Goal: Task Accomplishment & Management: Use online tool/utility

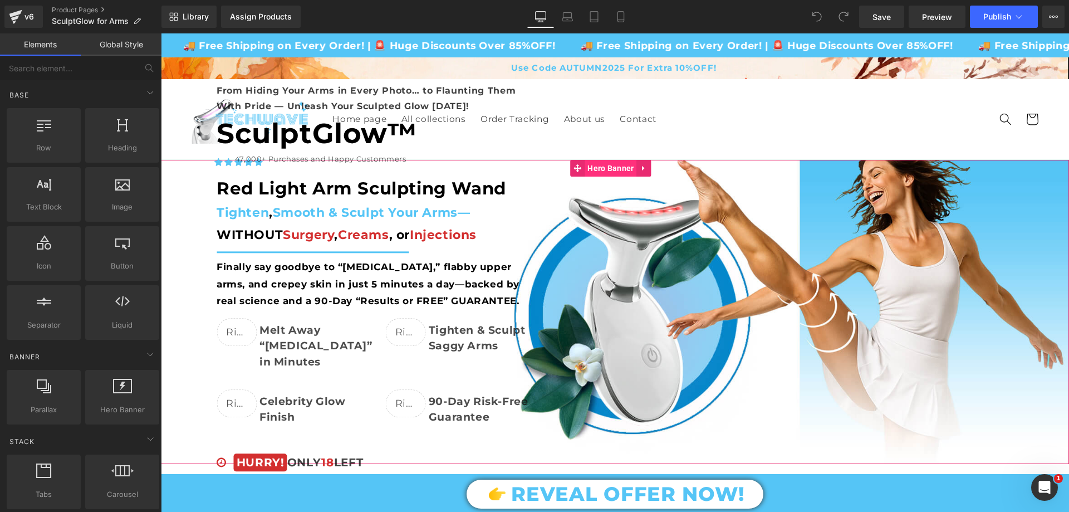
click at [608, 172] on span "Hero Banner" at bounding box center [611, 168] width 52 height 17
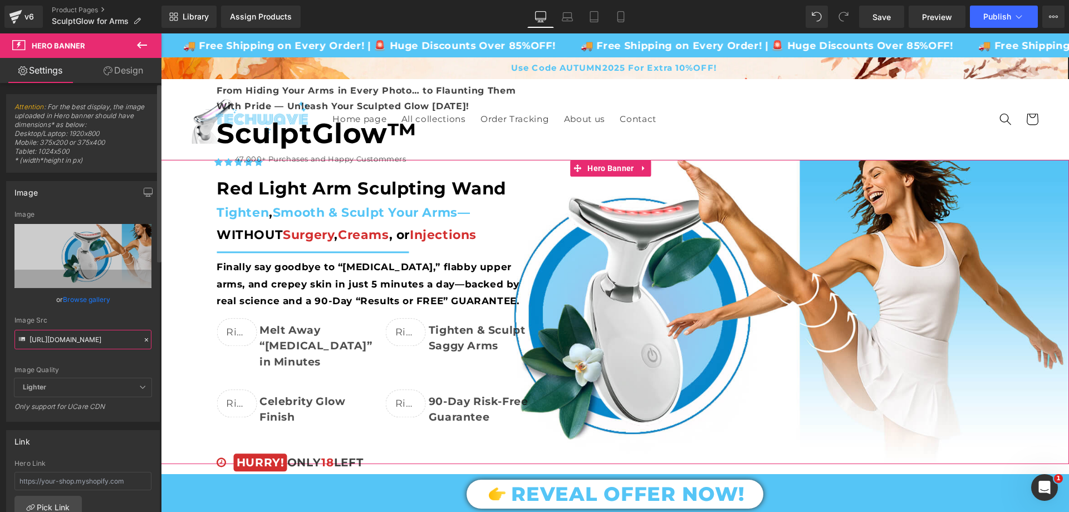
click at [100, 341] on input "https://cdn.shopify.com/s/files/1/0709/7824/0807/files/BANNER_MAIN_LENDER_FIRST…" at bounding box center [82, 339] width 137 height 19
paste input "SculptGlow_First_Banner_Section_for_Arms.jpg?v=1760082802"
type input "https://cdn.shopify.com/s/files/1/0709/7824/0807/files/SculptGlow_First_Banner_…"
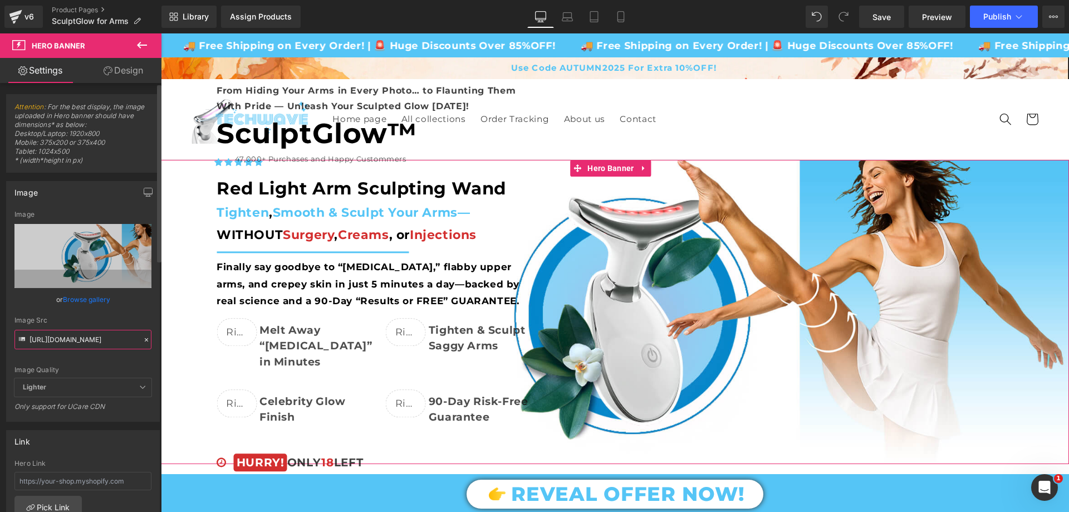
scroll to position [0, 273]
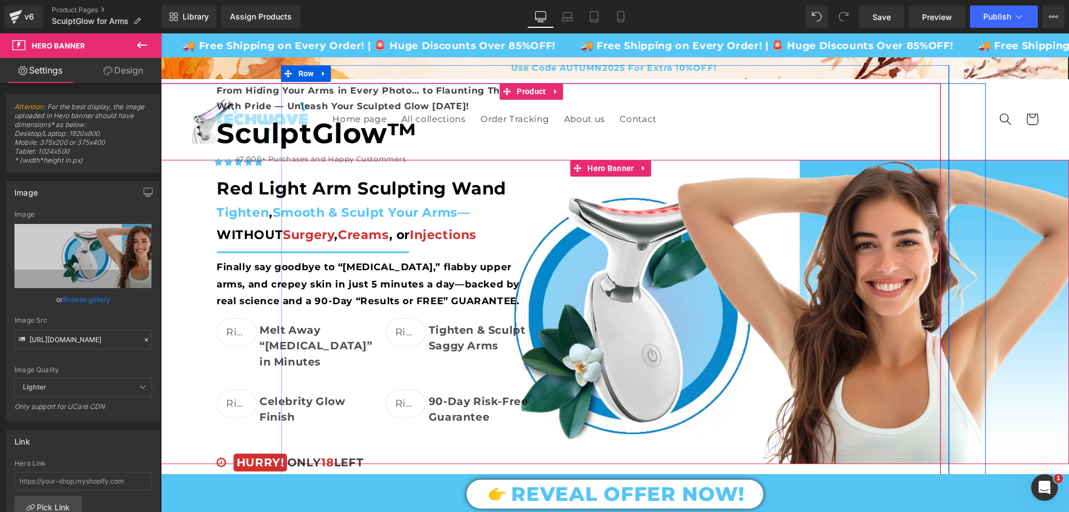
click at [568, 99] on div "From Hiding Your Arms in Every Photo… to Flaunting Them With Pride — Unleash Yo…" at bounding box center [531, 378] width 908 height 589
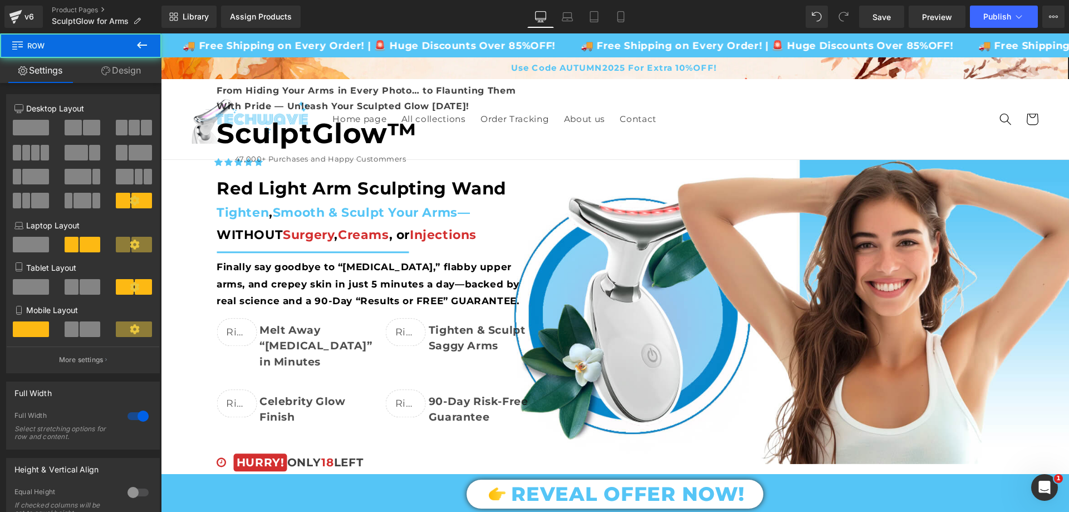
scroll to position [56, 0]
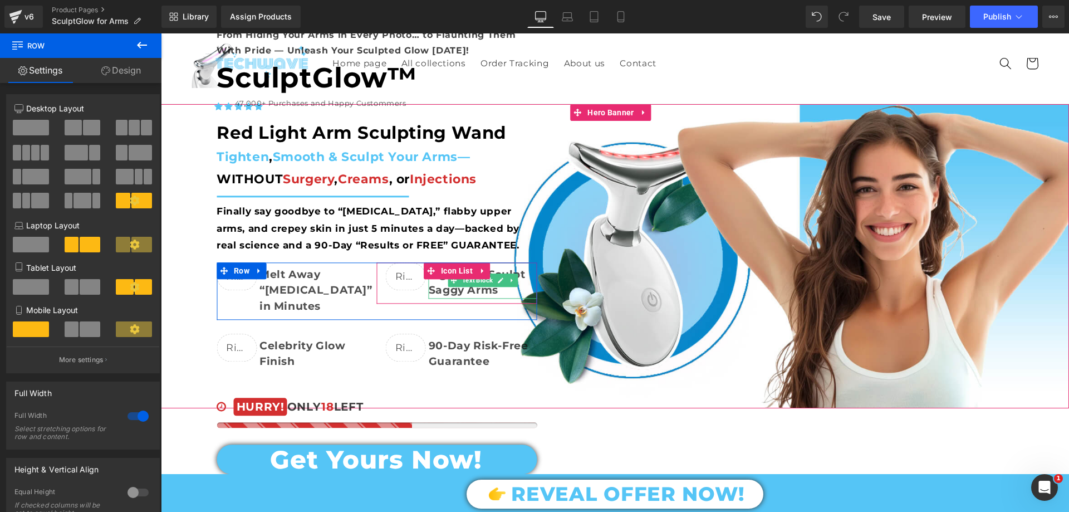
click at [489, 276] on span "Tighten & Sculpt Saggy Arms" at bounding box center [477, 282] width 97 height 29
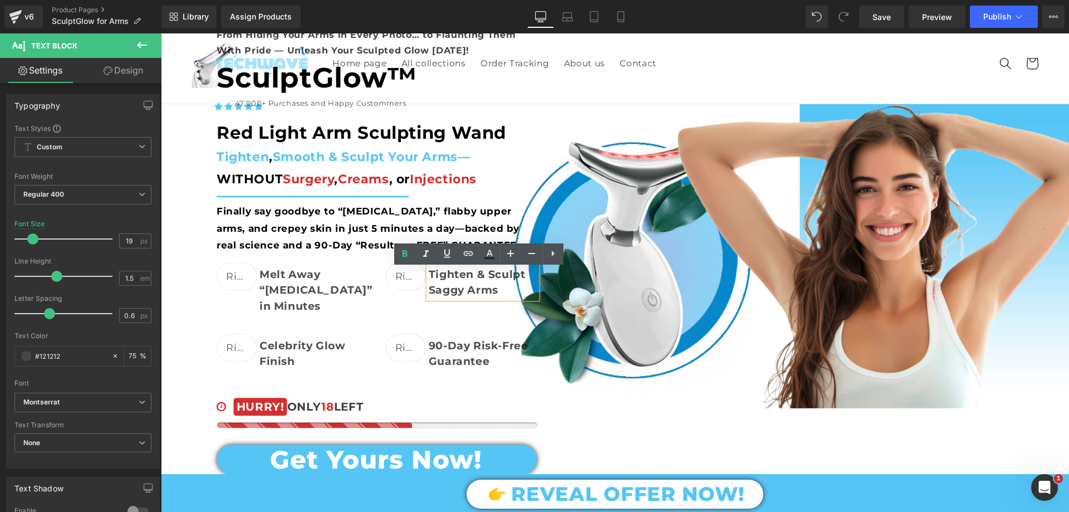
click at [516, 285] on span "Tighten & Sculpt Saggy Arms" at bounding box center [477, 282] width 97 height 29
click at [631, 368] on div "From Hiding Your Arms in Every Photo… to Flaunting Them With Pride — Unleash Yo…" at bounding box center [531, 322] width 908 height 589
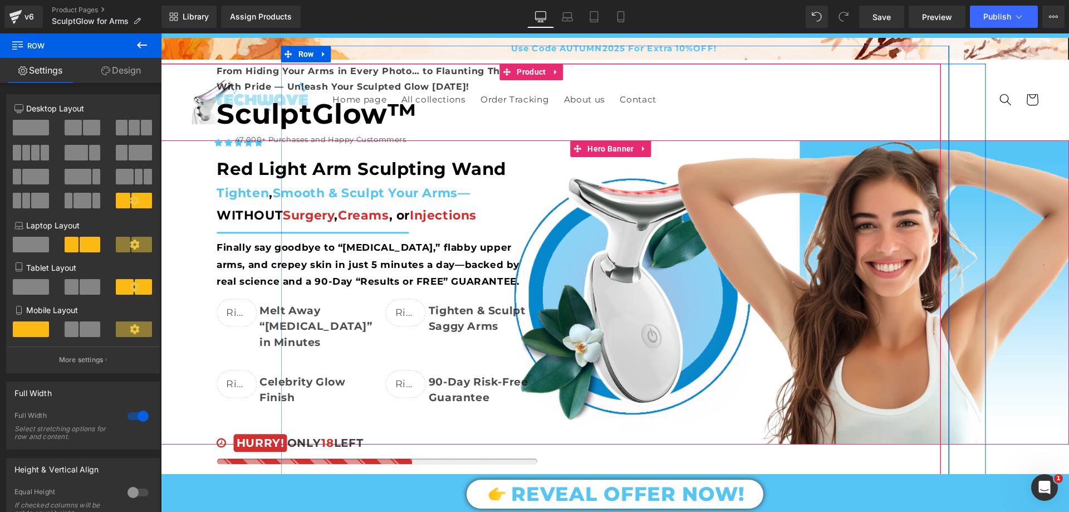
scroll to position [0, 0]
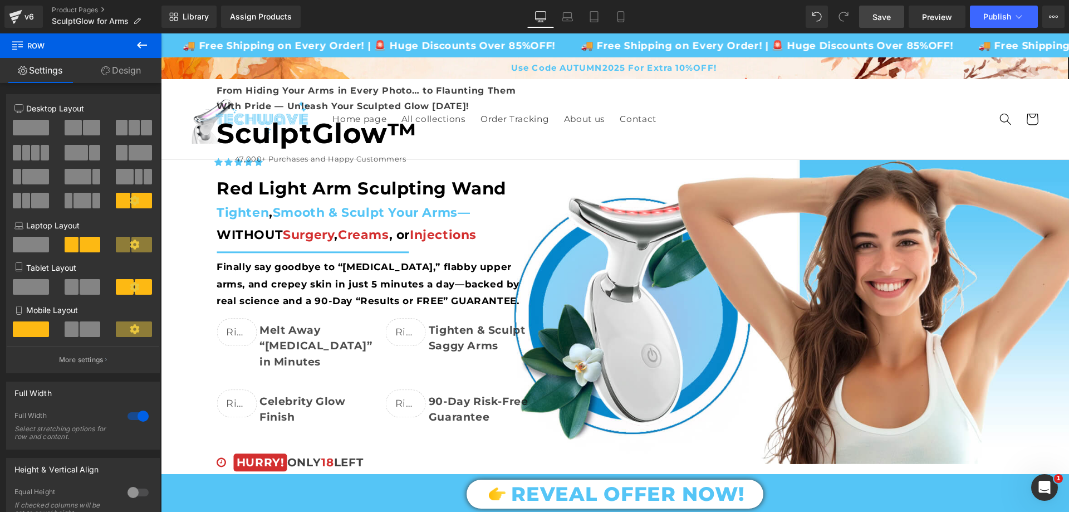
click at [891, 12] on span "Save" at bounding box center [881, 17] width 18 height 12
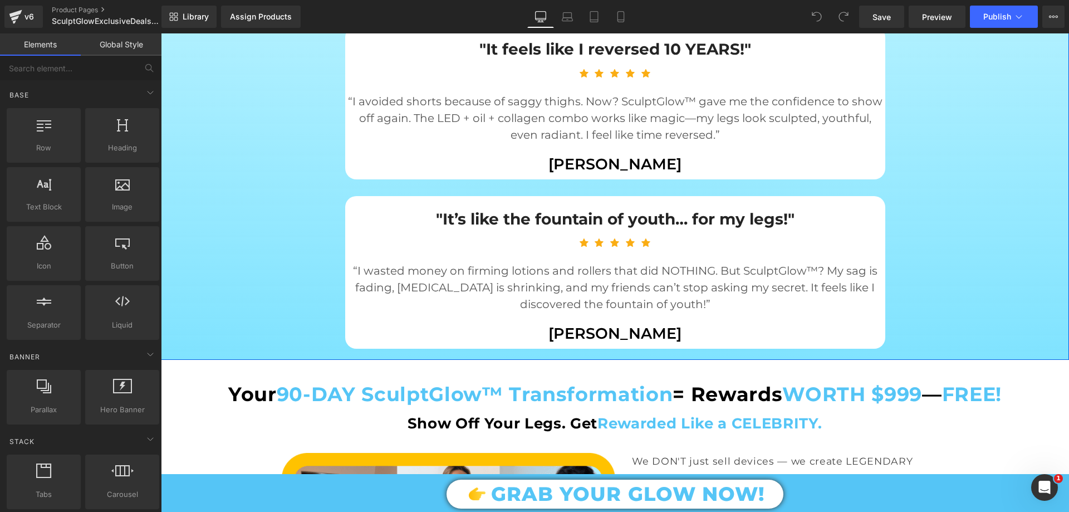
scroll to position [2171, 0]
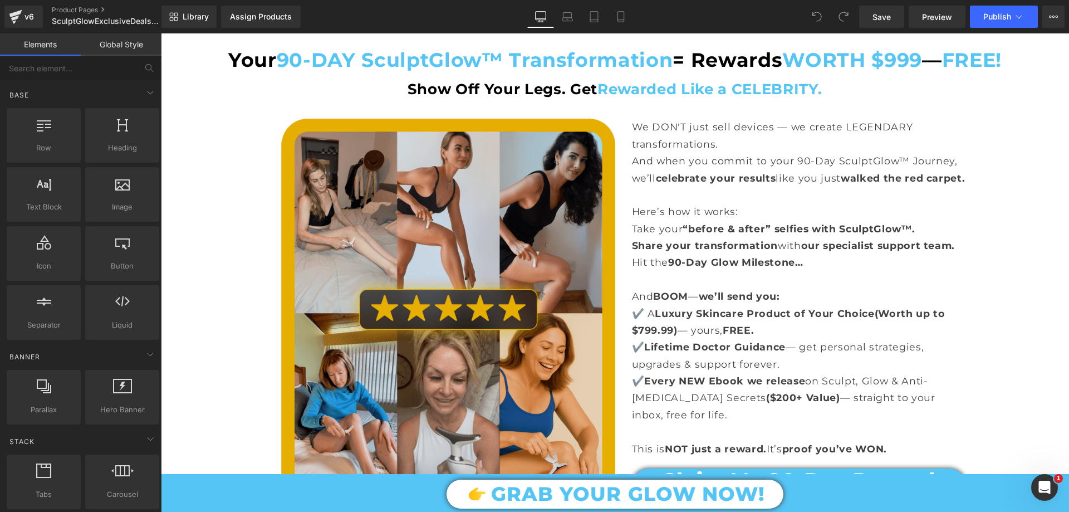
click at [500, 258] on img at bounding box center [448, 311] width 334 height 384
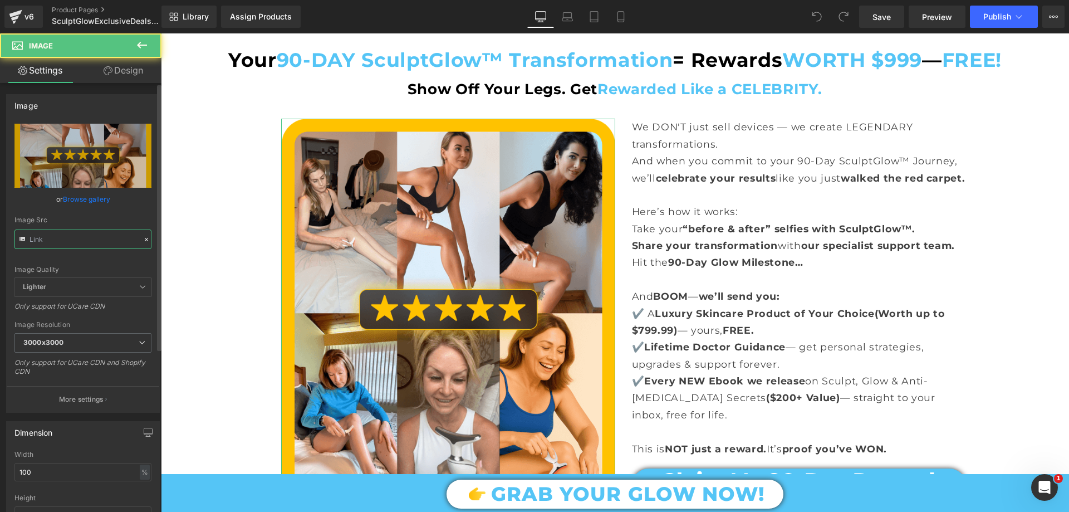
click at [79, 233] on input "text" at bounding box center [82, 238] width 137 height 19
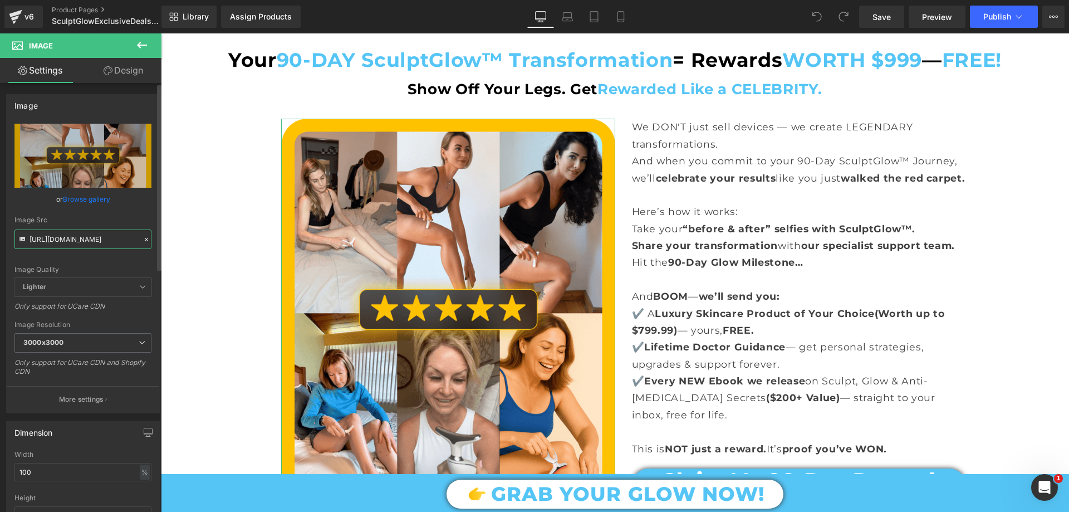
paste input "for_Arms.png?v=1760083556"
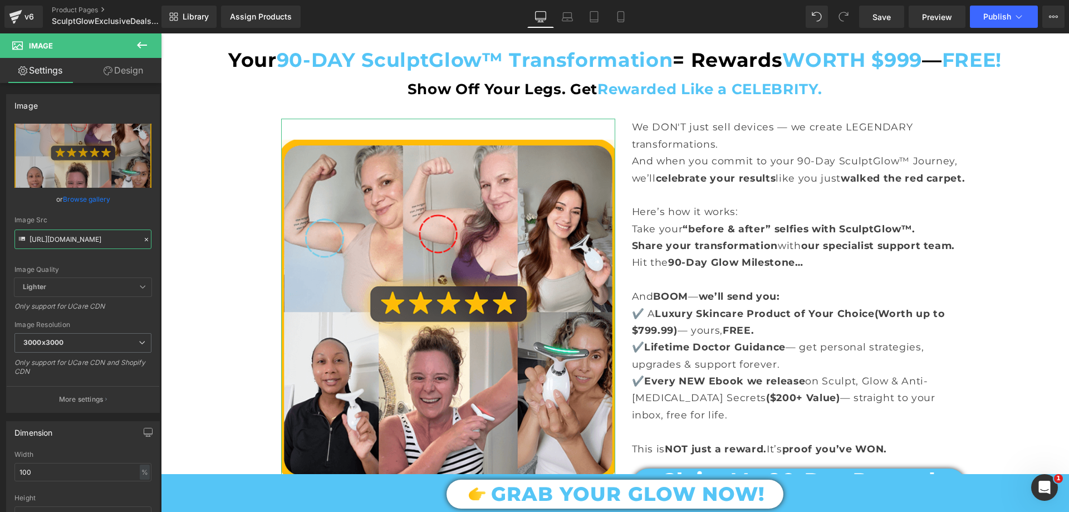
type input "https://cdn.shopify.com/s/files/1/0709/7824/0807/files/Bundler_Page_Section_for…"
click at [109, 72] on icon at bounding box center [108, 70] width 9 height 9
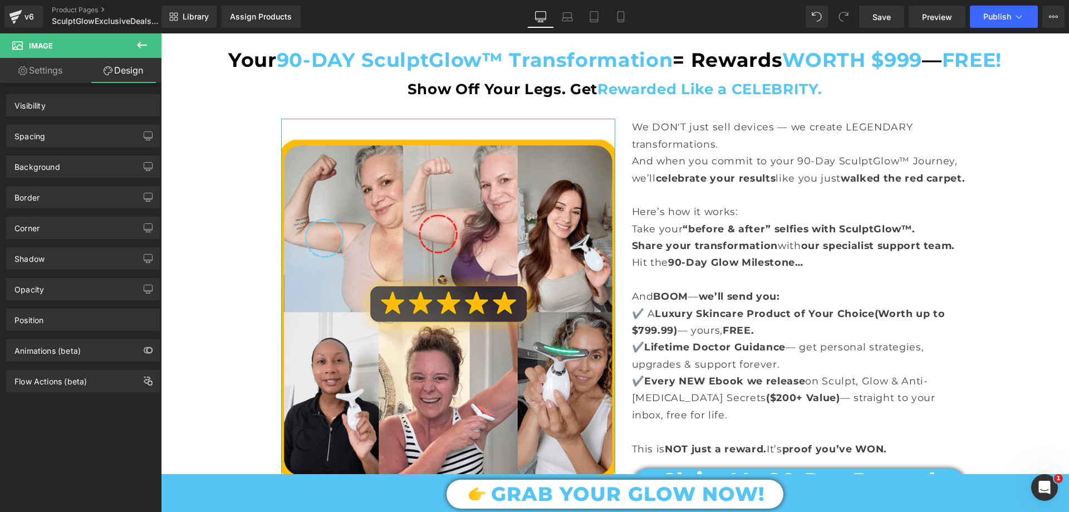
scroll to position [0, 0]
click at [81, 131] on div "Spacing" at bounding box center [83, 135] width 153 height 21
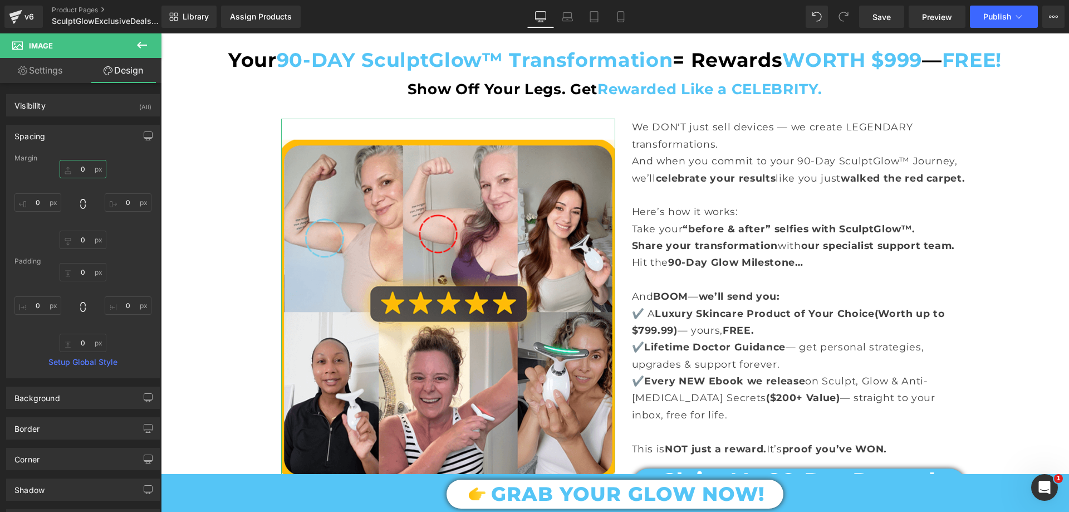
click at [87, 174] on input "0" at bounding box center [83, 169] width 47 height 18
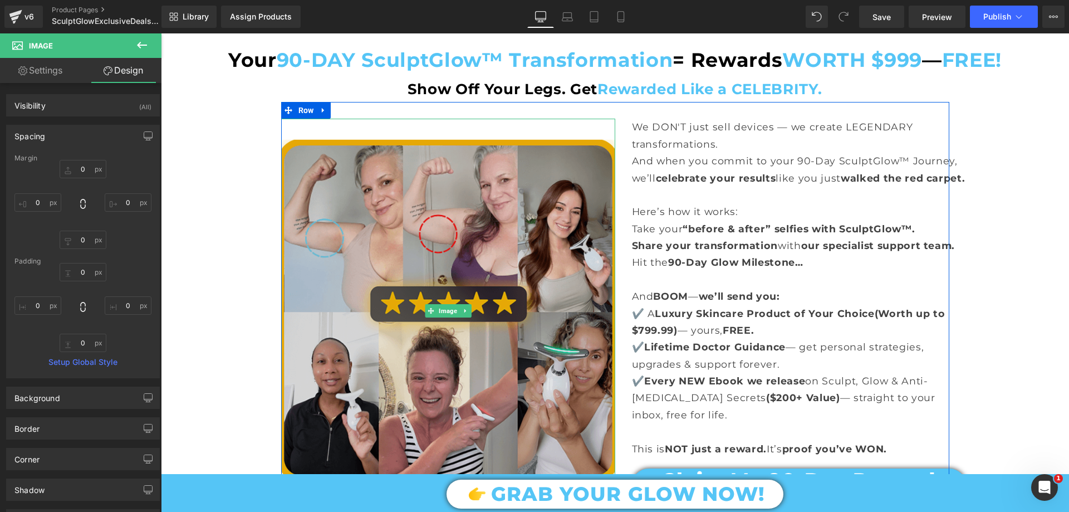
click at [394, 126] on img at bounding box center [448, 311] width 334 height 384
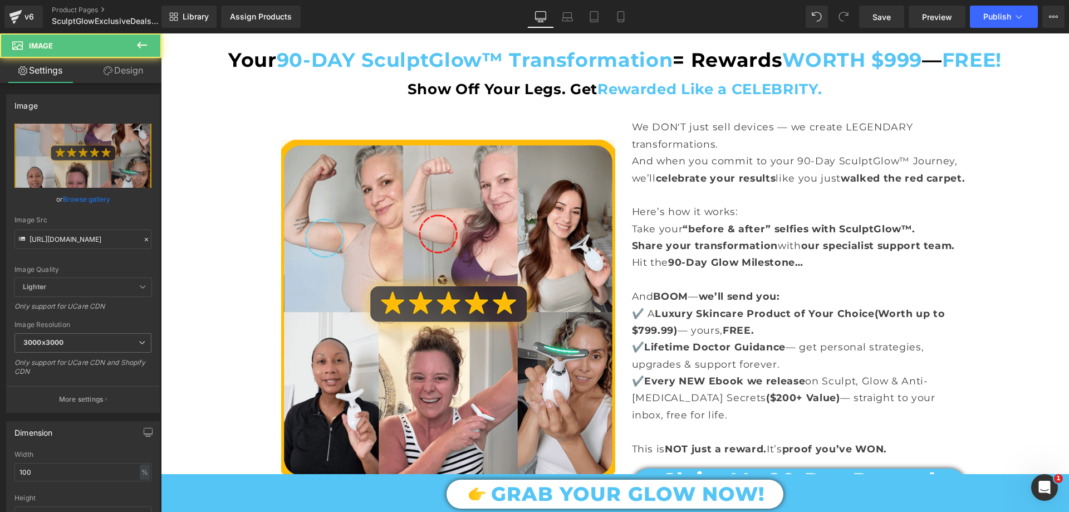
click at [261, 171] on div "Your Glow. Your Choice. Your Time is NOW. Heading Why WAIT another day stuck wi…" at bounding box center [615, 289] width 908 height 4601
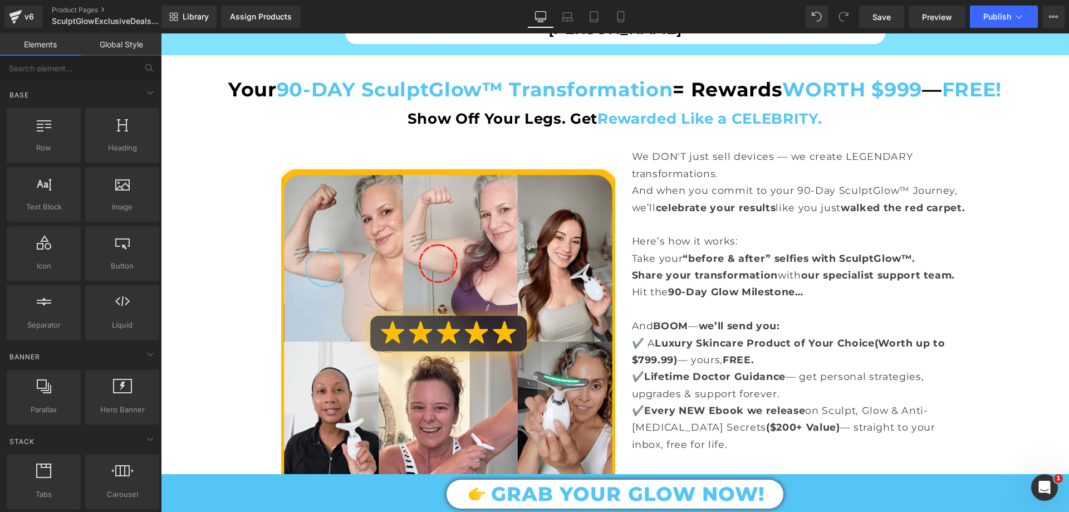
scroll to position [2115, 0]
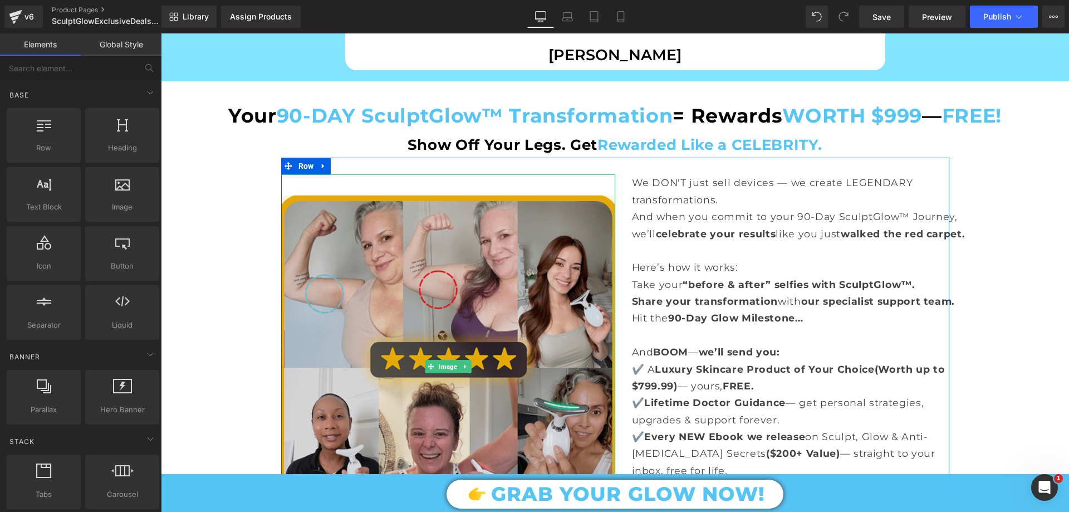
click at [496, 295] on img at bounding box center [448, 366] width 334 height 384
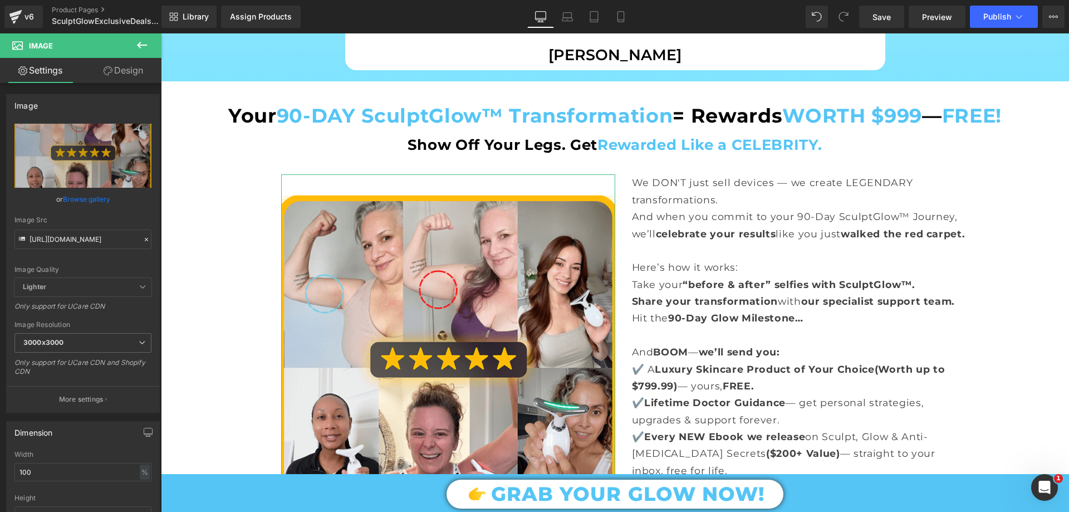
click at [117, 70] on link "Design" at bounding box center [123, 70] width 81 height 25
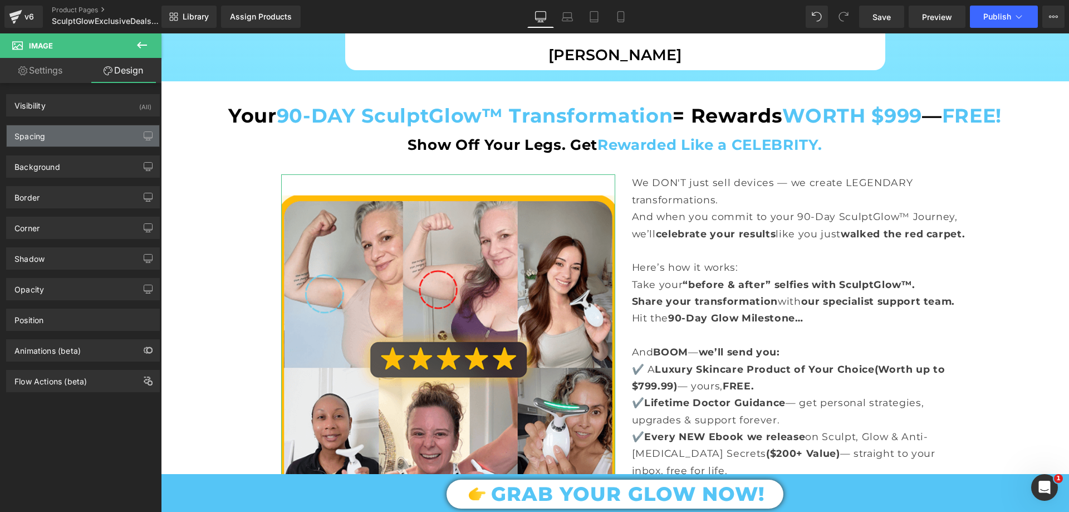
click at [68, 135] on div "Spacing" at bounding box center [83, 135] width 153 height 21
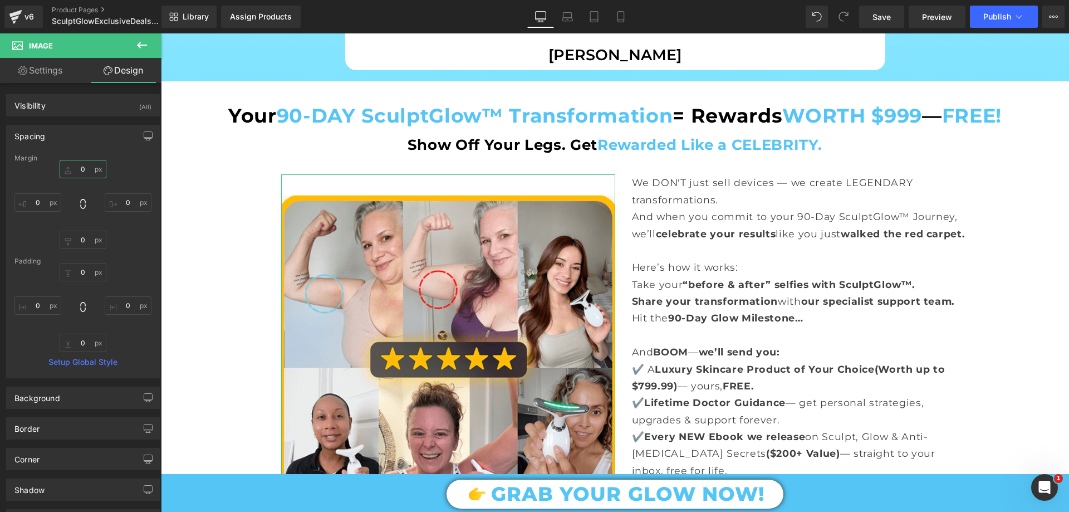
click at [90, 170] on input "text" at bounding box center [83, 169] width 47 height 18
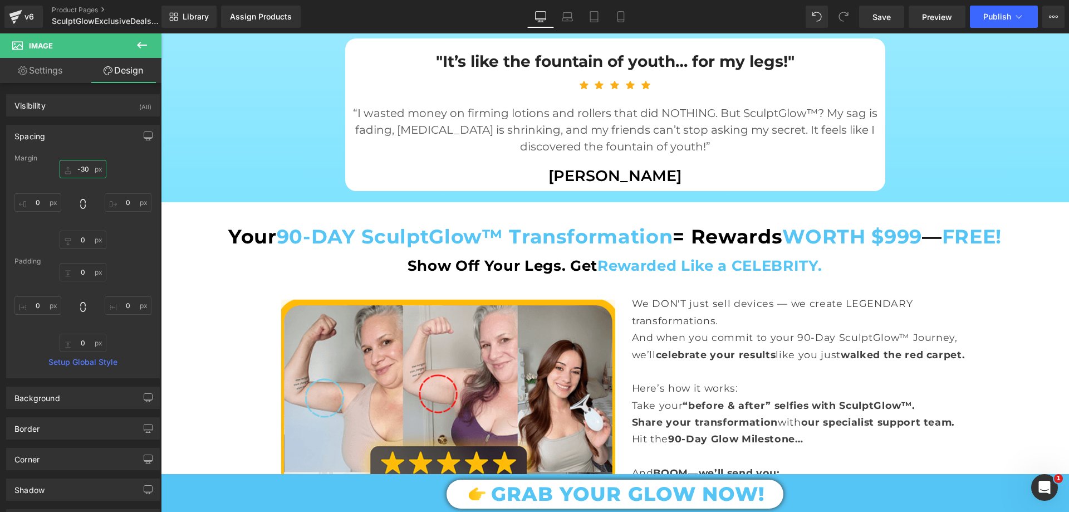
scroll to position [2004, 0]
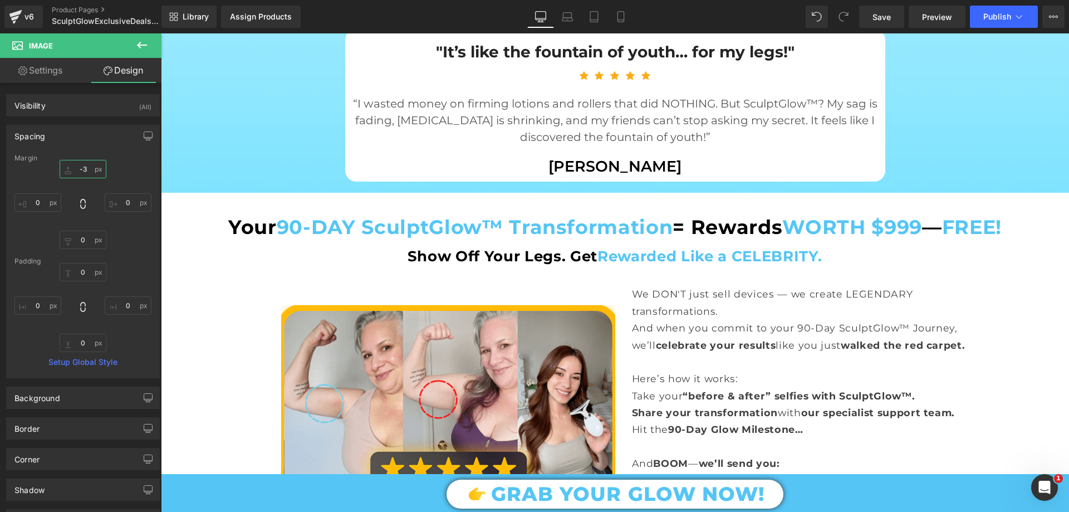
type input "-"
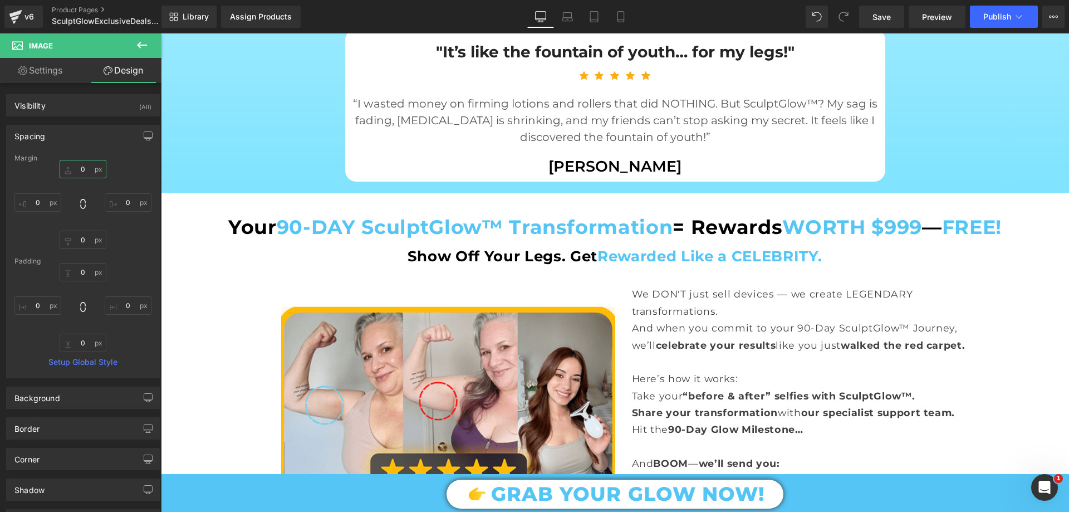
type input "4"
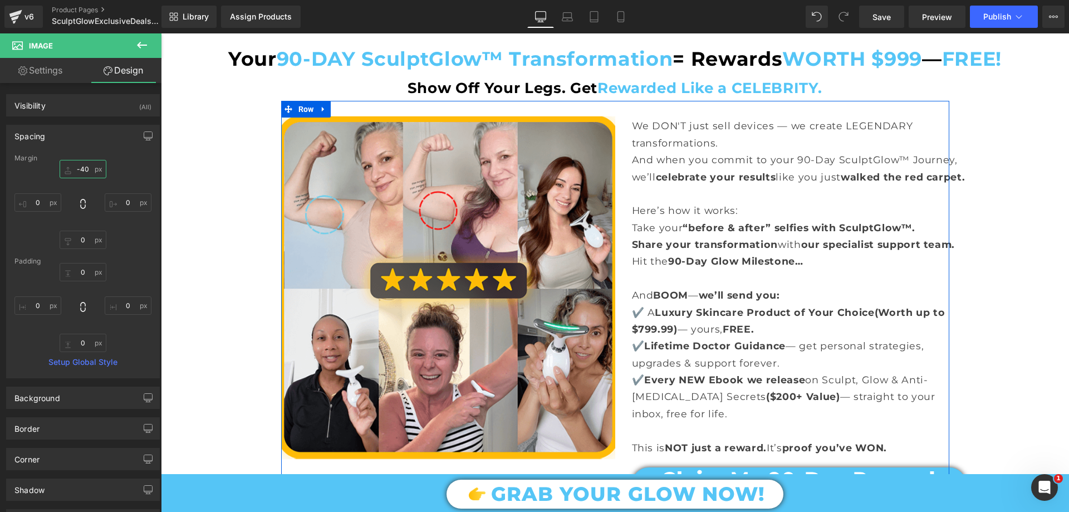
scroll to position [2171, 0]
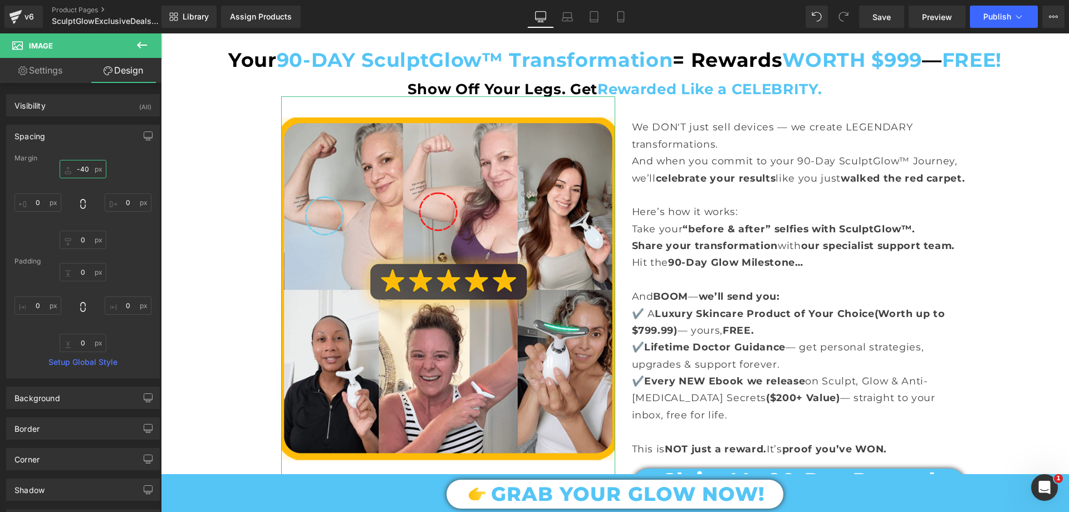
click at [86, 174] on input "-40" at bounding box center [83, 169] width 47 height 18
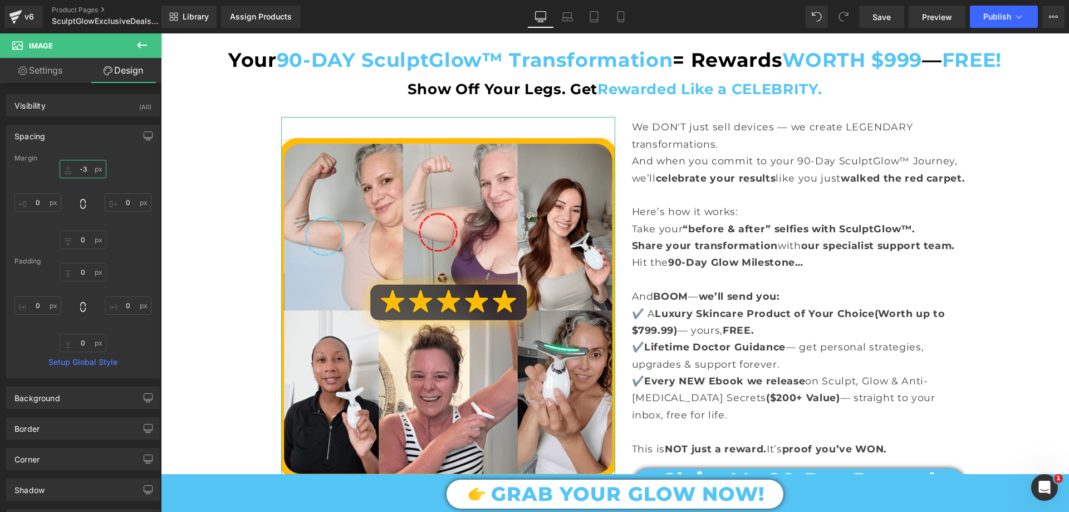
type input "-30"
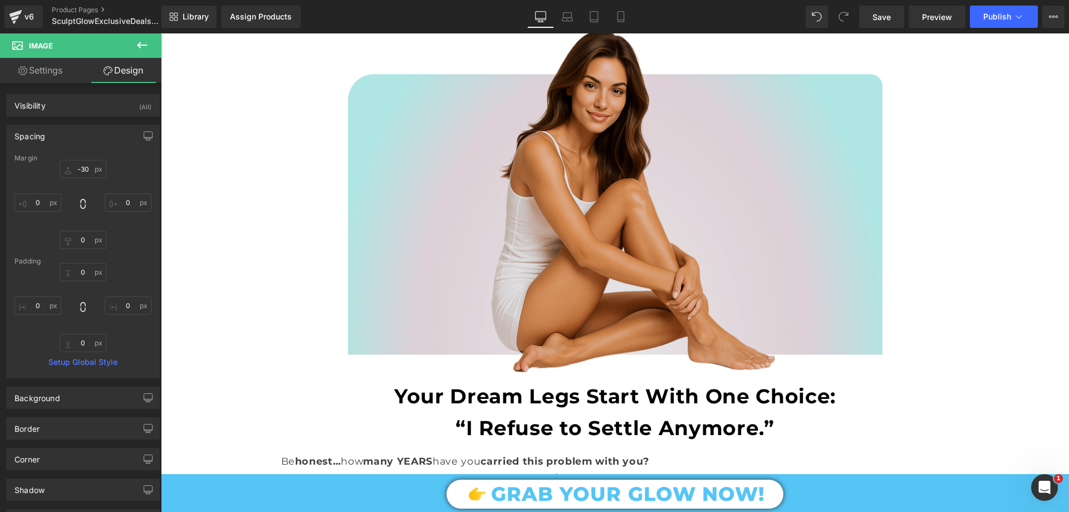
click at [605, 169] on img at bounding box center [615, 197] width 534 height 347
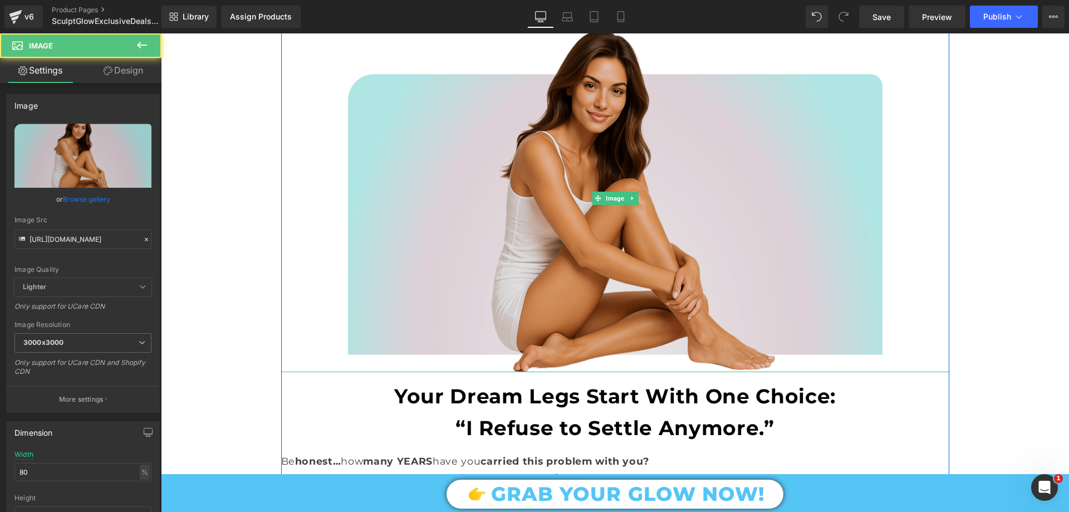
scroll to position [2839, 0]
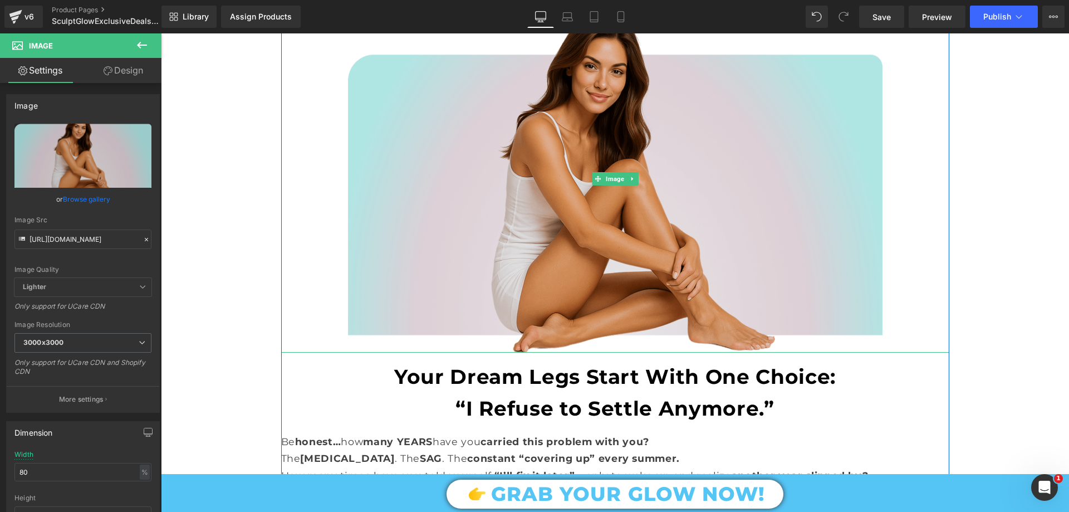
click at [627, 234] on img at bounding box center [615, 178] width 534 height 347
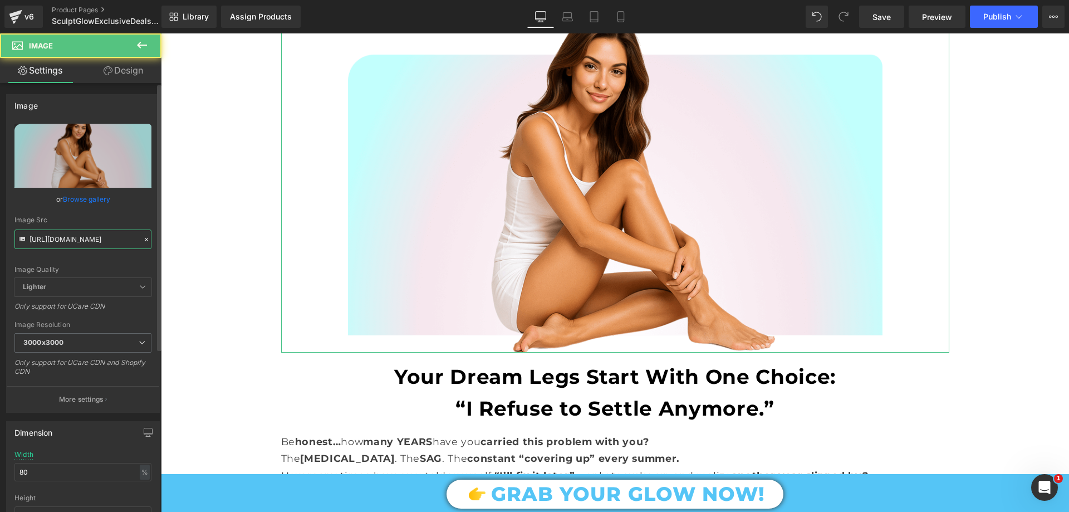
click at [100, 239] on input "https://cdn.shopify.com/s/files/1/0709/7824/0807/files/Bundler_Page_You_Worth_I…" at bounding box center [82, 238] width 137 height 19
paste input "1742196586216_Group_1000008548.png?v=1760083569"
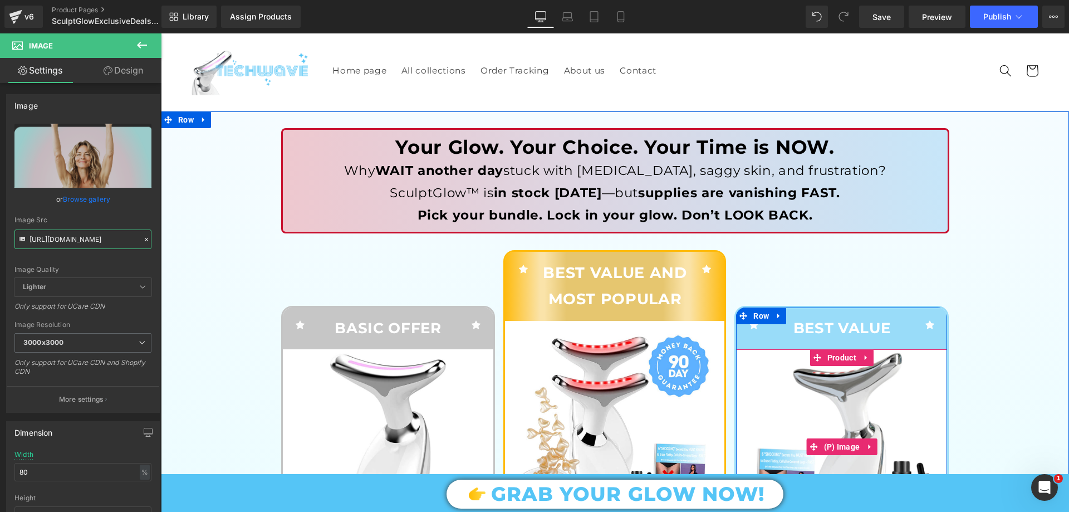
scroll to position [0, 0]
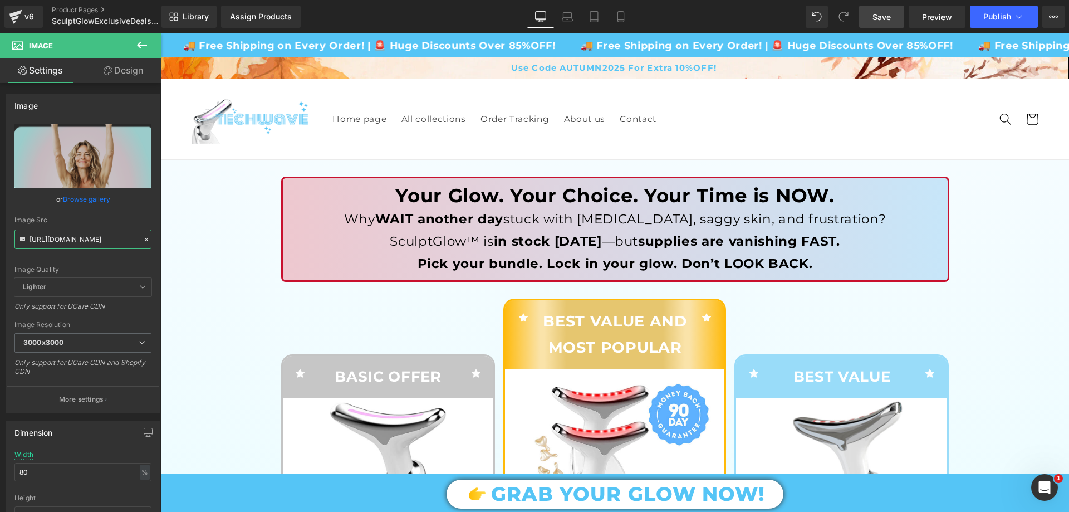
type input "https://cdn.shopify.com/s/files/1/0709/7824/0807/files/1742196586216_Group_1000…"
click at [886, 16] on span "Save" at bounding box center [881, 17] width 18 height 12
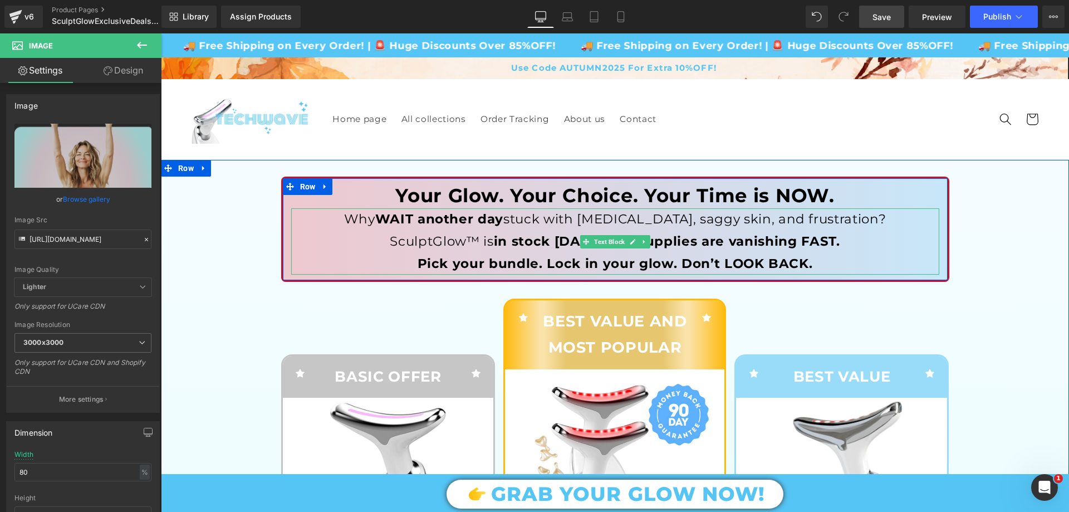
click at [602, 217] on p "Why WAIT another day stuck with cellulite, saggy skin, and frustration?" at bounding box center [615, 219] width 648 height 22
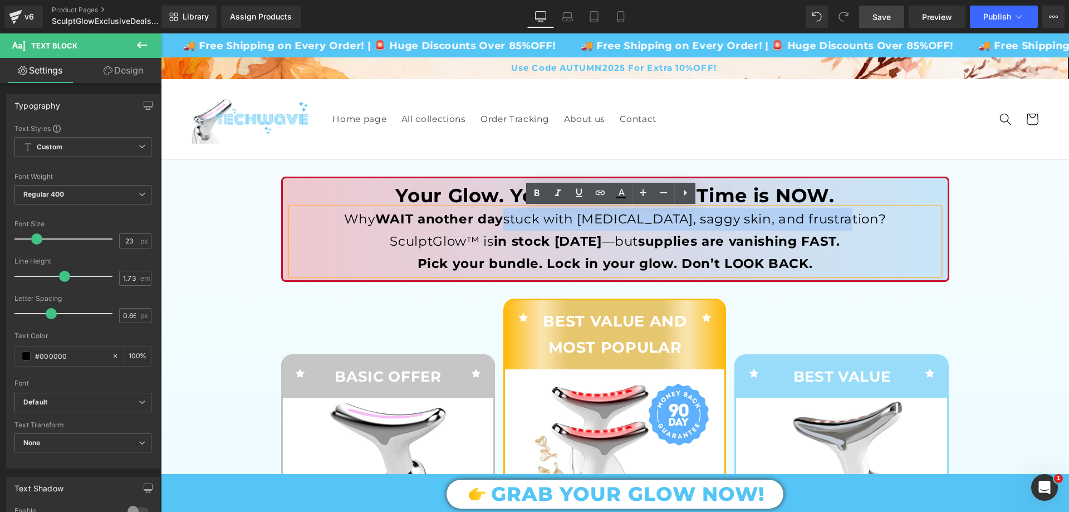
drag, startPoint x: 536, startPoint y: 219, endPoint x: 856, endPoint y: 224, distance: 320.7
click at [856, 224] on p "Why WAIT another day stuck with cellulite, saggy skin, and frustration?" at bounding box center [615, 219] width 648 height 22
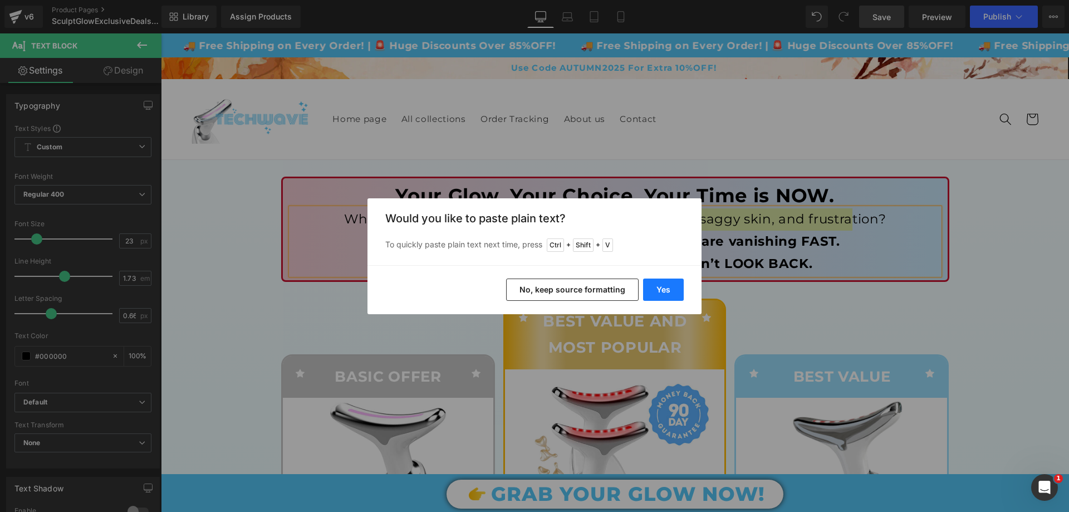
click at [673, 282] on button "Yes" at bounding box center [663, 289] width 41 height 22
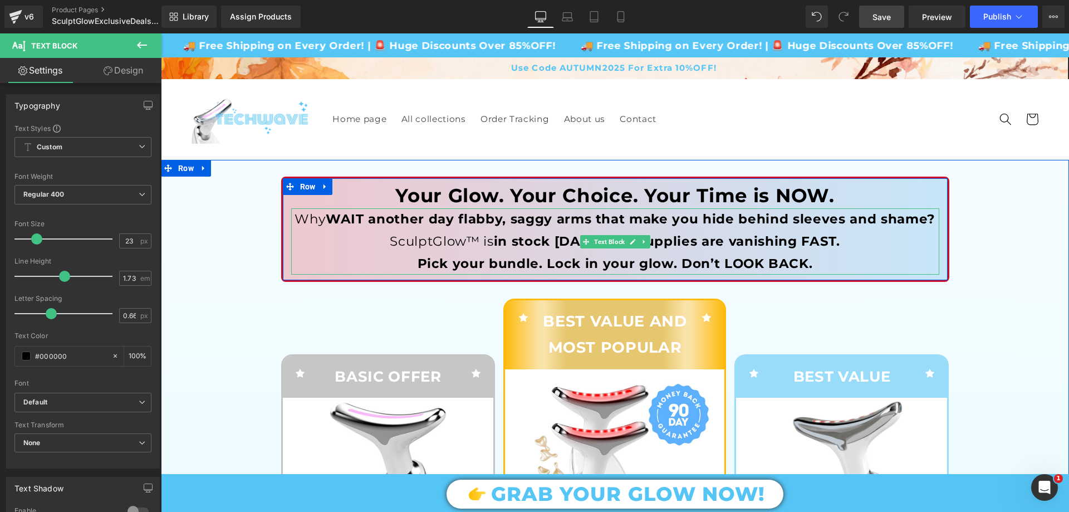
click at [423, 217] on strong "WAIT another day flabby, saggy arms that make you hide behind sleeves and shame?" at bounding box center [631, 219] width 610 height 16
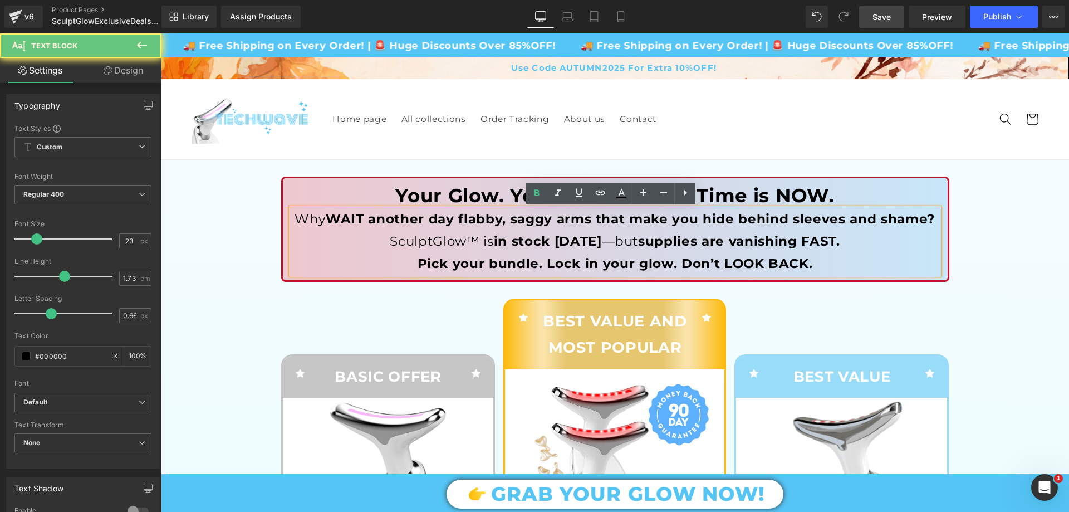
click at [440, 224] on strong "WAIT another day flabby, saggy arms that make you hide behind sleeves and shame?" at bounding box center [631, 219] width 610 height 16
click at [378, 227] on p "Why WAIT another day flabby, saggy arms that make you hide behind sleeves and s…" at bounding box center [615, 219] width 648 height 22
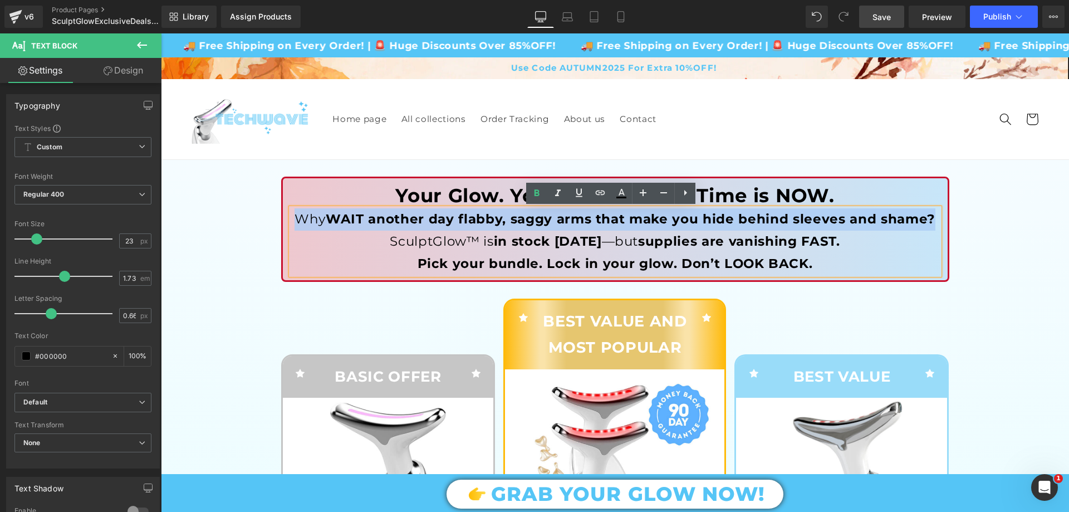
drag, startPoint x: 294, startPoint y: 214, endPoint x: 929, endPoint y: 218, distance: 634.7
click at [929, 218] on p "Why WAIT another day flabby, saggy arms that make you hide behind sleeves and s…" at bounding box center [615, 219] width 648 height 22
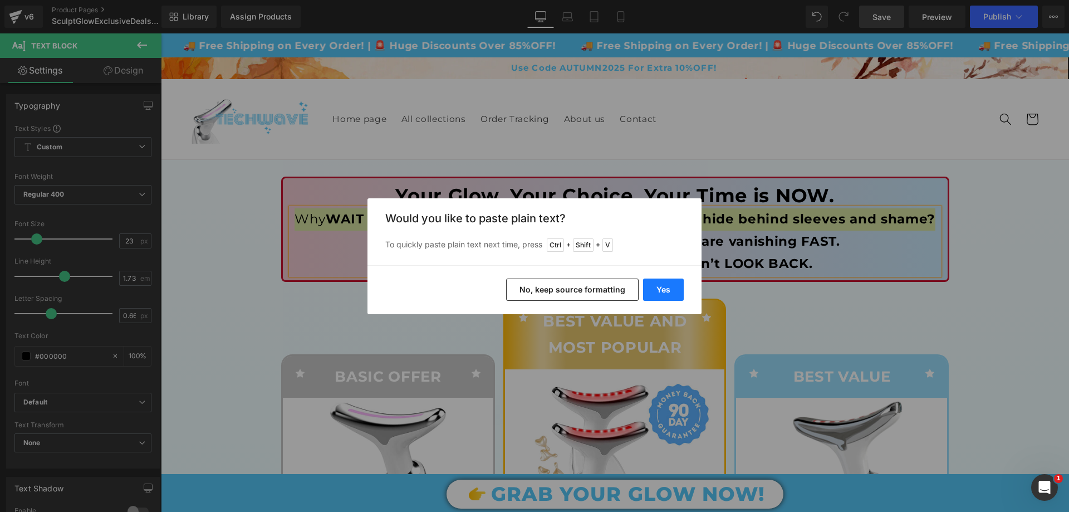
click at [666, 296] on button "Yes" at bounding box center [663, 289] width 41 height 22
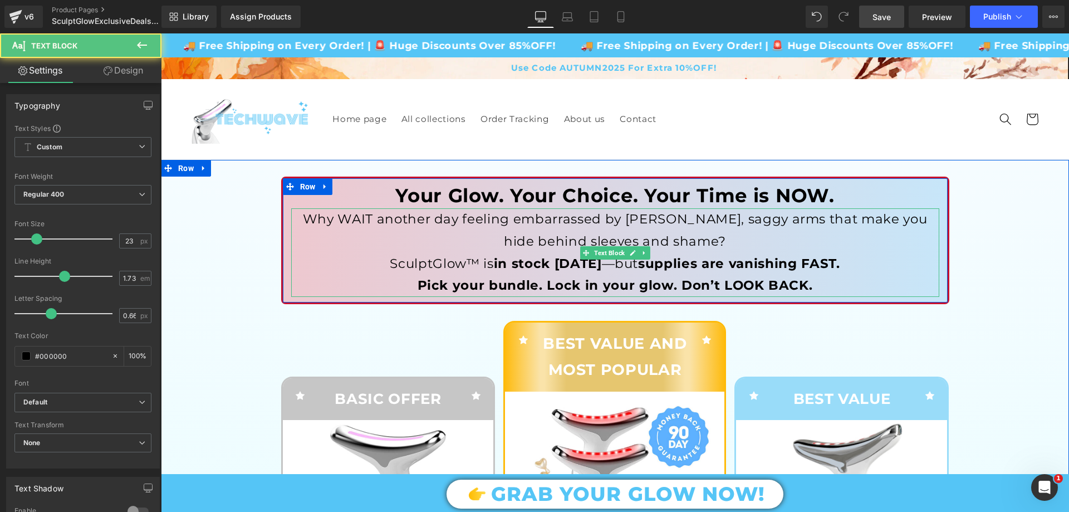
click at [533, 243] on p "Why WAIT another day feeling embarrassed by flabby, saggy arms that make you hi…" at bounding box center [615, 230] width 648 height 45
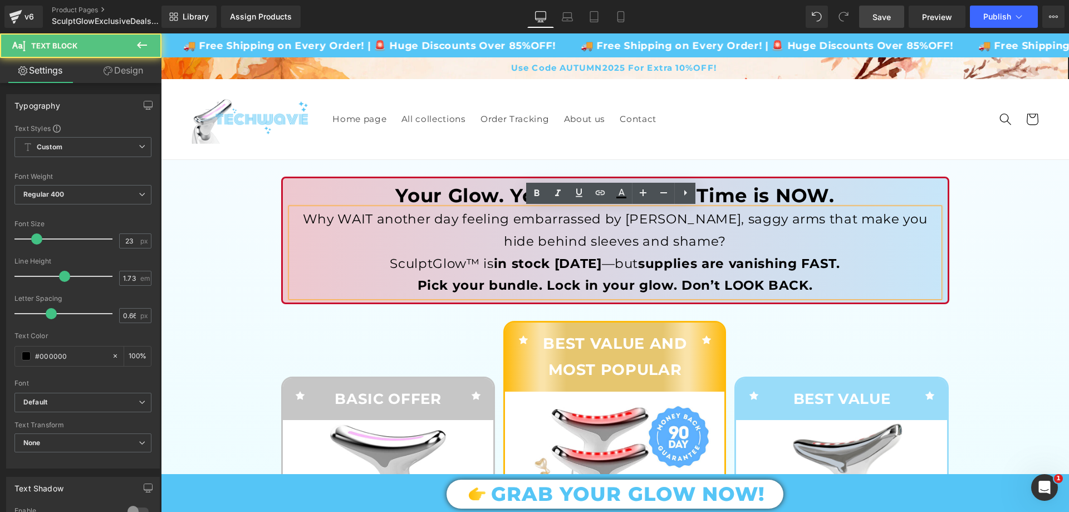
click at [389, 223] on p "Why WAIT another day feeling embarrassed by flabby, saggy arms that make you hi…" at bounding box center [615, 230] width 648 height 45
click at [359, 223] on p "Why WAIT another day feeling embarrassed by flabby, saggy arms that make you hi…" at bounding box center [615, 230] width 648 height 45
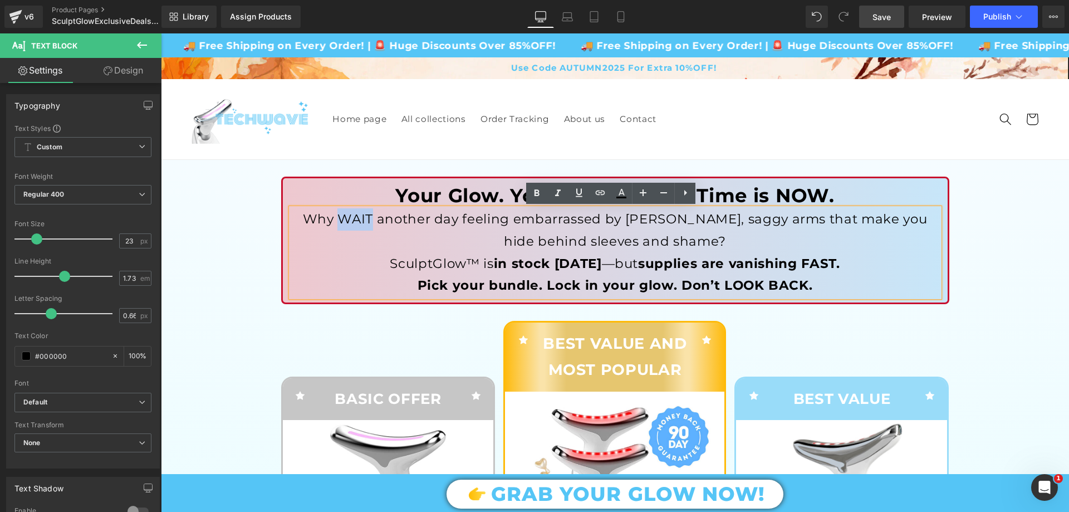
drag, startPoint x: 332, startPoint y: 218, endPoint x: 364, endPoint y: 222, distance: 32.0
click at [364, 222] on p "Why WAIT another day feeling embarrassed by flabby, saggy arms that make you hi…" at bounding box center [615, 230] width 648 height 45
click at [545, 190] on link at bounding box center [536, 193] width 21 height 21
drag, startPoint x: 366, startPoint y: 220, endPoint x: 449, endPoint y: 221, distance: 82.4
click at [449, 221] on p "Why WAIT another day feeling embarrassed by flabby, saggy arms that make you hi…" at bounding box center [615, 230] width 648 height 45
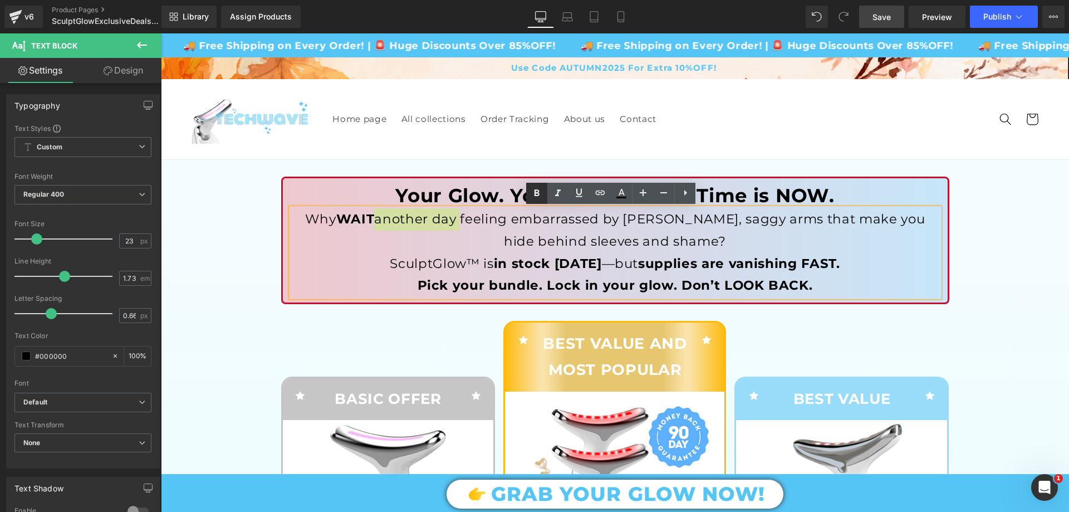
click at [540, 192] on icon at bounding box center [536, 192] width 13 height 13
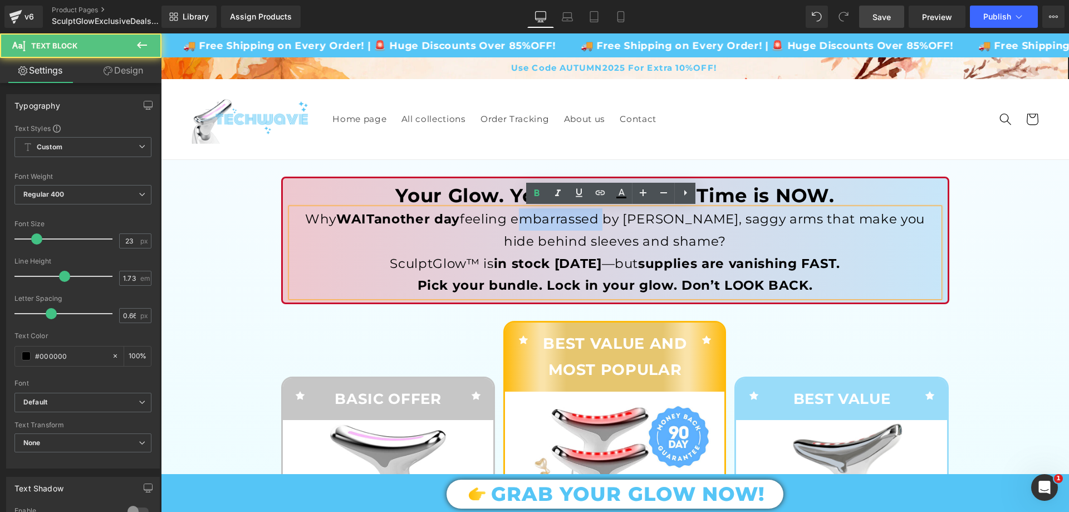
drag, startPoint x: 505, startPoint y: 222, endPoint x: 593, endPoint y: 223, distance: 88.0
click at [593, 223] on p "Why WAIT another day feeling embarrassed by flabby, saggy arms that make you hi…" at bounding box center [615, 230] width 648 height 45
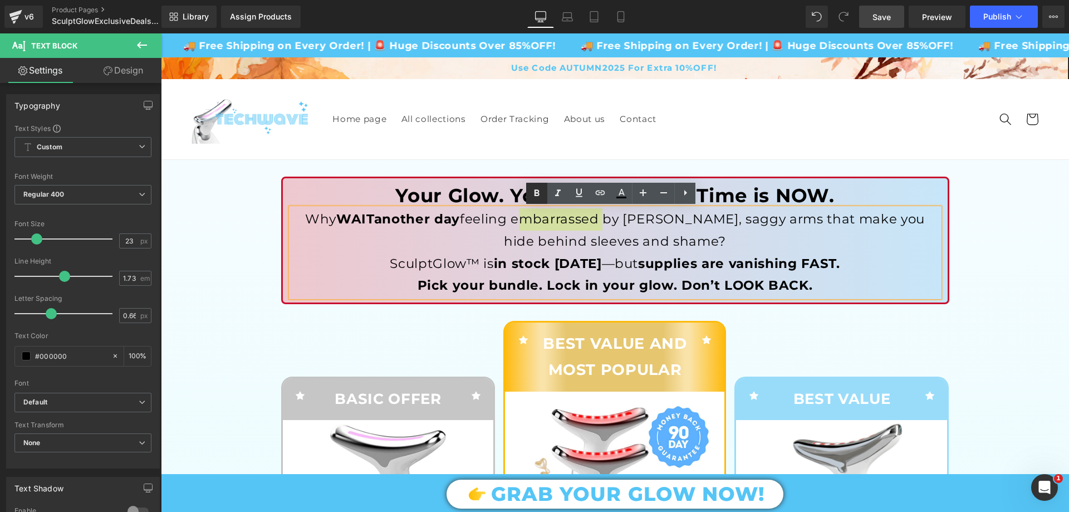
click at [531, 188] on icon at bounding box center [536, 192] width 13 height 13
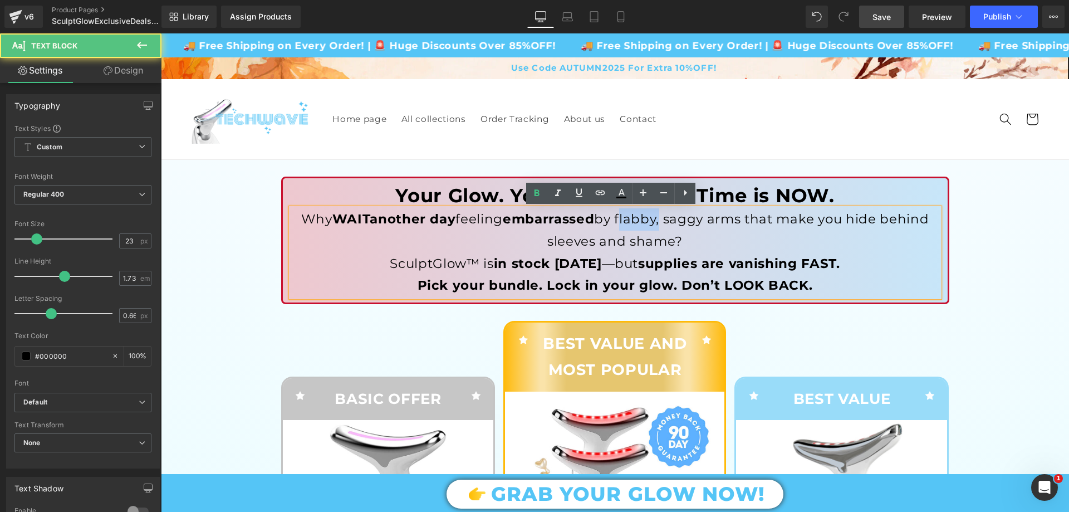
drag, startPoint x: 618, startPoint y: 218, endPoint x: 660, endPoint y: 220, distance: 41.8
click at [660, 220] on p "Why WAIT another day feeling embarrassed by flabby, saggy arms that make you hi…" at bounding box center [615, 230] width 648 height 45
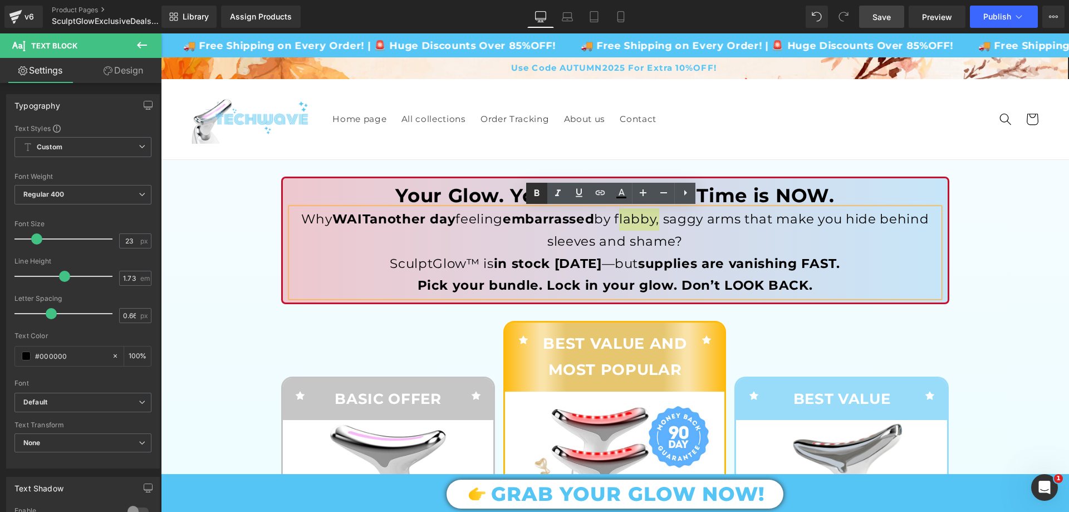
click at [543, 189] on link at bounding box center [536, 193] width 21 height 21
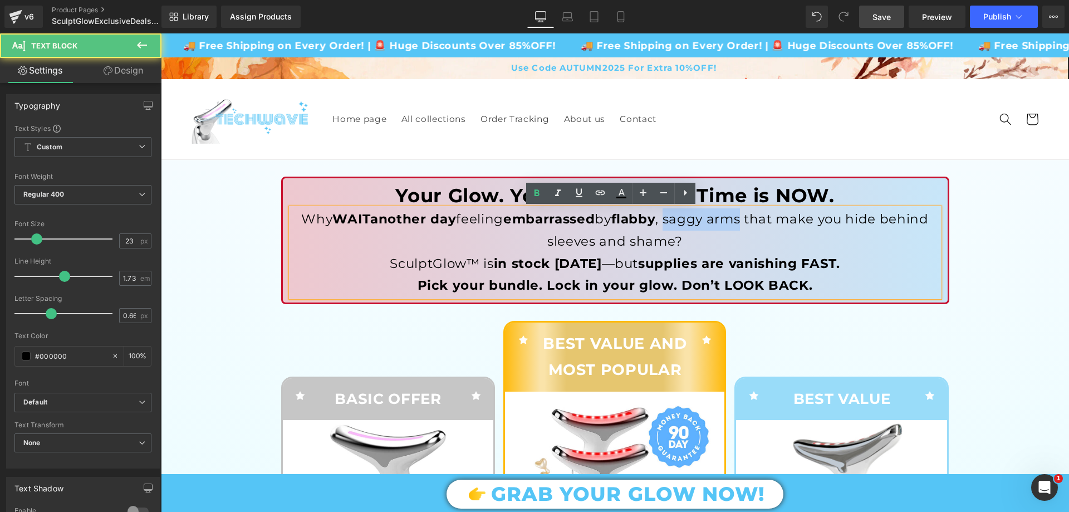
drag, startPoint x: 670, startPoint y: 220, endPoint x: 744, endPoint y: 219, distance: 74.6
click at [744, 219] on p "Why WAIT another day feeling embarrassed by flabby , saggy arms that make you h…" at bounding box center [615, 230] width 648 height 45
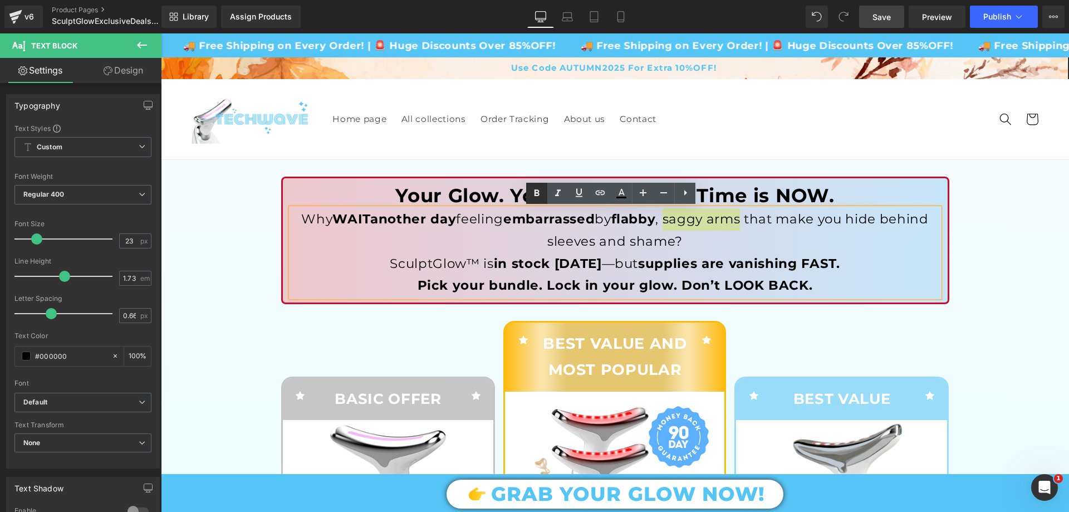
click at [536, 196] on icon at bounding box center [536, 192] width 13 height 13
drag, startPoint x: 881, startPoint y: 218, endPoint x: 616, endPoint y: 237, distance: 265.7
click at [616, 237] on p "Why WAIT another day feeling embarrassed by flabby , saggy arms that make you h…" at bounding box center [615, 230] width 648 height 45
click at [543, 189] on icon at bounding box center [536, 192] width 13 height 13
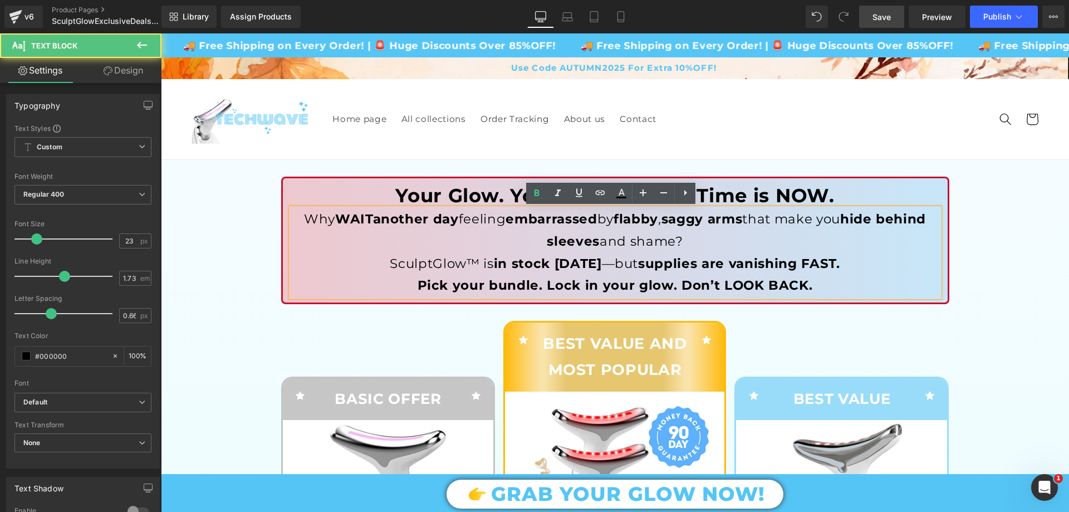
drag, startPoint x: 657, startPoint y: 240, endPoint x: 709, endPoint y: 243, distance: 51.8
click at [711, 244] on p "Why WAIT another day feeling embarrassed by flabby , saggy arms that make you h…" at bounding box center [615, 230] width 648 height 45
click at [541, 189] on icon at bounding box center [536, 192] width 13 height 13
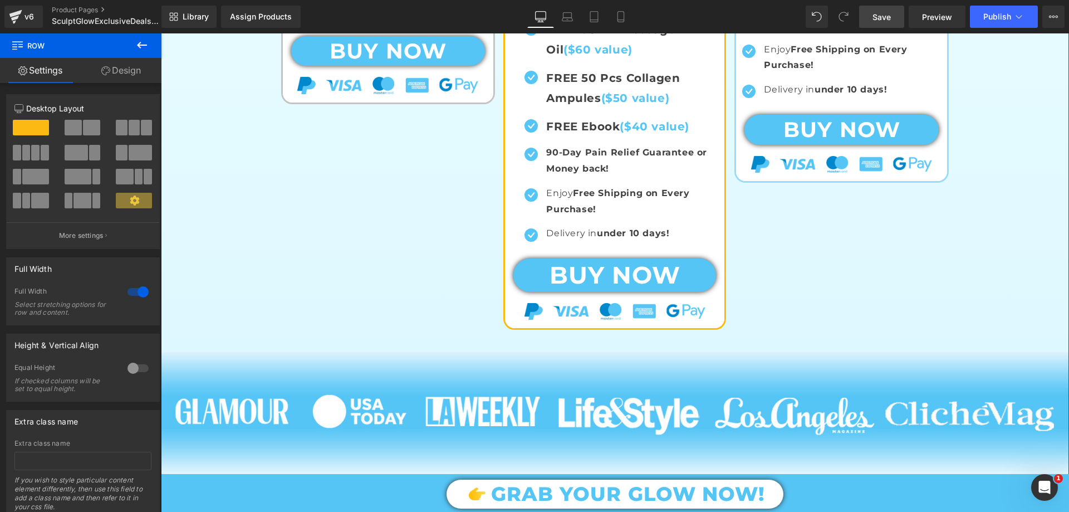
scroll to position [1002, 0]
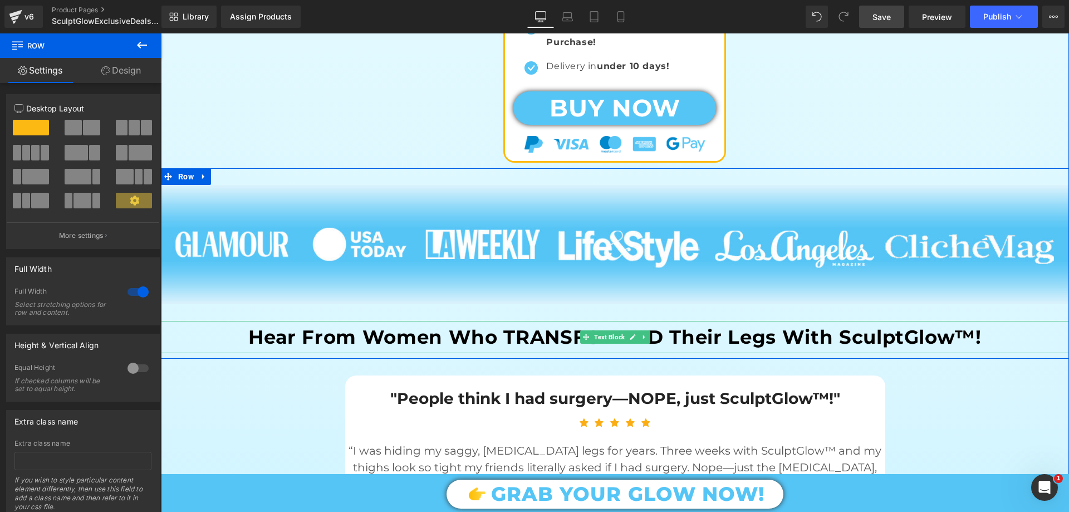
click at [748, 340] on strong "Hear From Women Who TRANSFORMED Their Legs With SculptGlow™!" at bounding box center [614, 336] width 733 height 23
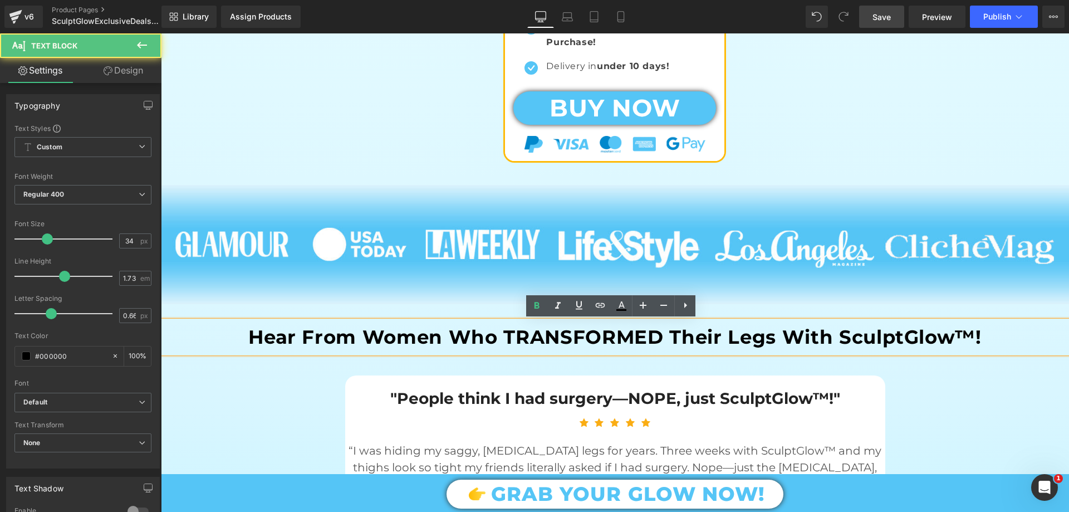
click at [743, 336] on strong "Hear From Women Who TRANSFORMED Their Legs With SculptGlow™!" at bounding box center [614, 336] width 733 height 23
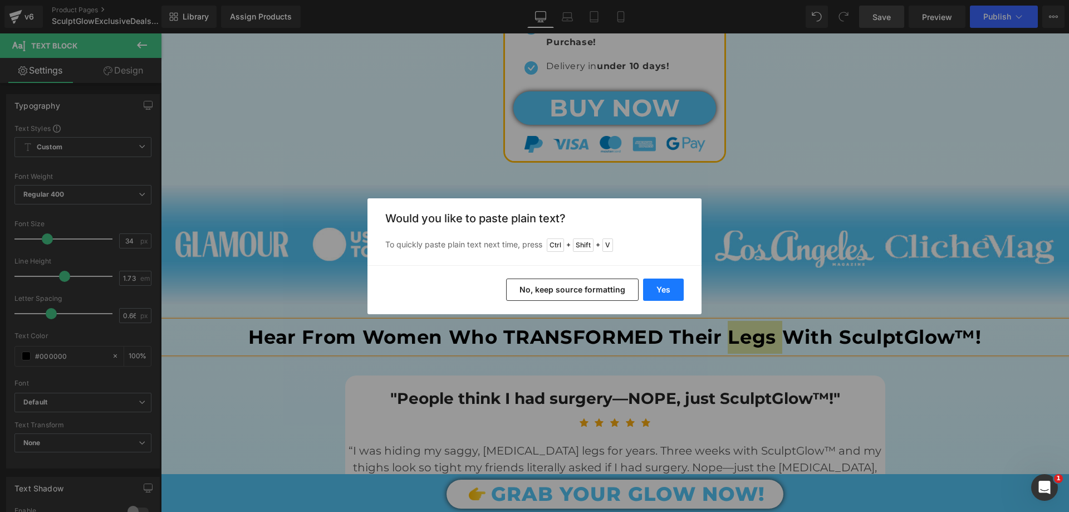
click at [666, 293] on button "Yes" at bounding box center [663, 289] width 41 height 22
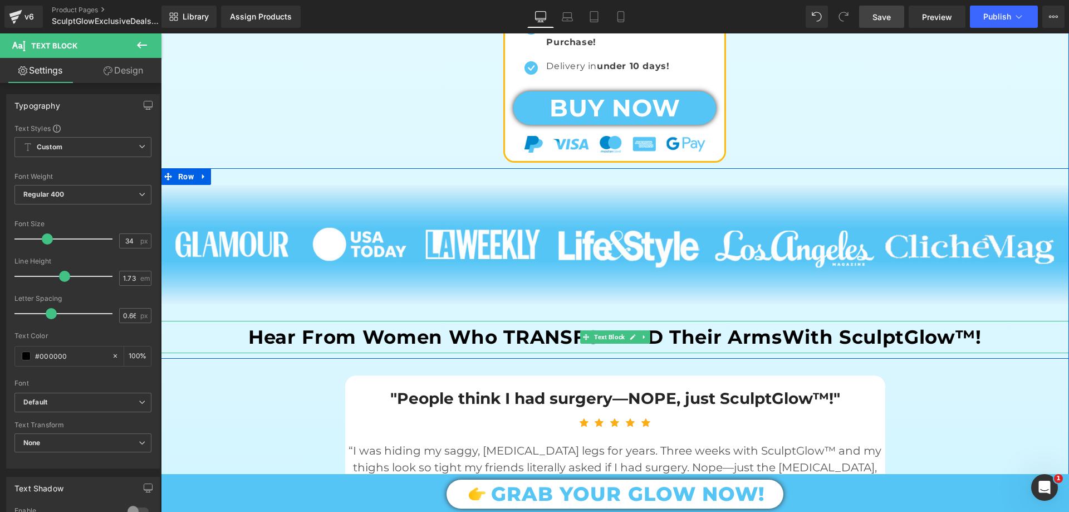
click at [772, 346] on strong "Hear From Women Who TRANSFORMED Their ArmsWith SculptGlow™!" at bounding box center [614, 336] width 733 height 23
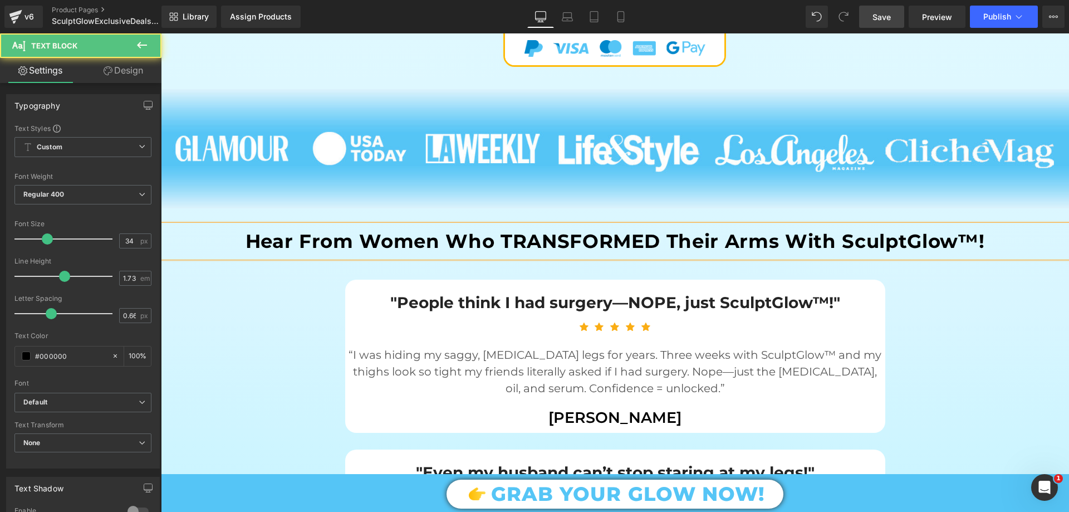
scroll to position [1113, 0]
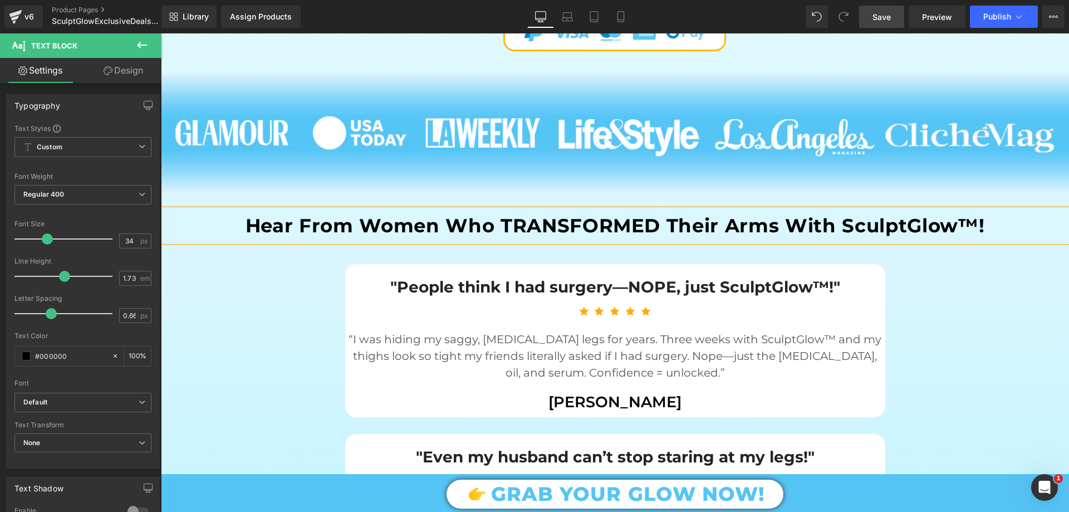
click at [447, 298] on div ""People think I had surgery—NOPE, just SculptGlow™!" Text Block Icon Icon Icon …" at bounding box center [615, 339] width 540 height 141
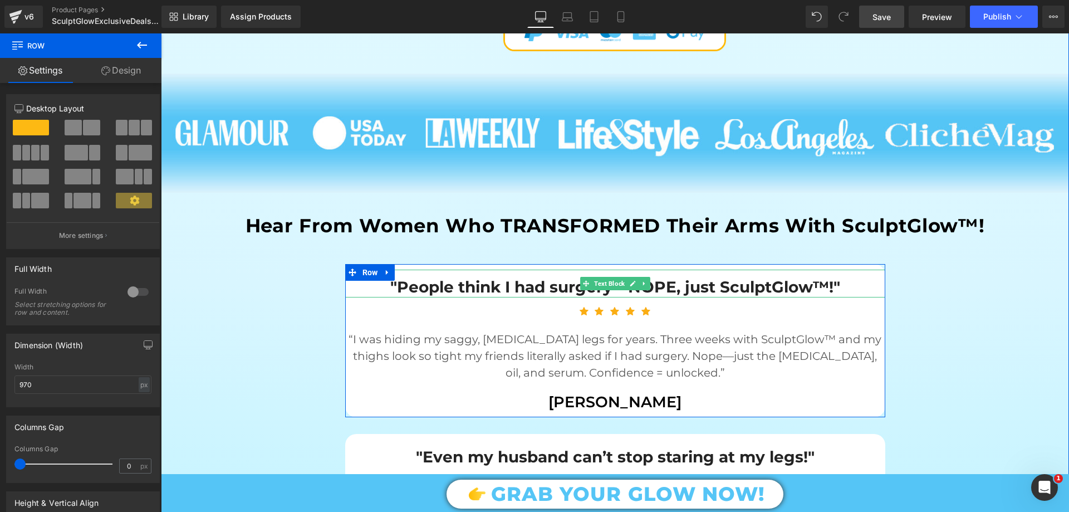
click at [499, 287] on p ""People think I had surgery—NOPE, just SculptGlow™!"" at bounding box center [615, 287] width 540 height 20
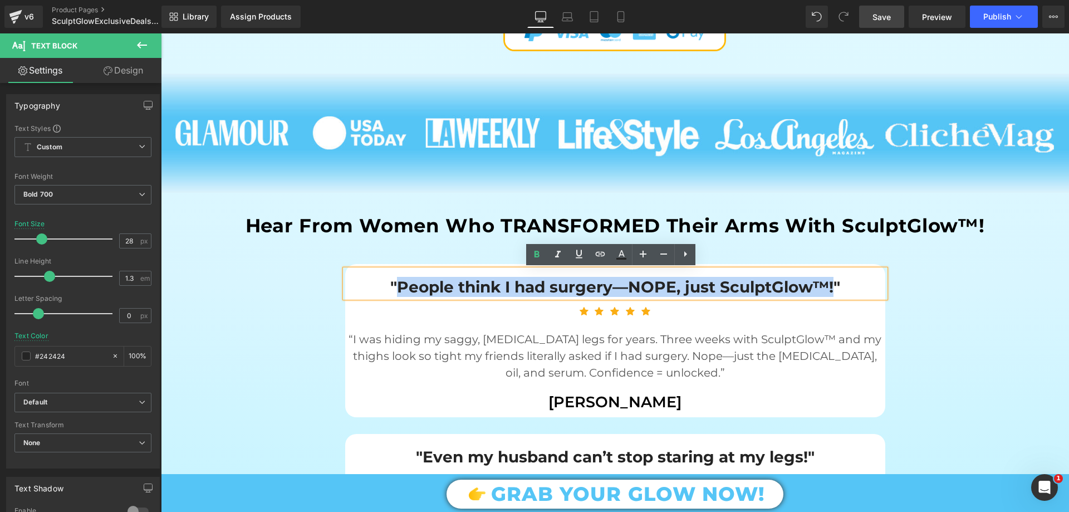
drag, startPoint x: 395, startPoint y: 283, endPoint x: 831, endPoint y: 284, distance: 435.3
click at [831, 284] on p ""People think I had surgery—NOPE, just SculptGlow™!"" at bounding box center [615, 287] width 540 height 20
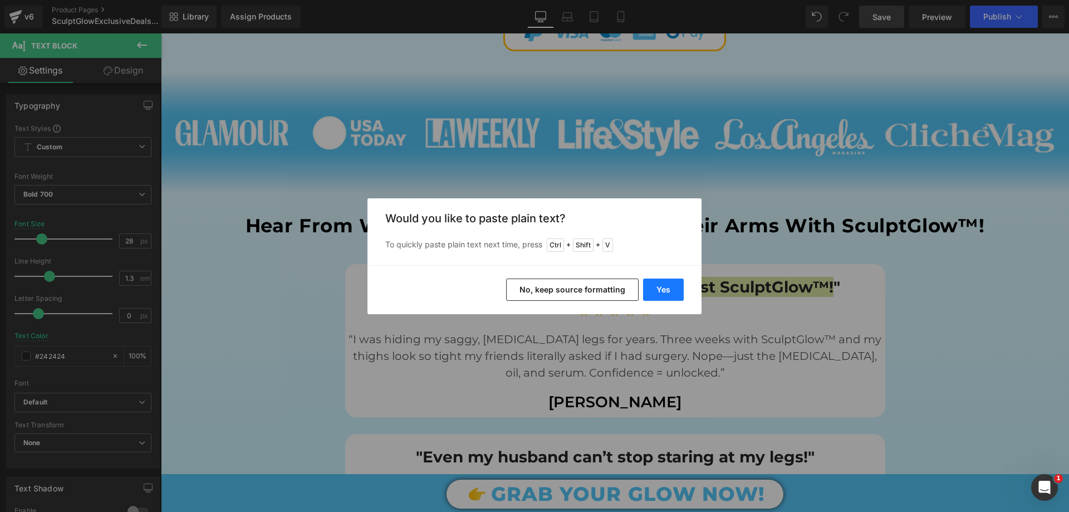
click at [649, 288] on button "Yes" at bounding box center [663, 289] width 41 height 22
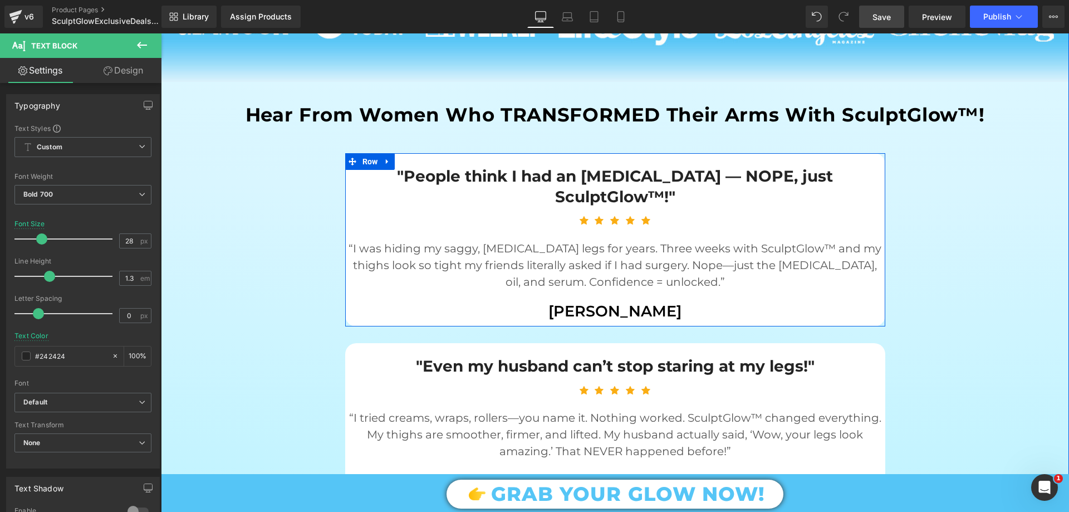
scroll to position [1225, 0]
click at [446, 239] on p "“I was hiding my saggy, cellulite legs for years. Three weeks with SculptGlow™ …" at bounding box center [615, 264] width 540 height 50
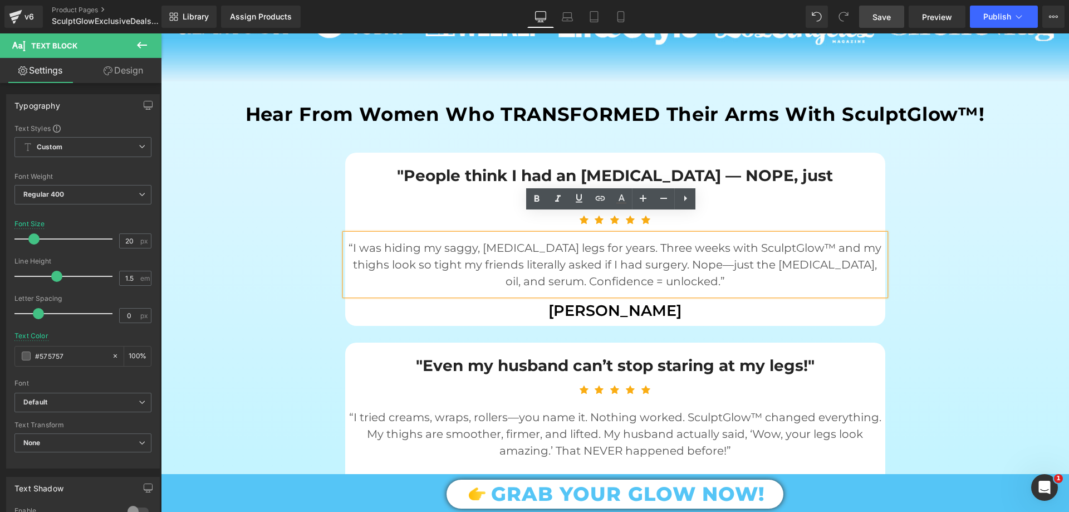
click at [408, 239] on p "“I was hiding my saggy, cellulite legs for years. Three weeks with SculptGlow™ …" at bounding box center [615, 264] width 540 height 50
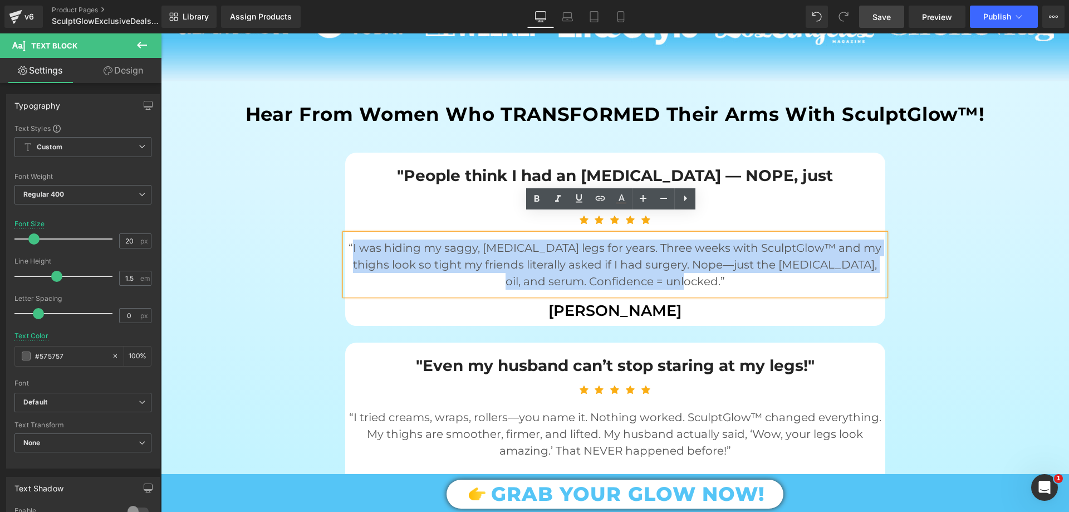
drag, startPoint x: 356, startPoint y: 225, endPoint x: 693, endPoint y: 263, distance: 339.0
click at [694, 263] on p "“I was hiding my saggy, cellulite legs for years. Three weeks with SculptGlow™ …" at bounding box center [615, 264] width 540 height 50
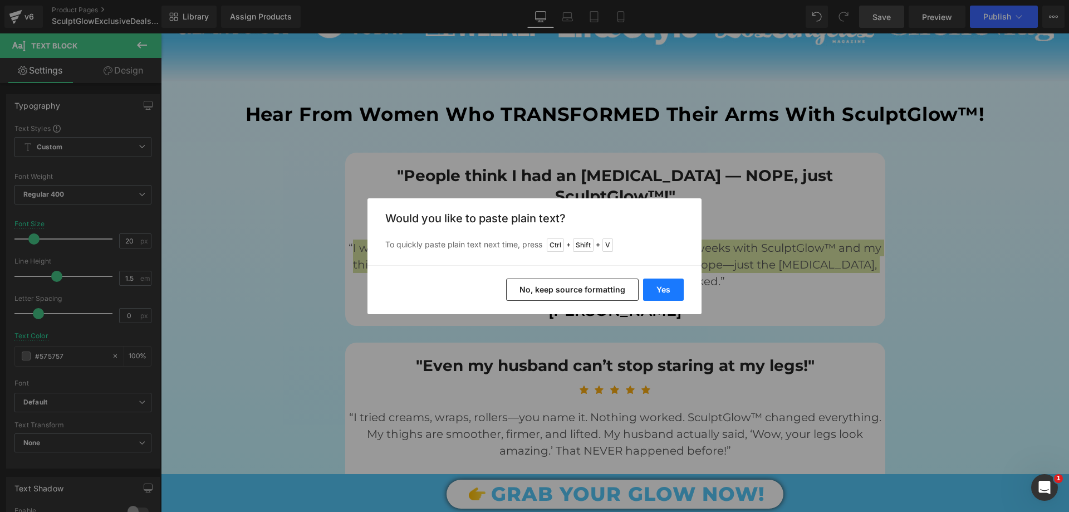
click at [669, 296] on button "Yes" at bounding box center [663, 289] width 41 height 22
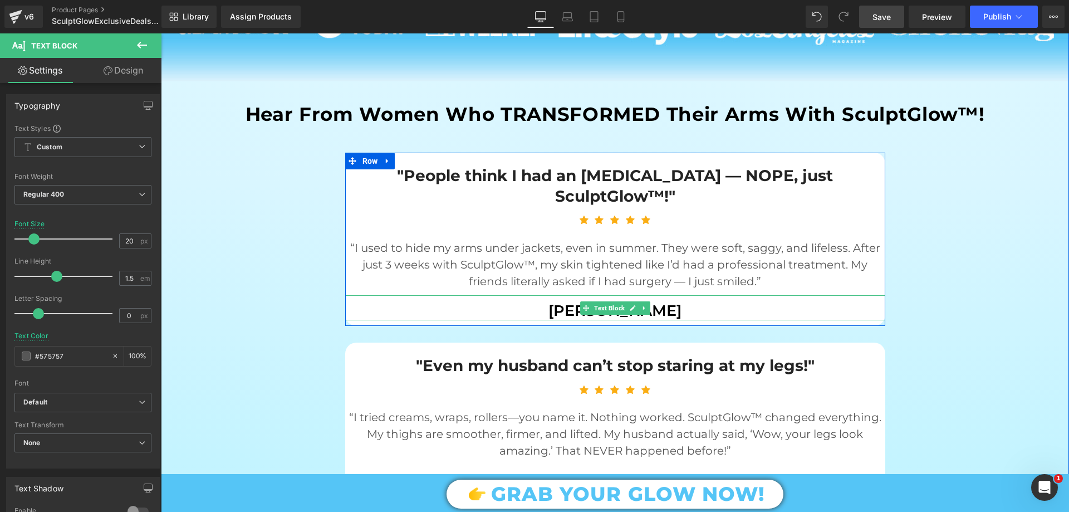
click at [536, 301] on p "Kristin Mossburg" at bounding box center [615, 310] width 540 height 19
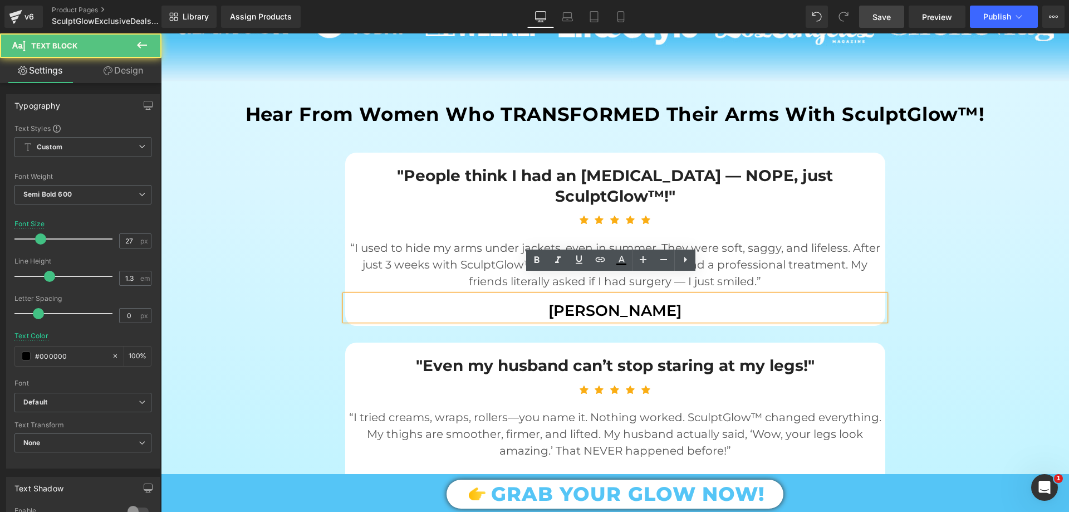
click at [538, 301] on p "Kristin Mossburg" at bounding box center [615, 310] width 540 height 19
drag, startPoint x: 541, startPoint y: 289, endPoint x: 724, endPoint y: 296, distance: 183.3
click at [724, 301] on p "Kristin Mossburg" at bounding box center [615, 310] width 540 height 19
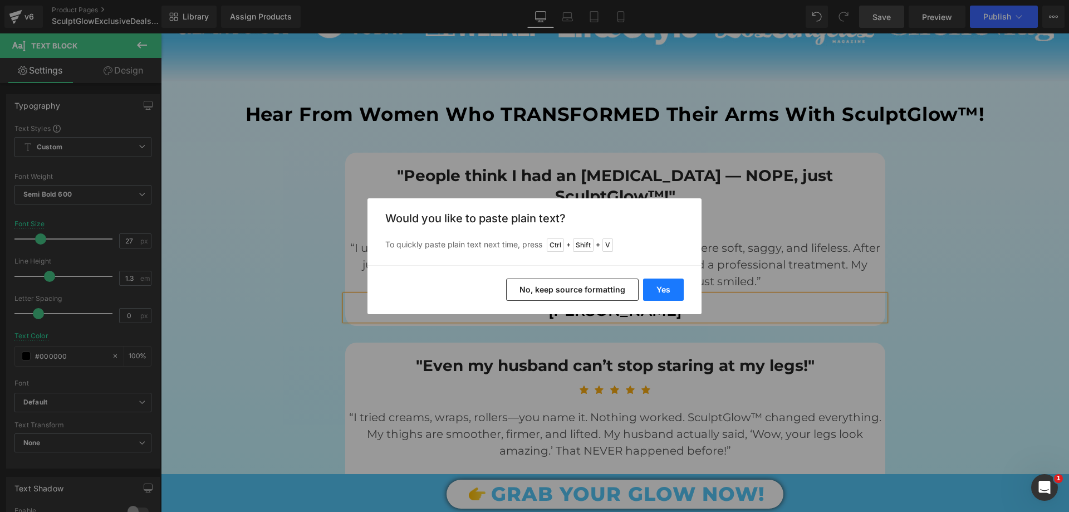
click at [676, 294] on button "Yes" at bounding box center [663, 289] width 41 height 22
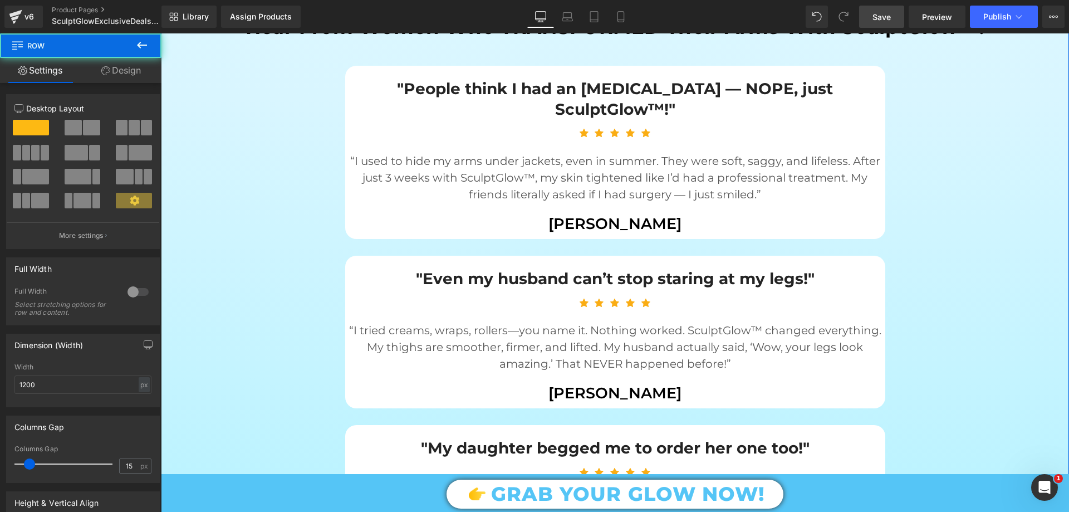
scroll to position [1392, 0]
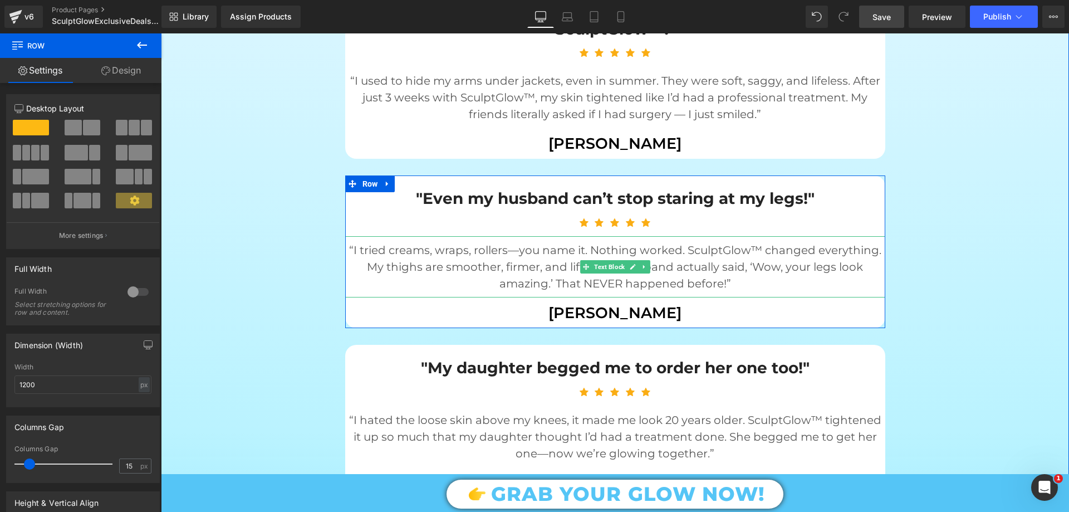
click at [463, 246] on p "“I tried creams, wraps, rollers—you name it. Nothing worked. SculptGlow™ change…" at bounding box center [615, 267] width 540 height 50
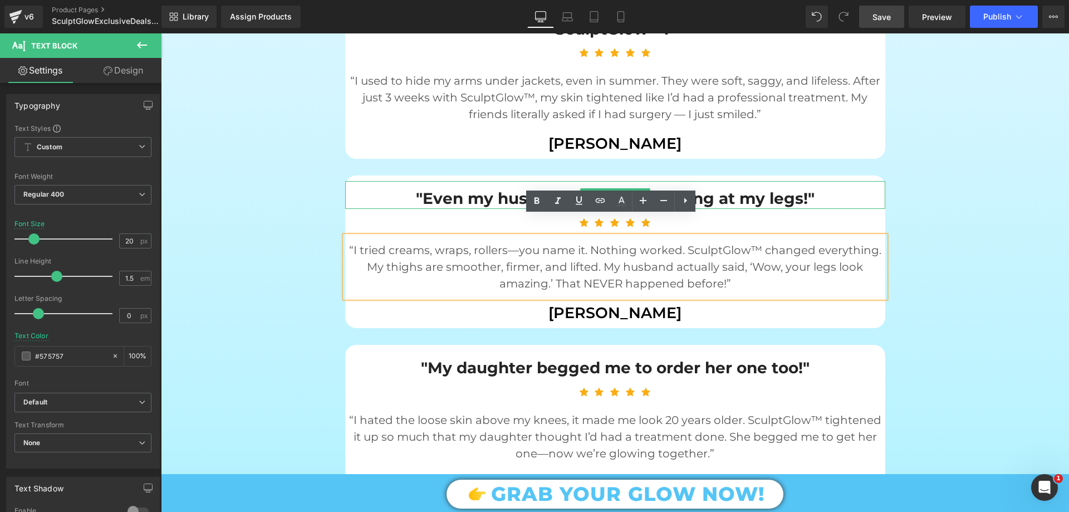
click at [534, 188] on p ""Even my husband can’t stop staring at my legs!"" at bounding box center [615, 198] width 540 height 20
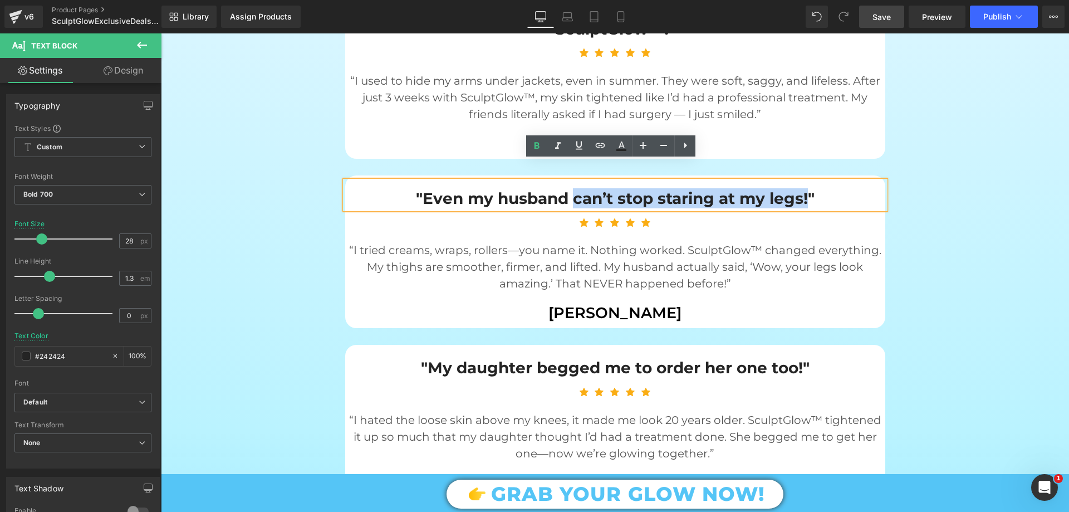
drag, startPoint x: 569, startPoint y: 179, endPoint x: 806, endPoint y: 172, distance: 236.7
click at [806, 188] on p ""Even my husband can’t stop staring at my legs!"" at bounding box center [615, 198] width 540 height 20
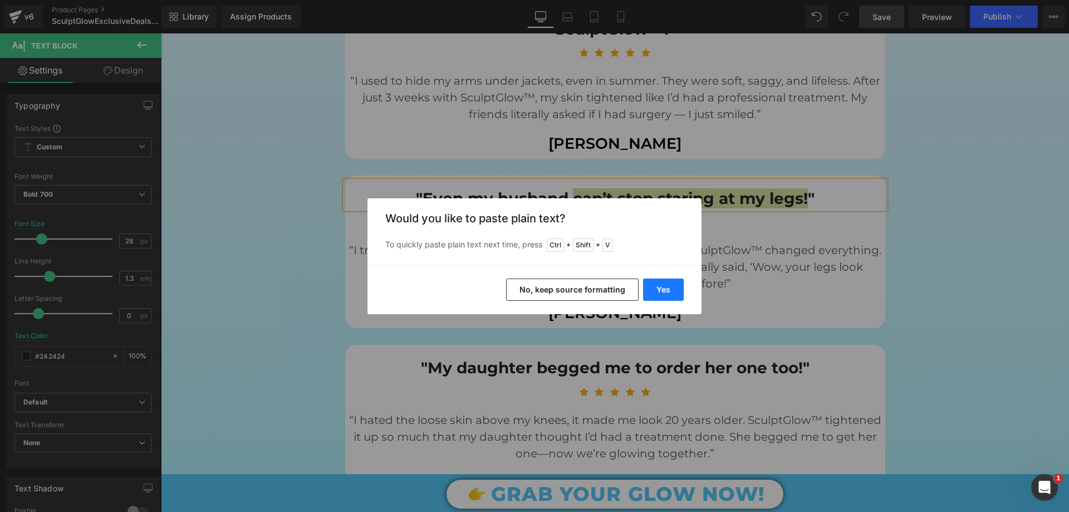
click at [660, 295] on button "Yes" at bounding box center [663, 289] width 41 height 22
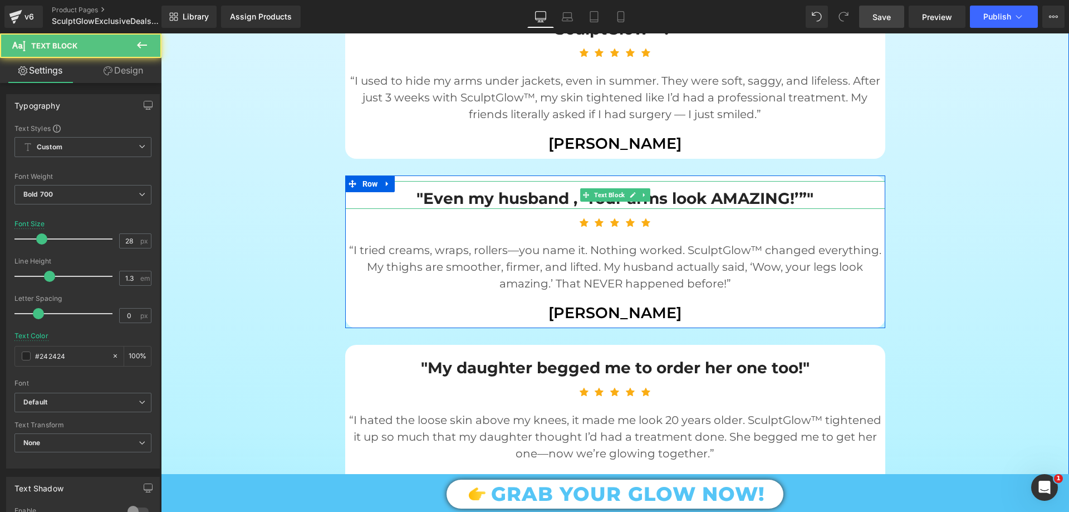
click at [418, 188] on p ""Even my husband , ‘Your arms look AMAZING!’”"" at bounding box center [615, 198] width 540 height 20
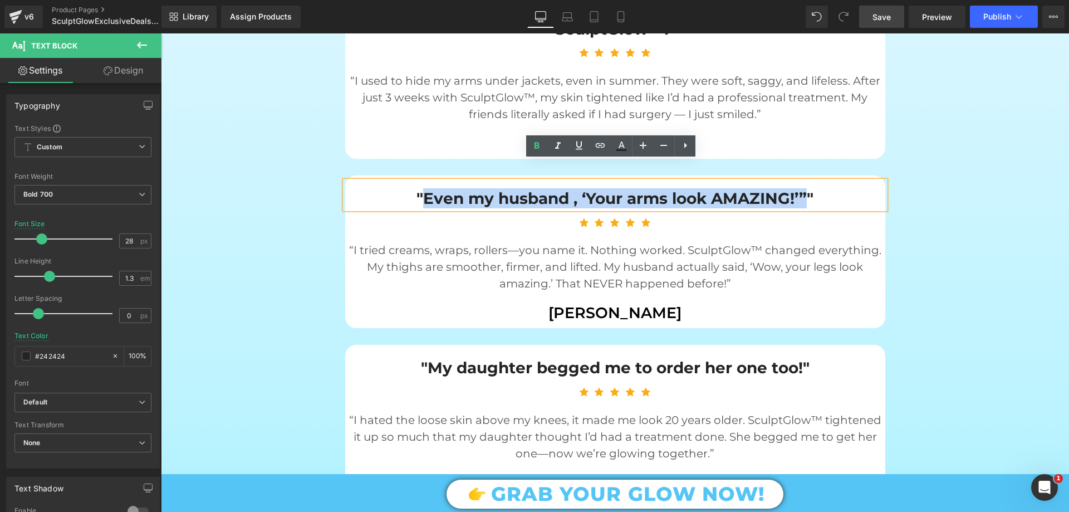
drag, startPoint x: 420, startPoint y: 177, endPoint x: 801, endPoint y: 173, distance: 380.8
click at [801, 188] on p ""Even my husband , ‘Your arms look AMAZING!’”"" at bounding box center [615, 198] width 540 height 20
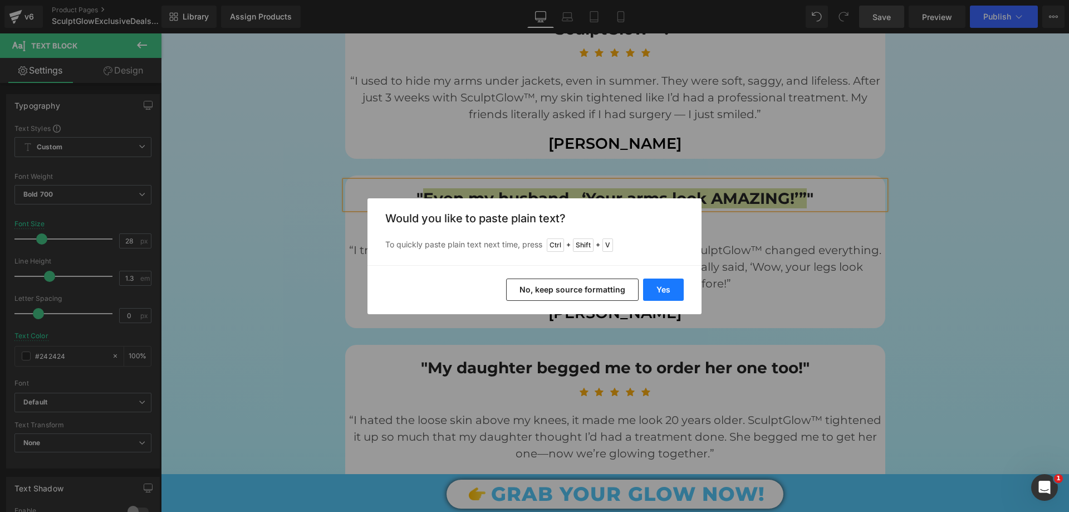
click at [671, 282] on button "Yes" at bounding box center [663, 289] width 41 height 22
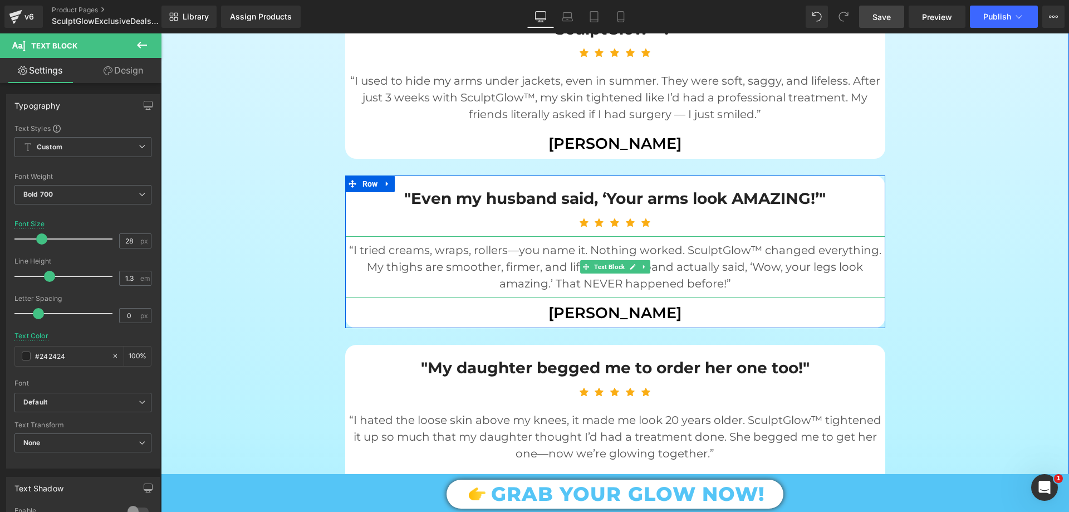
click at [405, 244] on p "“I tried creams, wraps, rollers—you name it. Nothing worked. SculptGlow™ change…" at bounding box center [615, 267] width 540 height 50
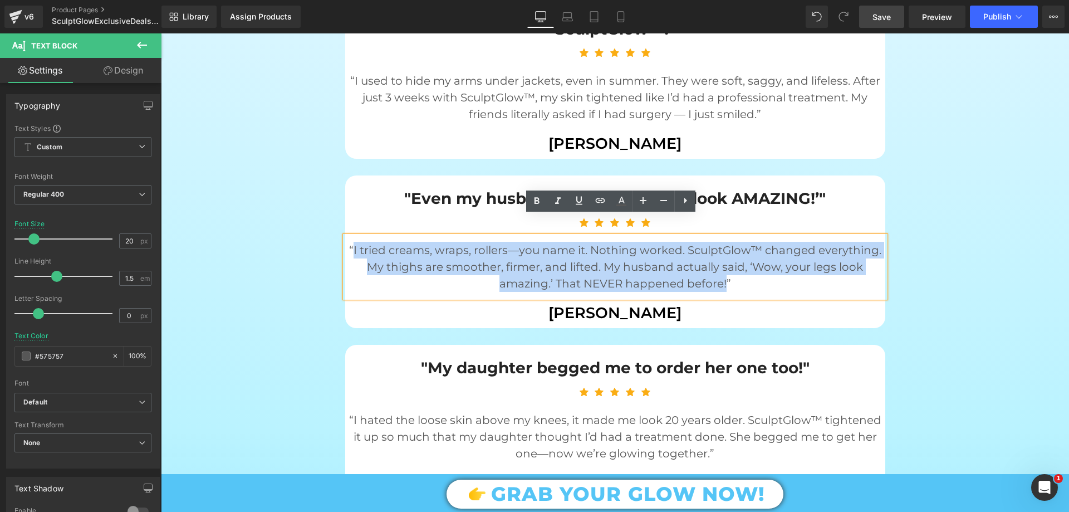
drag, startPoint x: 350, startPoint y: 227, endPoint x: 721, endPoint y: 264, distance: 372.7
click at [721, 264] on p "“I tried creams, wraps, rollers—you name it. Nothing worked. SculptGlow™ change…" at bounding box center [615, 267] width 540 height 50
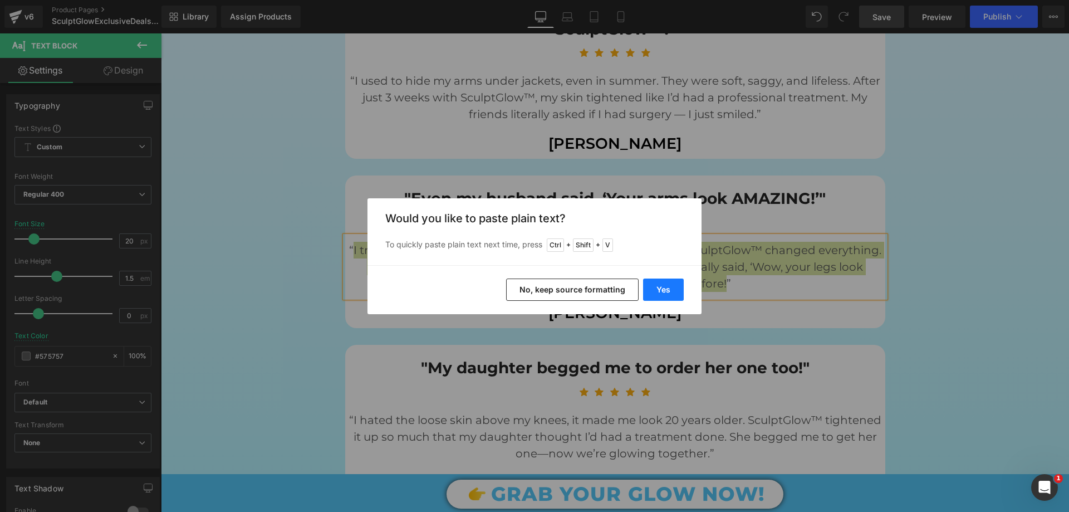
click at [669, 287] on button "Yes" at bounding box center [663, 289] width 41 height 22
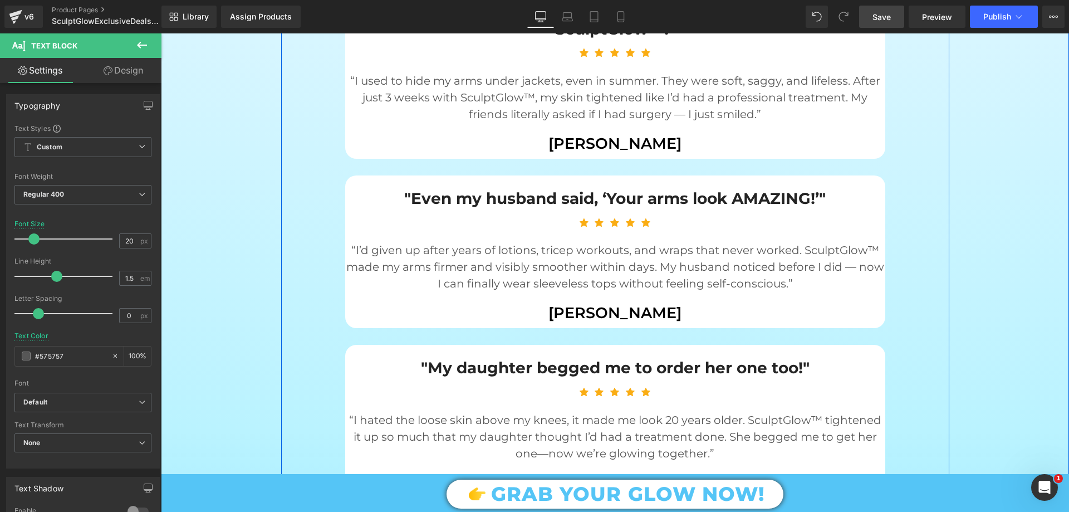
click at [290, 342] on div ""People think I had an arm lift — NOPE, just SculptGlow™!" Text Block Icon Icon…" at bounding box center [615, 411] width 668 height 851
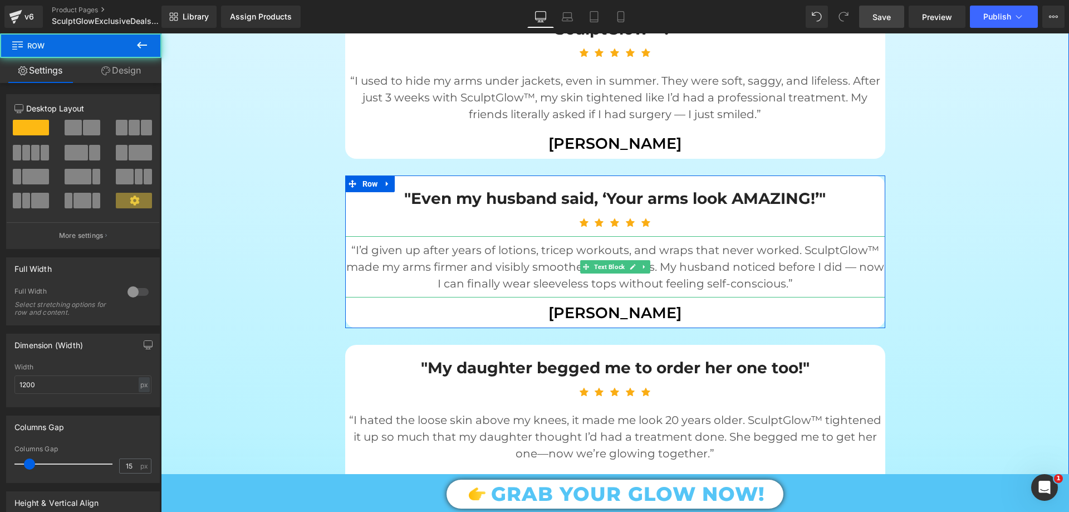
scroll to position [1503, 0]
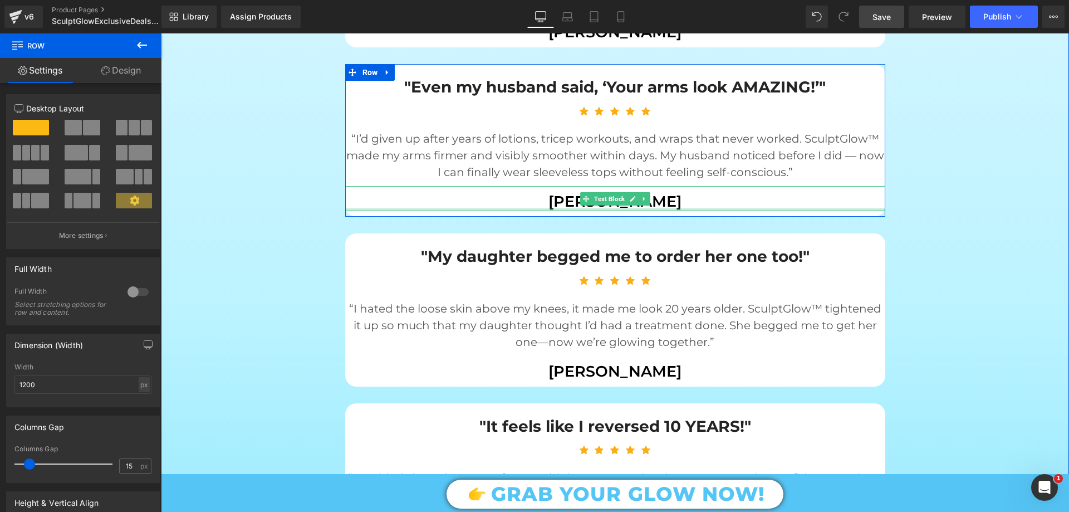
click at [545, 192] on p "Brittany Carmouche" at bounding box center [615, 201] width 540 height 19
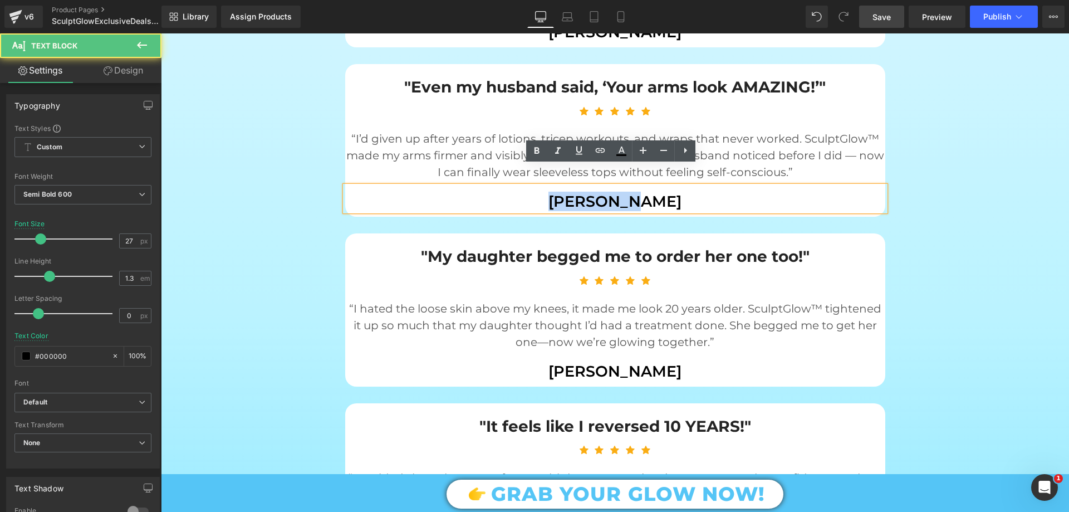
click at [545, 192] on p "Brittany Carmouche" at bounding box center [615, 201] width 540 height 19
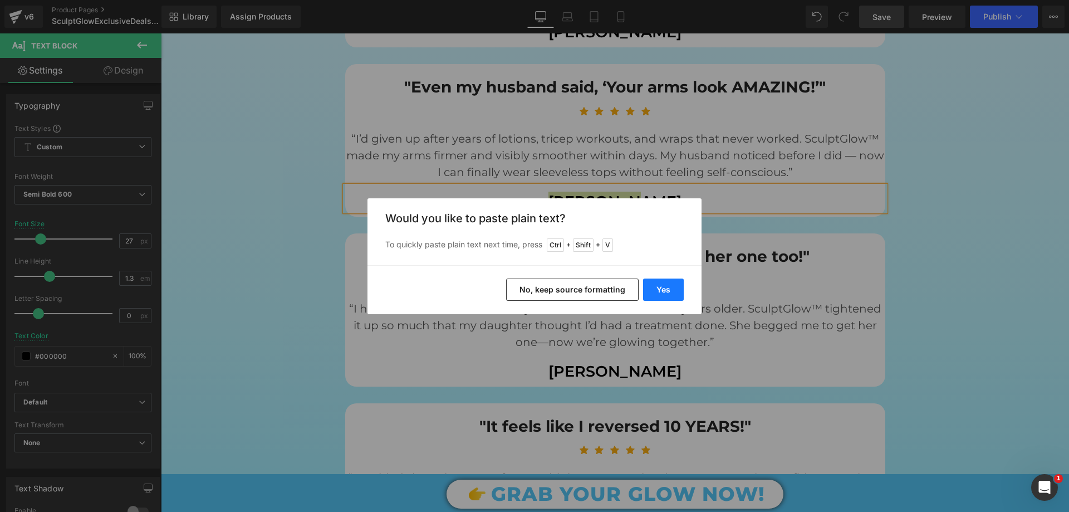
click at [662, 293] on button "Yes" at bounding box center [663, 289] width 41 height 22
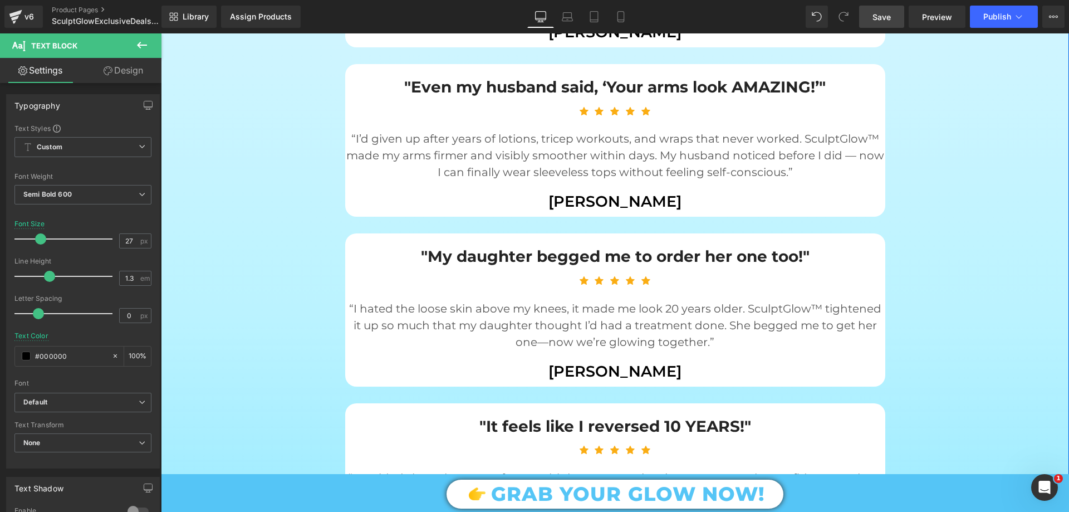
click at [281, 306] on div ""People think I had an arm lift — NOPE, just SculptGlow™!" Text Block Icon Icon…" at bounding box center [615, 293] width 668 height 873
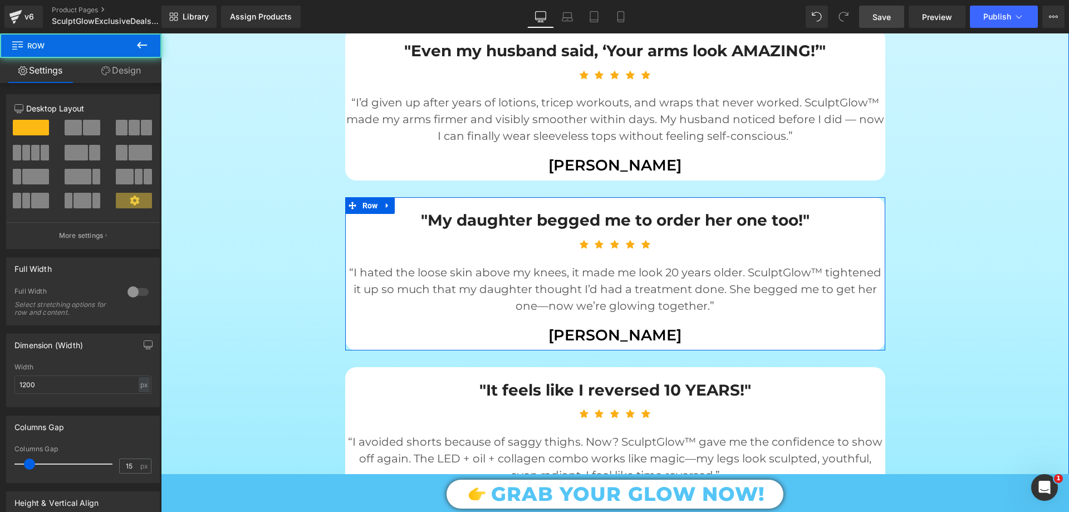
scroll to position [1559, 0]
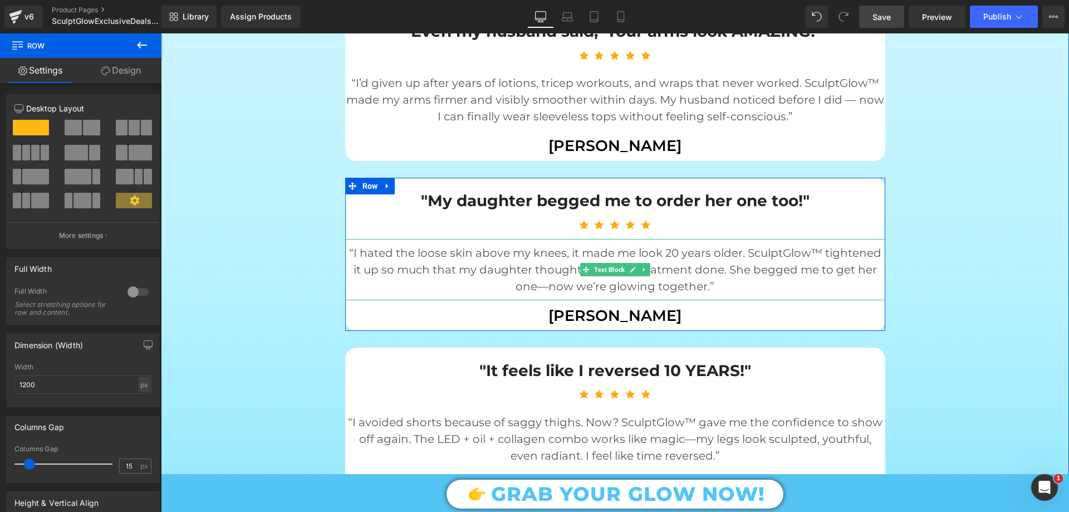
click at [375, 244] on p "“I hated the loose skin above my knees, it made me look 20 years older. SculptG…" at bounding box center [615, 269] width 540 height 50
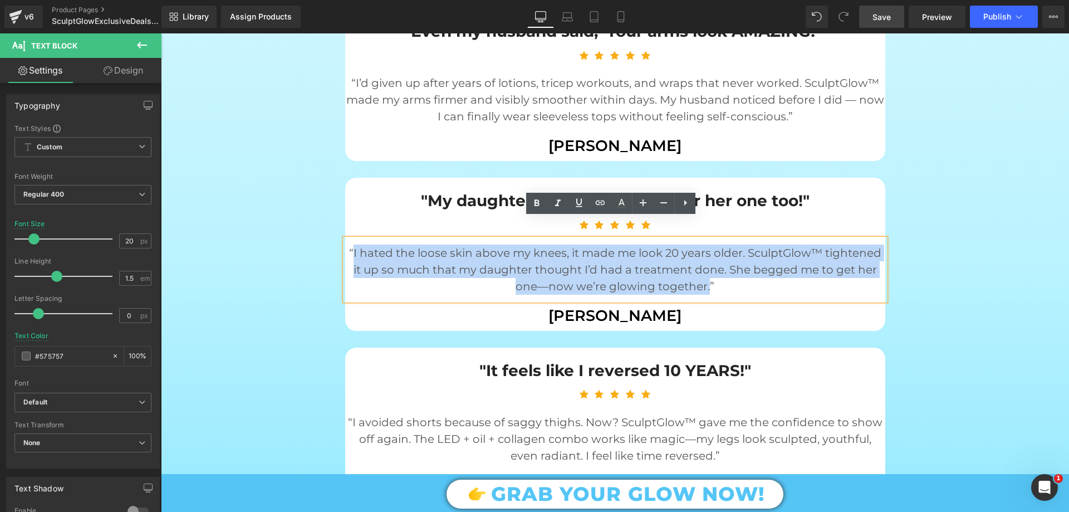
drag, startPoint x: 349, startPoint y: 232, endPoint x: 704, endPoint y: 273, distance: 357.6
click at [704, 273] on p "“I hated the loose skin above my knees, it made me look 20 years older. SculptG…" at bounding box center [615, 269] width 540 height 50
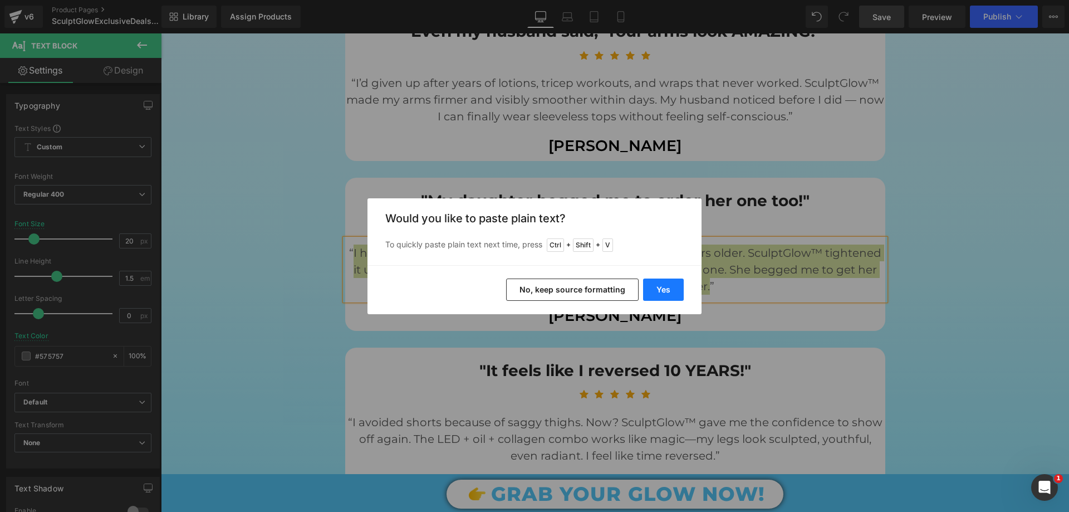
click at [661, 288] on button "Yes" at bounding box center [663, 289] width 41 height 22
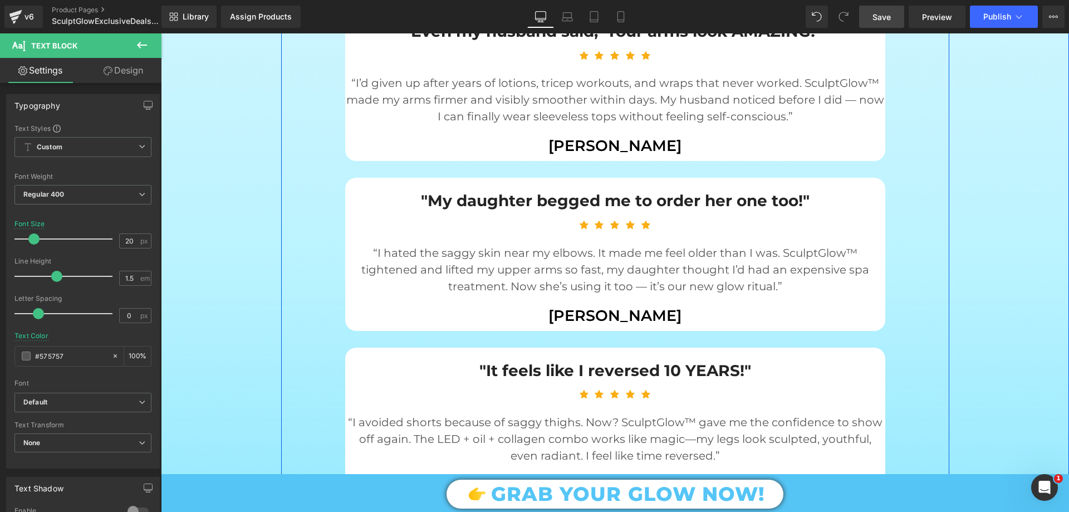
click at [281, 285] on div ""People think I had an arm lift — NOPE, just SculptGlow™!" Text Block Icon Icon…" at bounding box center [615, 244] width 668 height 851
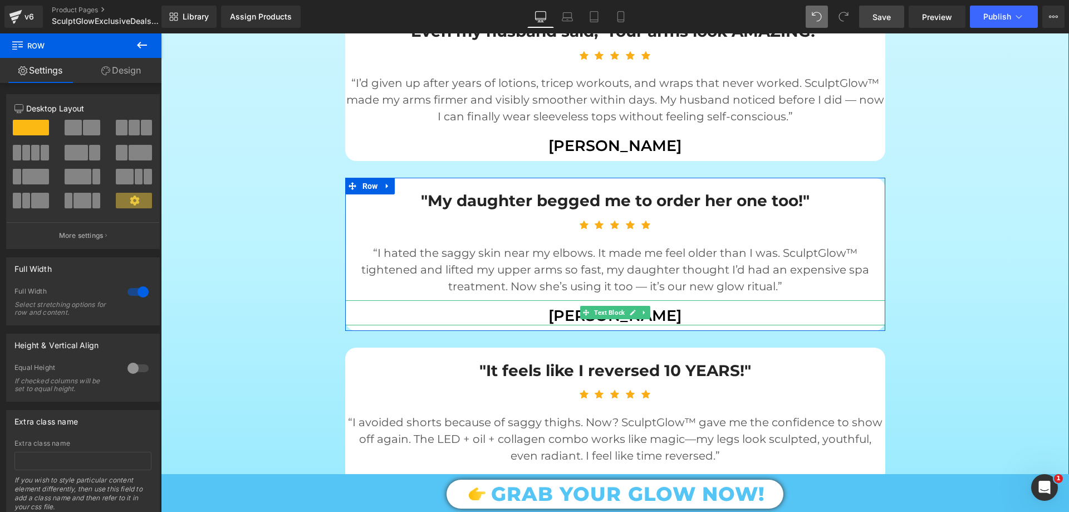
click at [562, 306] on p "Miriam Sheffield" at bounding box center [615, 315] width 540 height 19
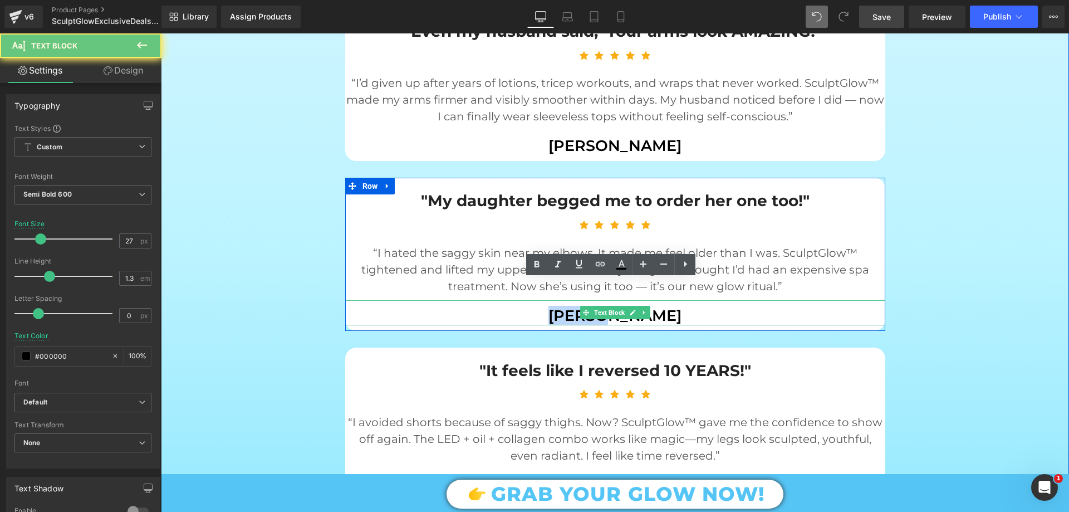
click at [562, 306] on p "Miriam Sheffield" at bounding box center [615, 315] width 540 height 19
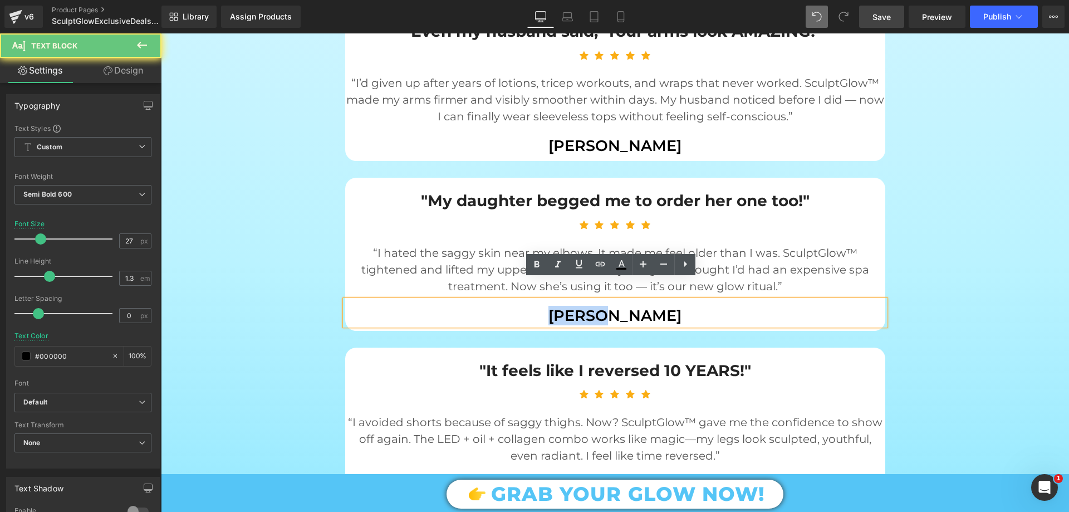
click at [562, 306] on p "Miriam Sheffield" at bounding box center [615, 315] width 540 height 19
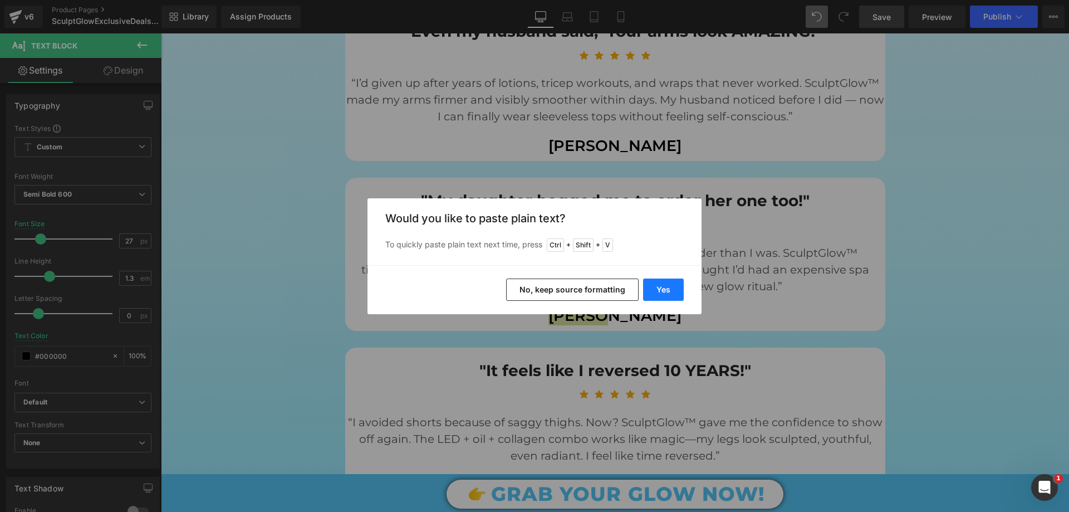
click at [669, 291] on button "Yes" at bounding box center [663, 289] width 41 height 22
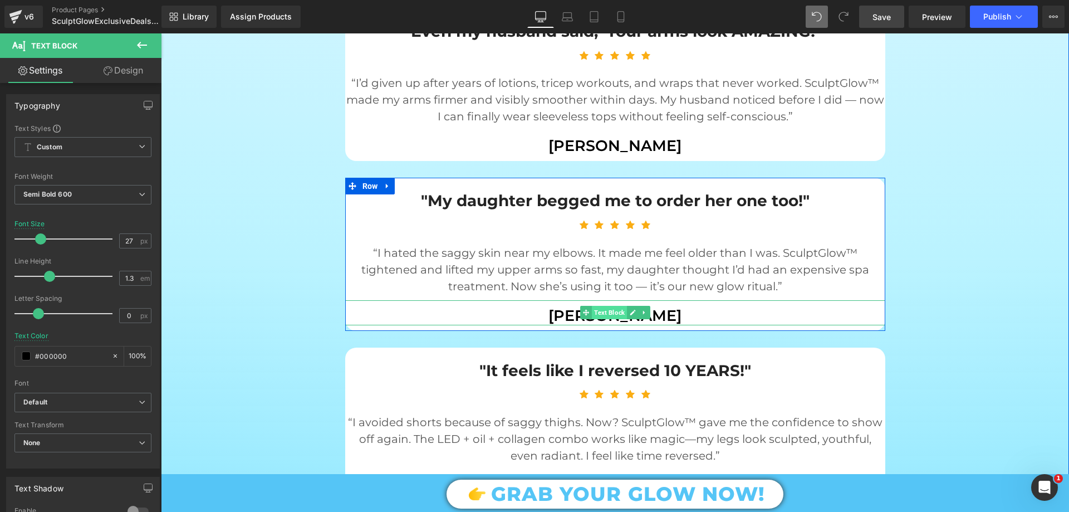
scroll to position [1726, 0]
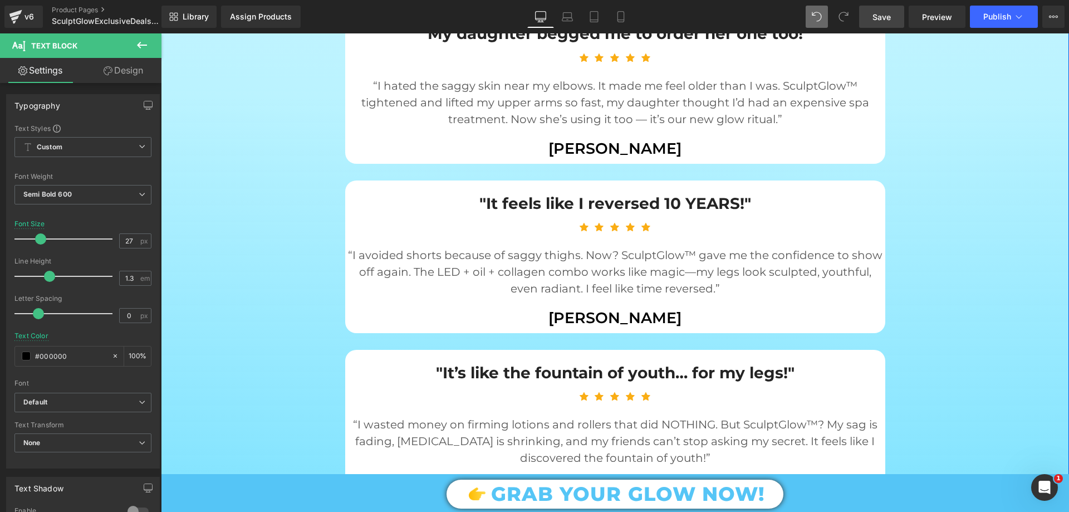
click at [523, 247] on p "“I avoided shorts because of saggy thighs. Now? SculptGlow™ gave me the confide…" at bounding box center [615, 272] width 540 height 50
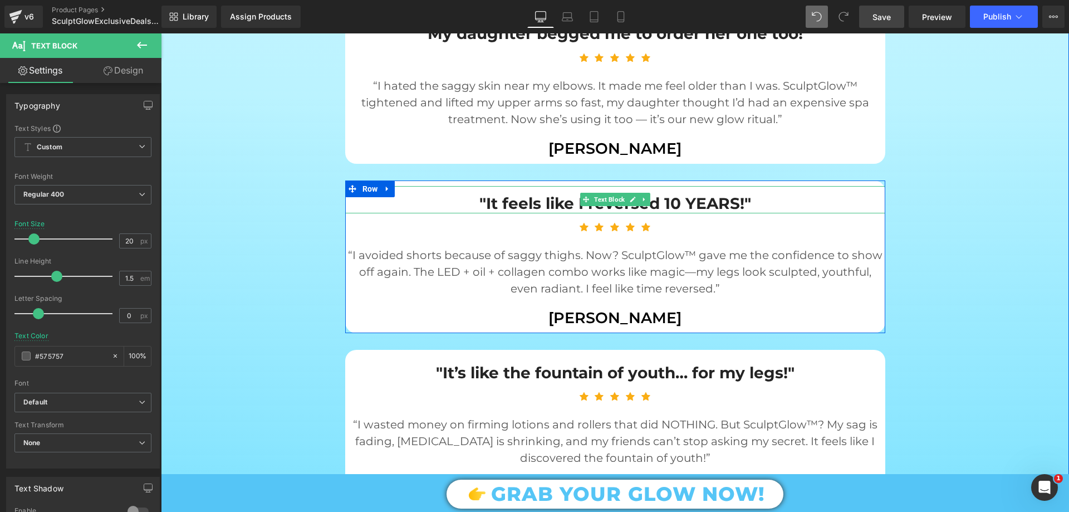
click at [542, 193] on p ""It feels like I reversed 10 YEARS!"" at bounding box center [615, 203] width 540 height 20
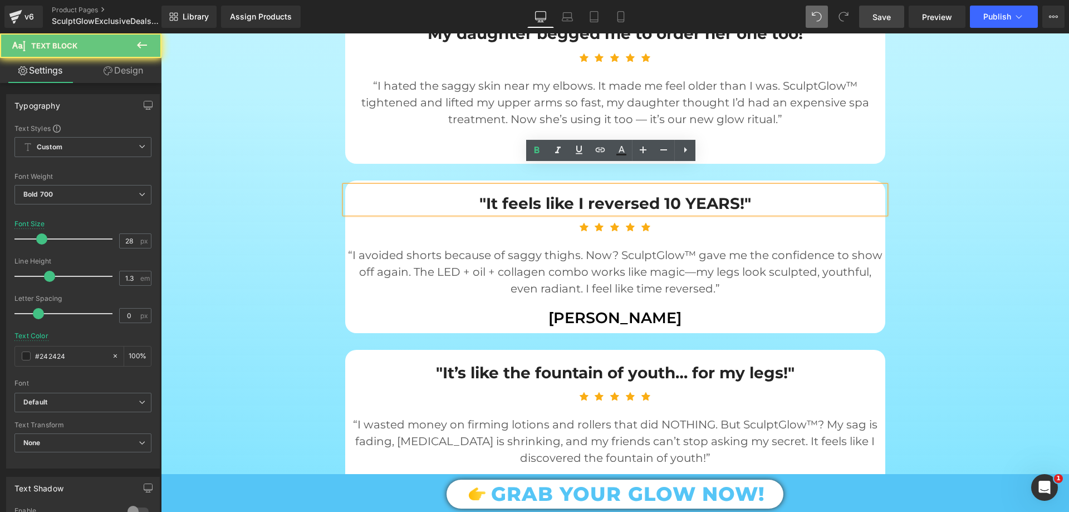
click at [542, 193] on p ""It feels like I reversed 10 YEARS!"" at bounding box center [615, 203] width 540 height 20
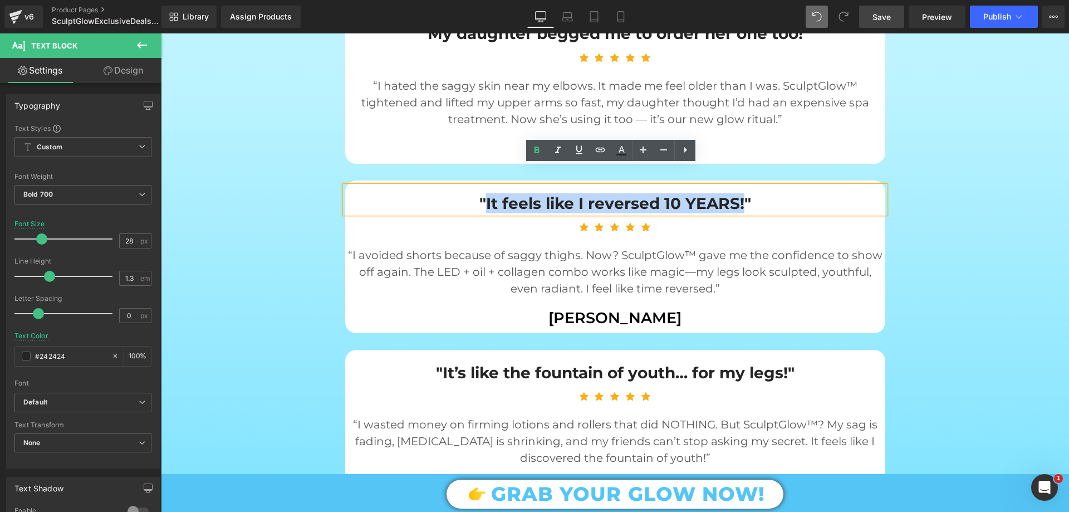
drag, startPoint x: 482, startPoint y: 183, endPoint x: 740, endPoint y: 176, distance: 258.4
click at [740, 193] on p ""It feels like I reversed 10 YEARS!"" at bounding box center [615, 203] width 540 height 20
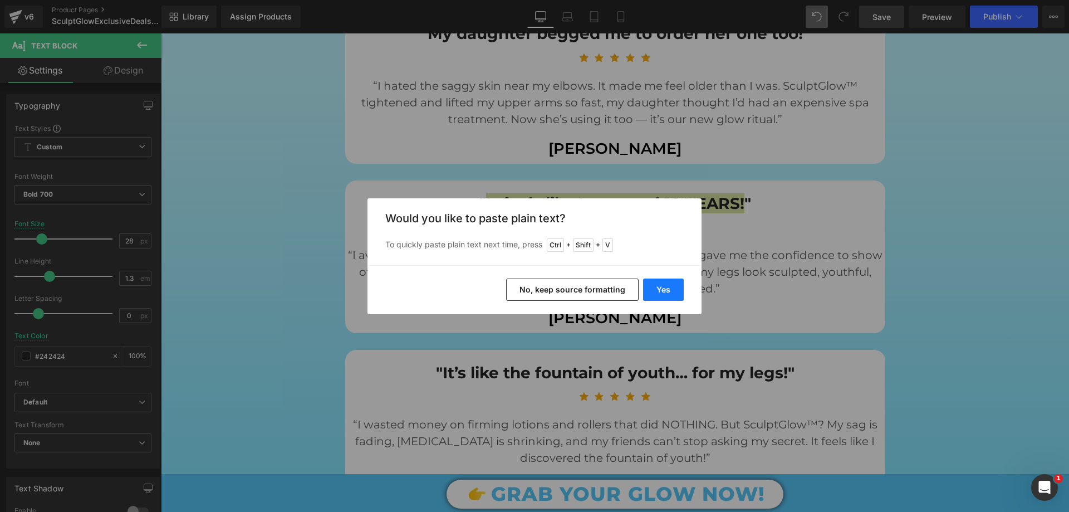
click at [657, 298] on button "Yes" at bounding box center [663, 289] width 41 height 22
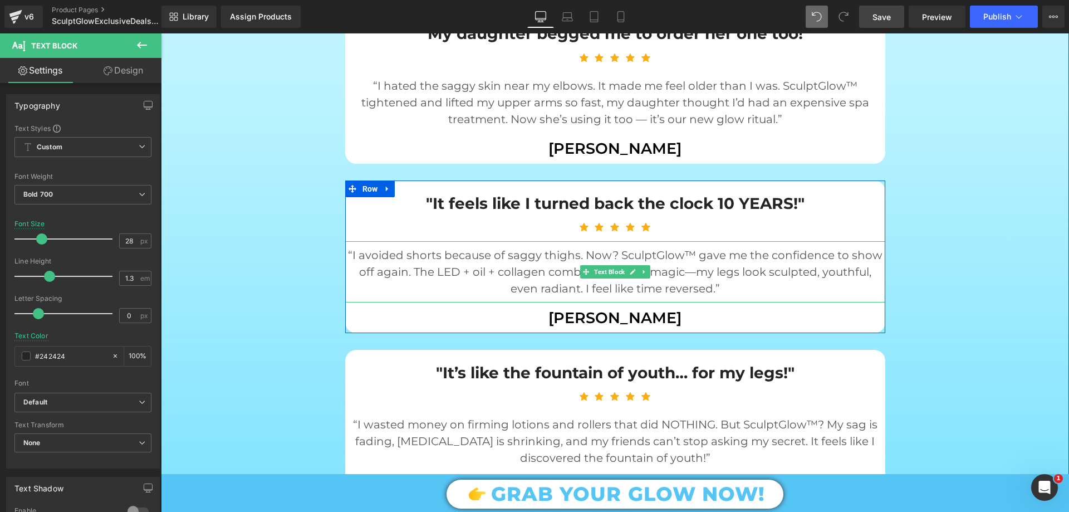
click at [460, 263] on p "“I avoided shorts because of saggy thighs. Now? SculptGlow™ gave me the confide…" at bounding box center [615, 272] width 540 height 50
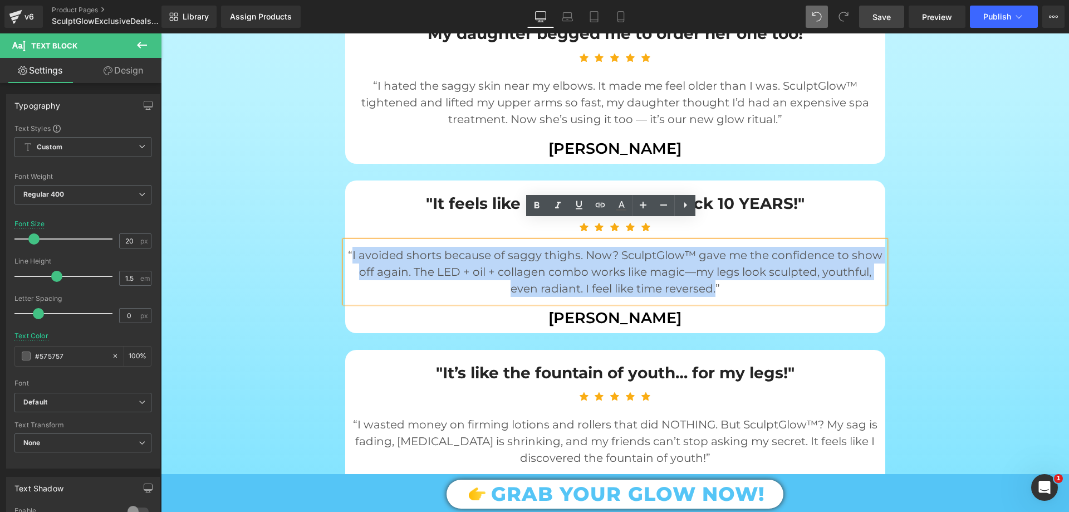
drag, startPoint x: 351, startPoint y: 235, endPoint x: 713, endPoint y: 269, distance: 363.5
click at [713, 269] on p "“I avoided shorts because of saggy thighs. Now? SculptGlow™ gave me the confide…" at bounding box center [615, 272] width 540 height 50
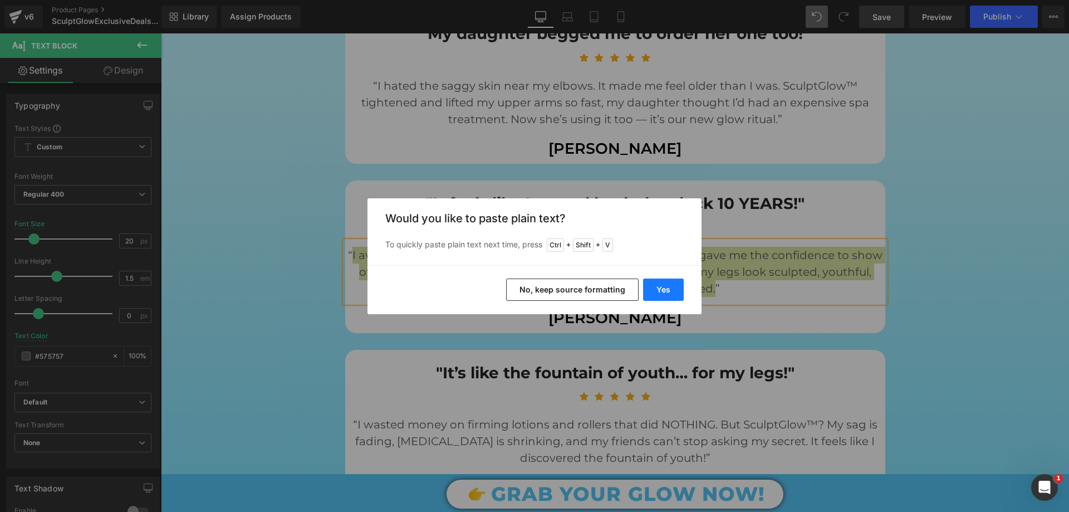
click at [661, 281] on button "Yes" at bounding box center [663, 289] width 41 height 22
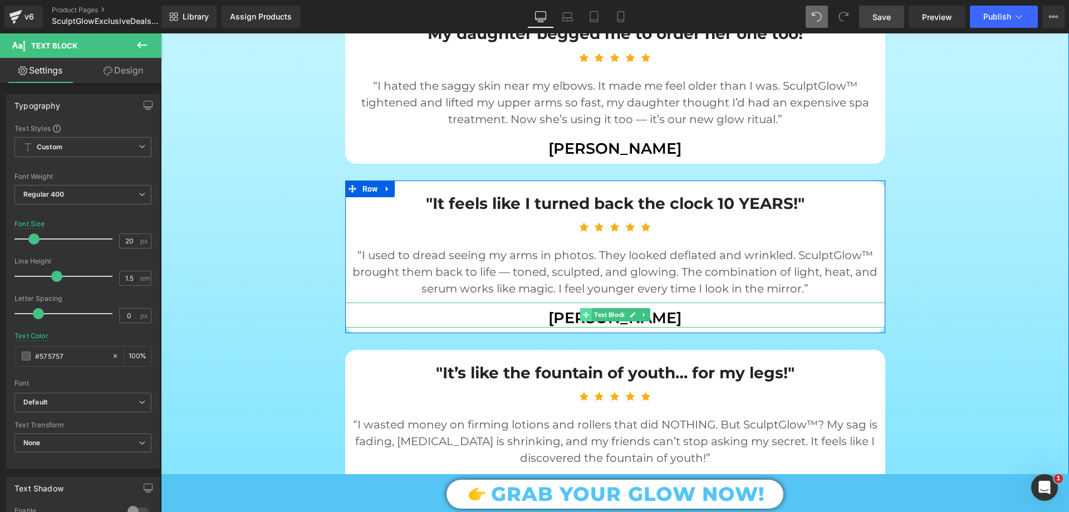
click at [584, 308] on span at bounding box center [586, 314] width 12 height 13
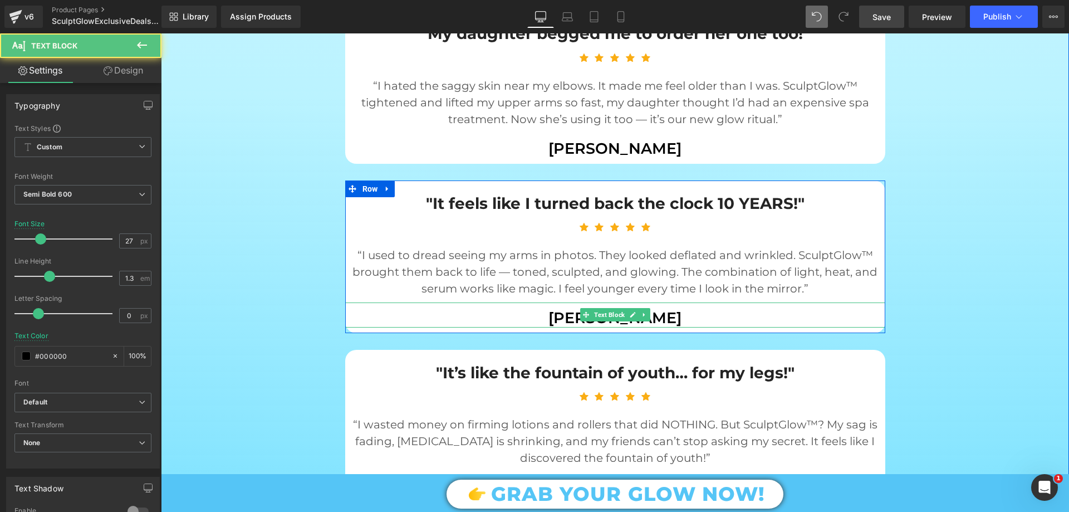
click at [559, 308] on p "Jodi Kendall" at bounding box center [615, 317] width 540 height 19
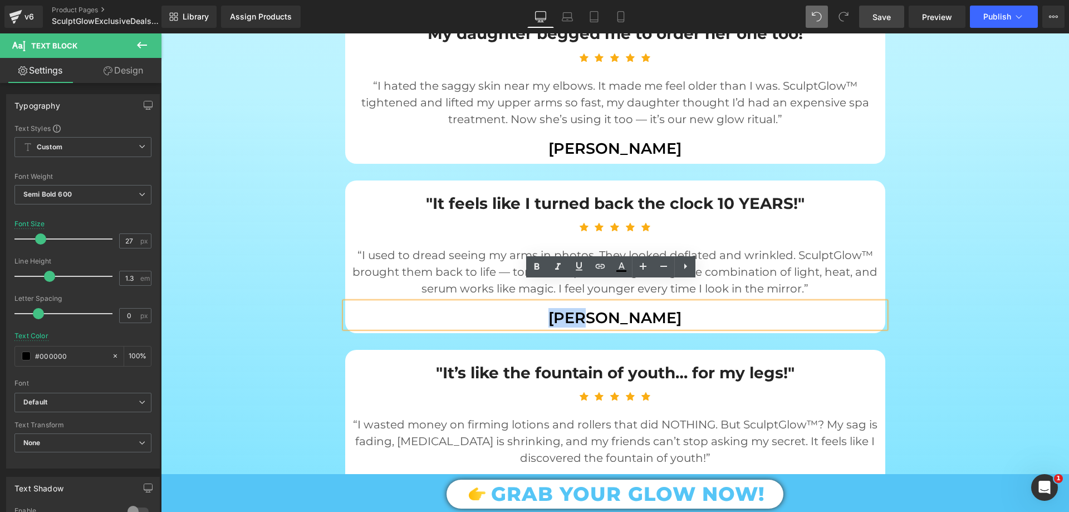
click at [559, 308] on p "Jodi Kendall" at bounding box center [615, 317] width 540 height 19
drag, startPoint x: 560, startPoint y: 294, endPoint x: 686, endPoint y: 292, distance: 126.4
click at [686, 308] on p "Jodi Kendall" at bounding box center [615, 317] width 540 height 19
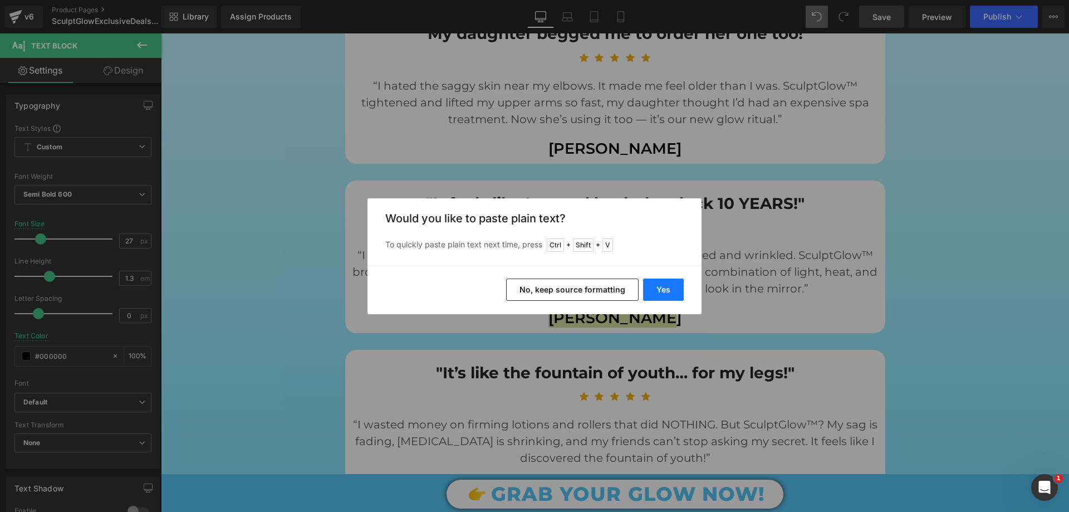
click at [667, 293] on button "Yes" at bounding box center [663, 289] width 41 height 22
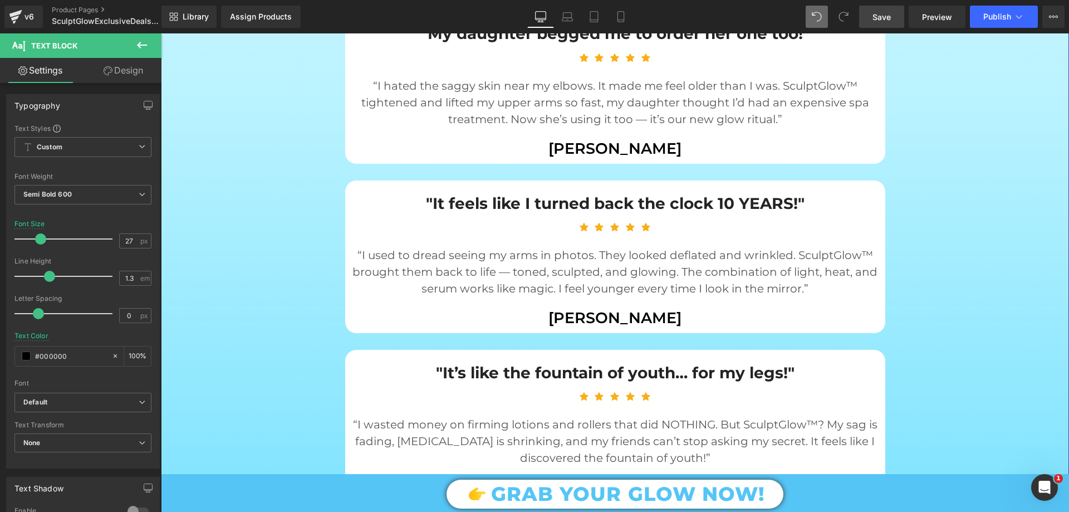
click at [299, 315] on div ""People think I had an arm lift — NOPE, just SculptGlow™!" Text Block Icon Icon…" at bounding box center [615, 77] width 668 height 851
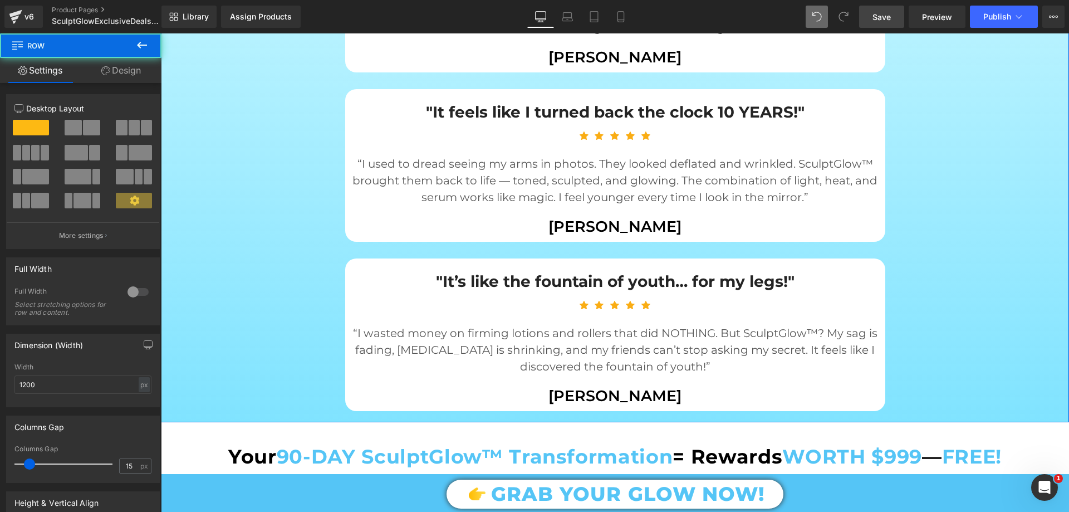
scroll to position [1948, 0]
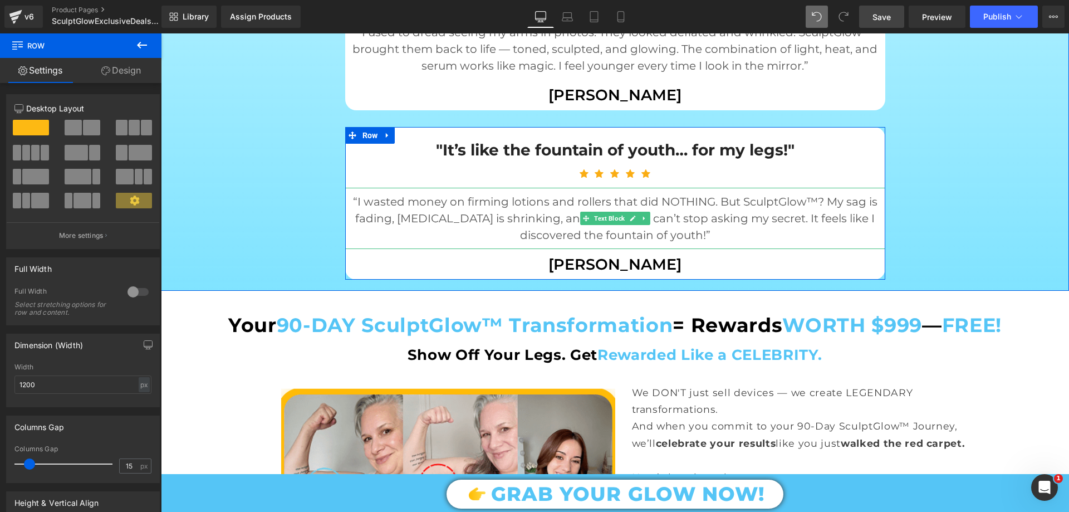
click at [367, 193] on p "“I wasted money on firming lotions and rollers that did NOTHING. But SculptGlow…" at bounding box center [615, 218] width 540 height 50
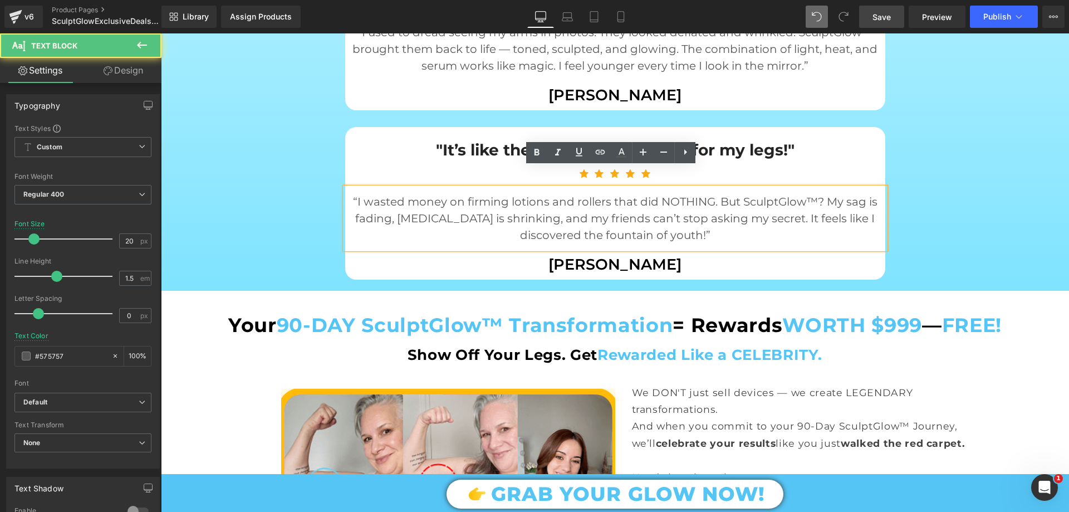
click at [352, 193] on p "“I wasted money on firming lotions and rollers that did NOTHING. But SculptGlow…" at bounding box center [615, 218] width 540 height 50
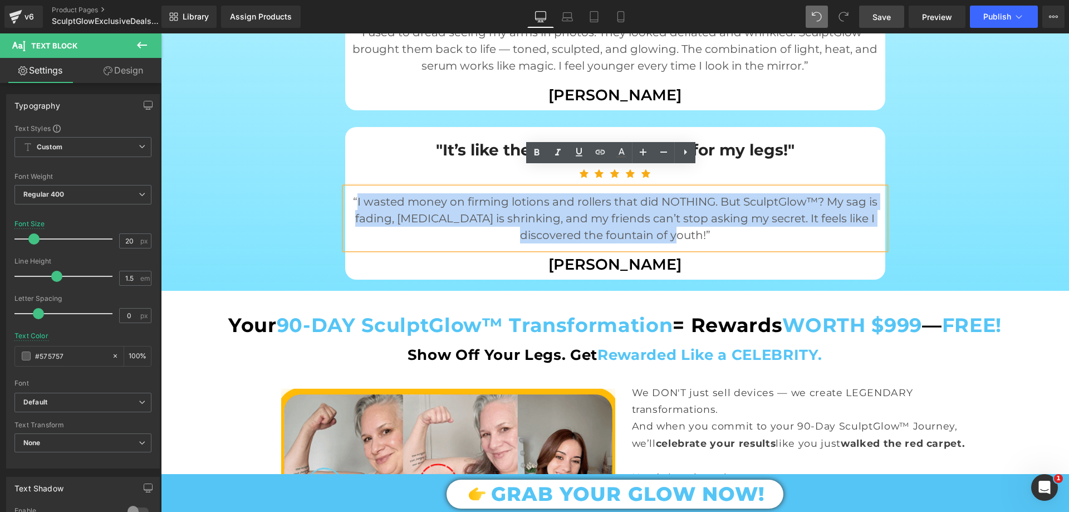
drag, startPoint x: 353, startPoint y: 179, endPoint x: 667, endPoint y: 218, distance: 316.9
click at [667, 218] on p "“I wasted money on firming lotions and rollers that did NOTHING. But SculptGlow…" at bounding box center [615, 218] width 540 height 50
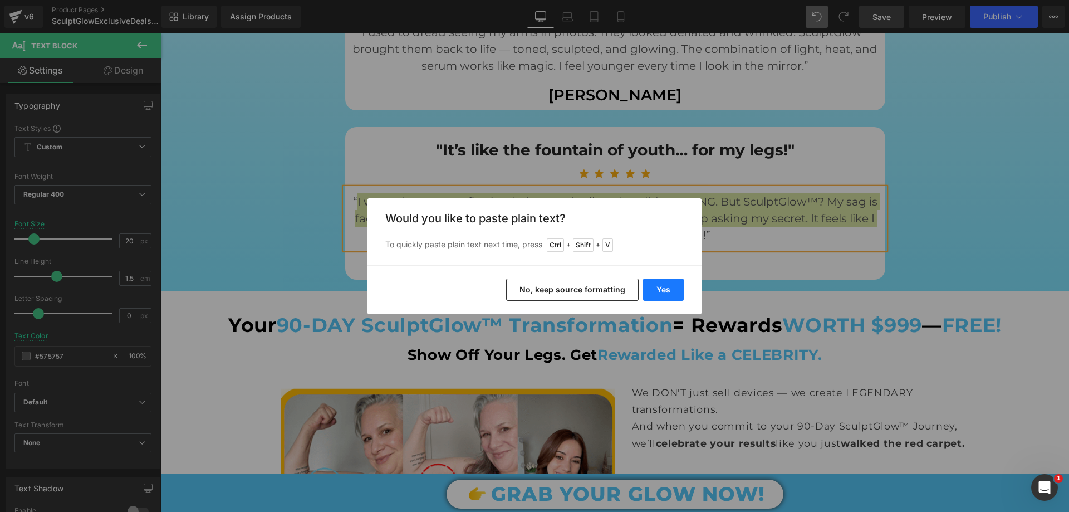
click at [663, 294] on button "Yes" at bounding box center [663, 289] width 41 height 22
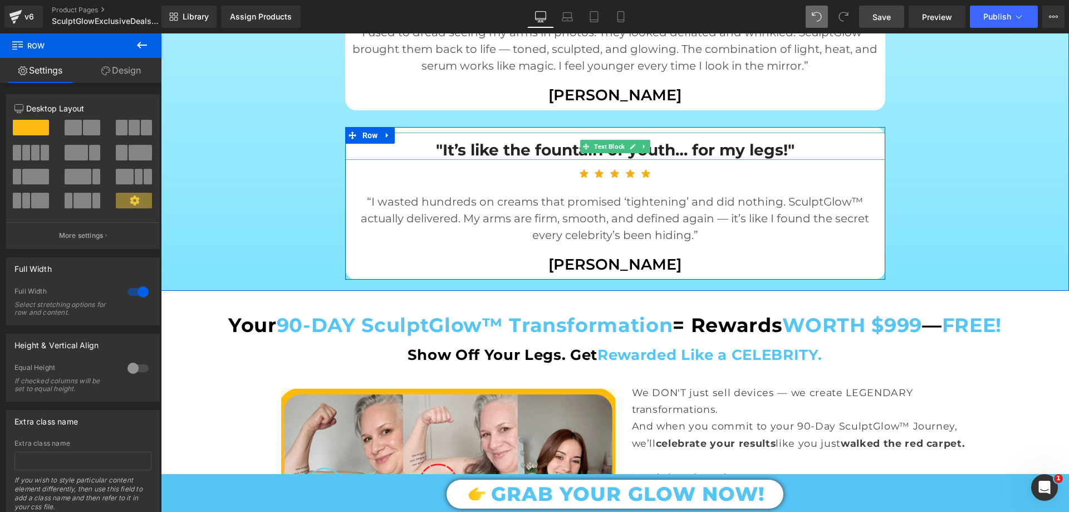
click at [748, 140] on p ""It’s like the fountain of youth… for my legs!"" at bounding box center [615, 150] width 540 height 20
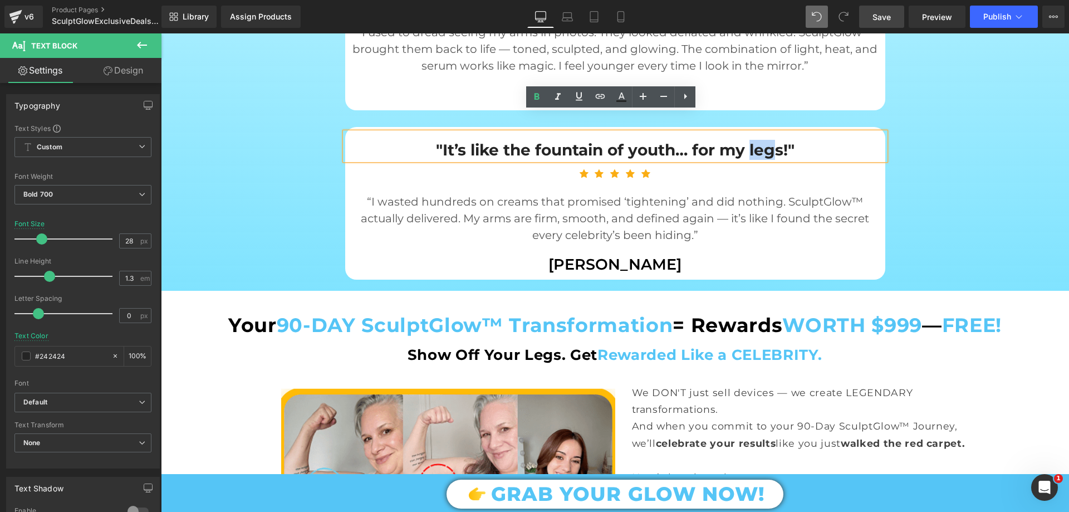
drag, startPoint x: 747, startPoint y: 131, endPoint x: 772, endPoint y: 138, distance: 25.4
click at [772, 140] on p ""It’s like the fountain of youth… for my legs!"" at bounding box center [615, 150] width 540 height 20
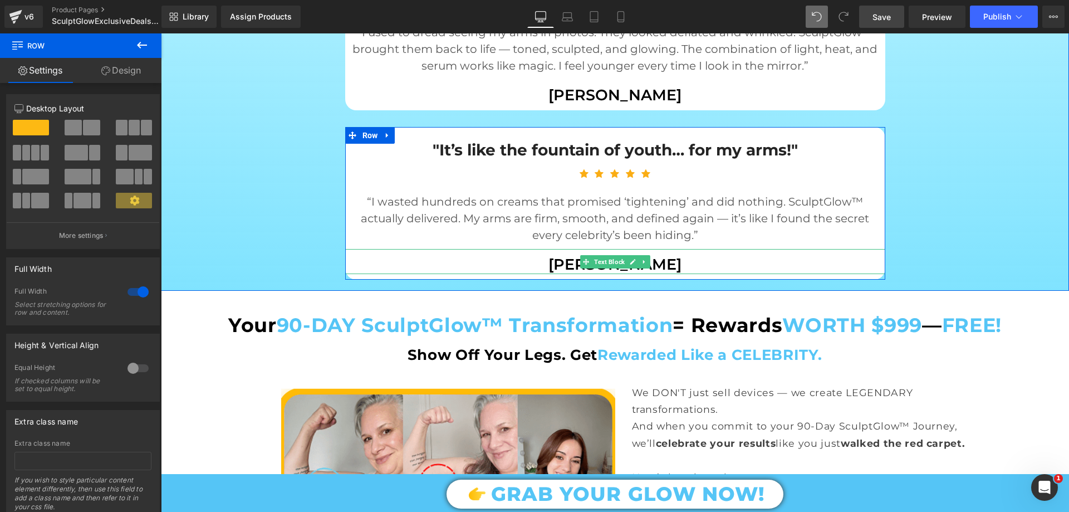
click at [556, 254] on p "Laurie Daniels" at bounding box center [615, 263] width 540 height 19
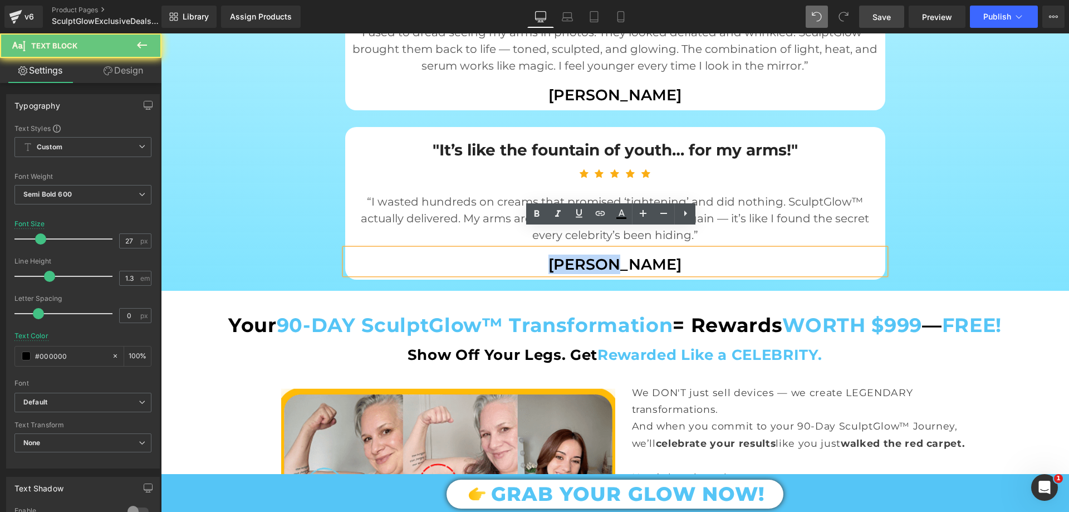
click at [556, 254] on p "Laurie Daniels" at bounding box center [615, 263] width 540 height 19
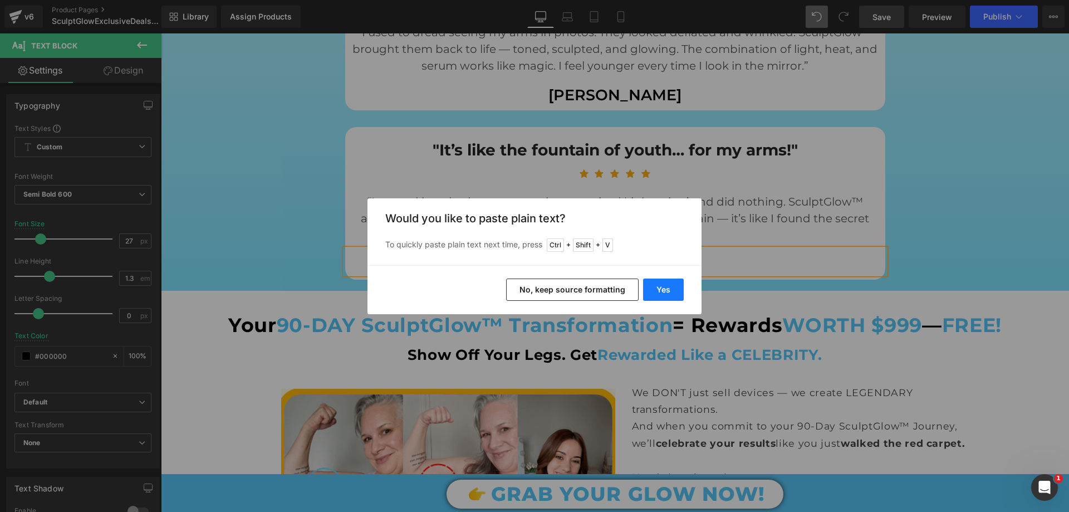
click at [668, 292] on button "Yes" at bounding box center [663, 289] width 41 height 22
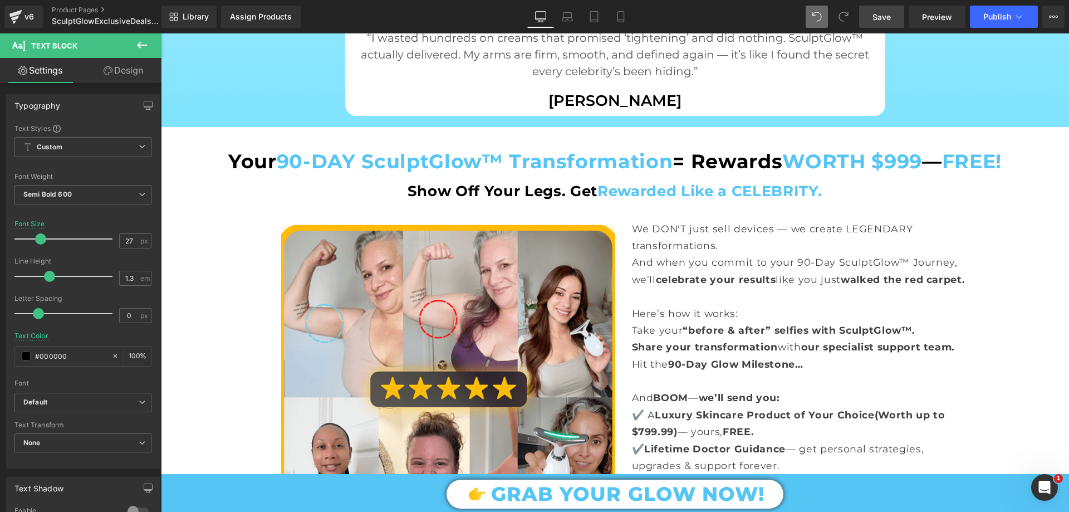
scroll to position [2115, 0]
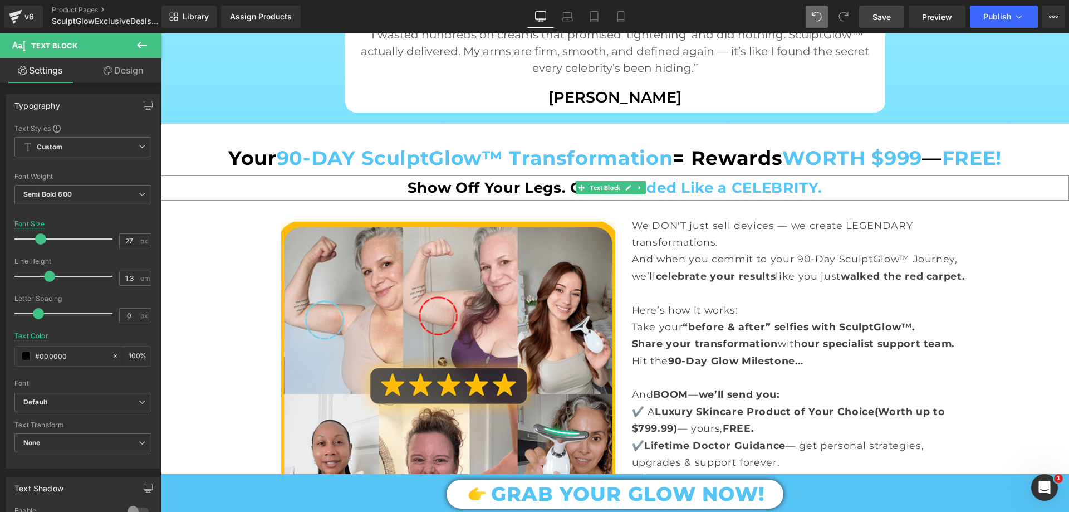
click at [527, 179] on strong "Show Off Your Legs. Get Rewarded Like a CELEBRITY." at bounding box center [615, 188] width 415 height 18
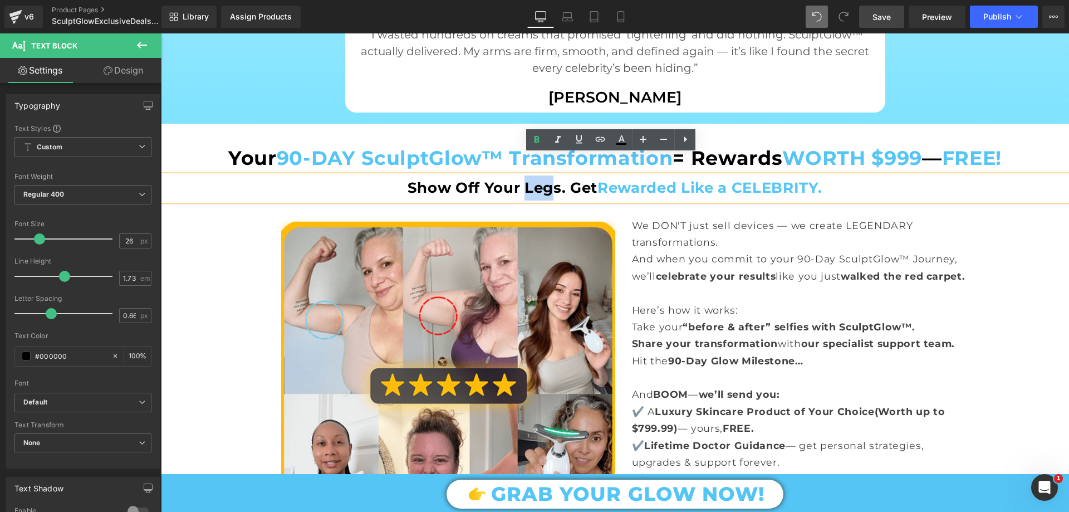
drag, startPoint x: 518, startPoint y: 169, endPoint x: 542, endPoint y: 161, distance: 24.5
click at [542, 179] on strong "Show Off Your Legs. Get Rewarded Like a CELEBRITY." at bounding box center [615, 188] width 415 height 18
click at [1014, 203] on div "Your Glow. Your Choice. Your Time is NOW. Heading Why WAIT another day feeling …" at bounding box center [615, 352] width 908 height 4617
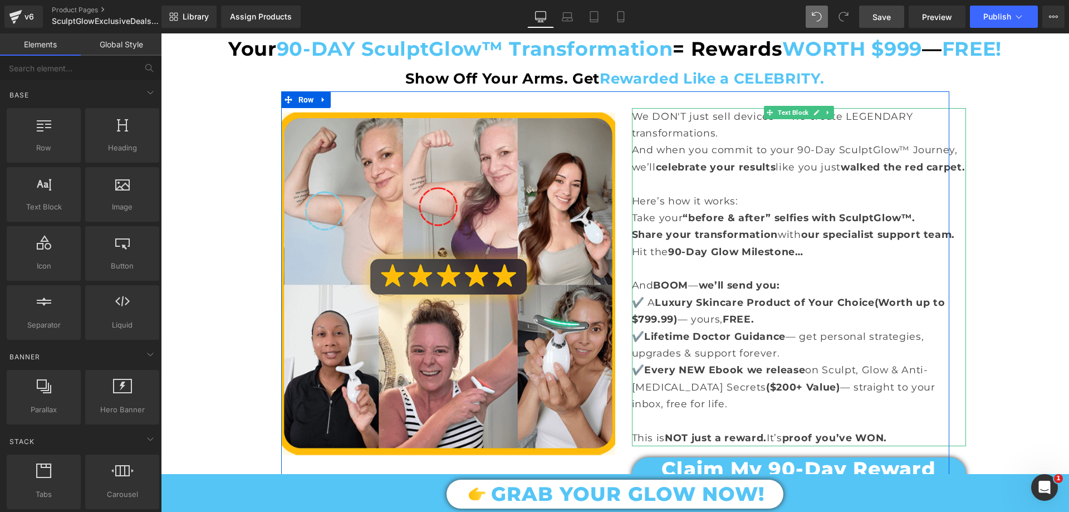
scroll to position [2283, 0]
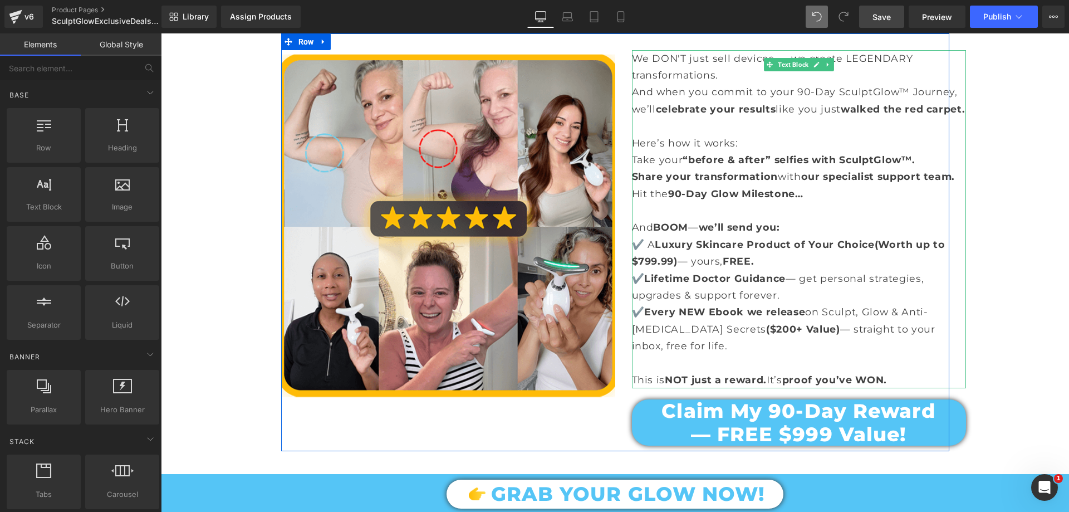
click at [656, 329] on p "✔️ Every NEW Ebook we release on Sculpt, Glow & Anti-Cellulite Secrets ($200+ V…" at bounding box center [799, 328] width 334 height 51
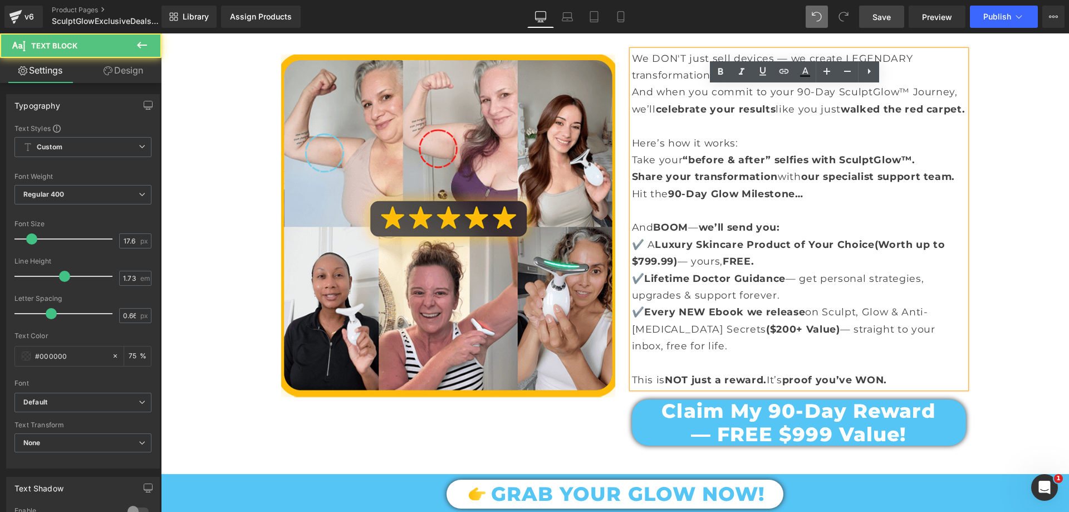
click at [667, 330] on p "✔️ Every NEW Ebook we release on Sculpt, Glow & Anti-Cellulite Secrets ($200+ V…" at bounding box center [799, 328] width 334 height 51
click at [496, 401] on div "Image We DON'T just sell devices — we create LEGENDARY transformations. And whe…" at bounding box center [615, 242] width 668 height 418
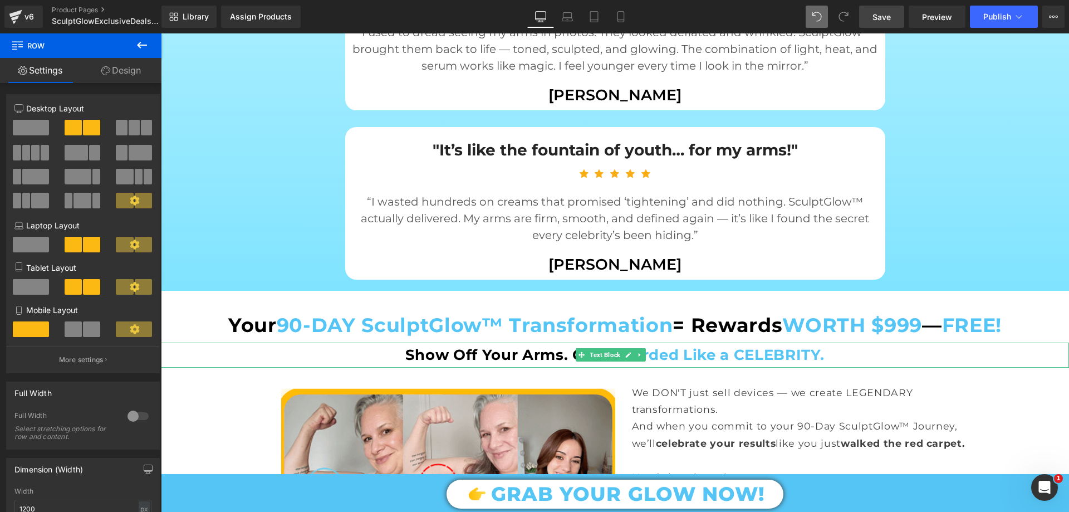
scroll to position [2060, 0]
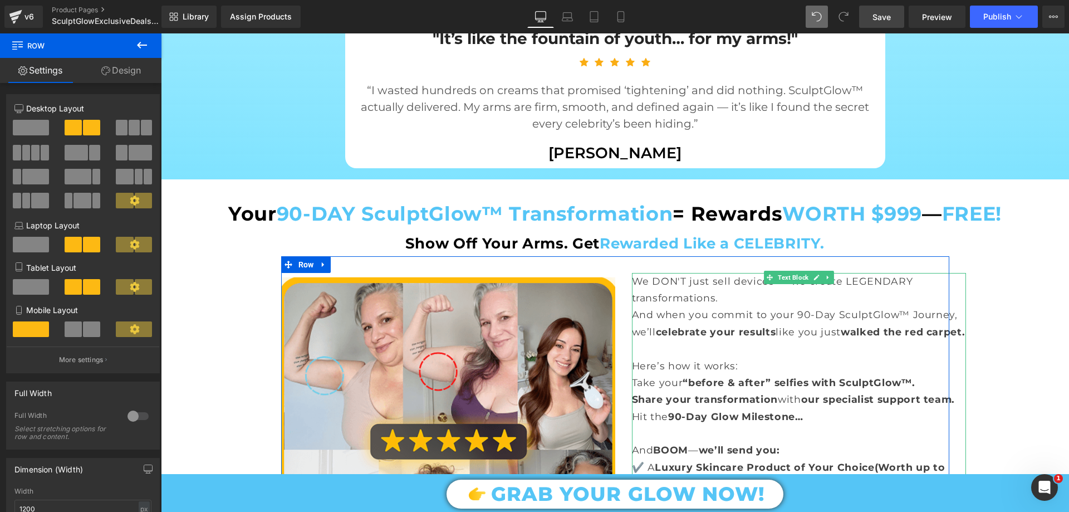
click at [637, 306] on p "And when you commit to your 90-Day SculptGlow™ Journey, we’ll celebrate your re…" at bounding box center [799, 323] width 334 height 34
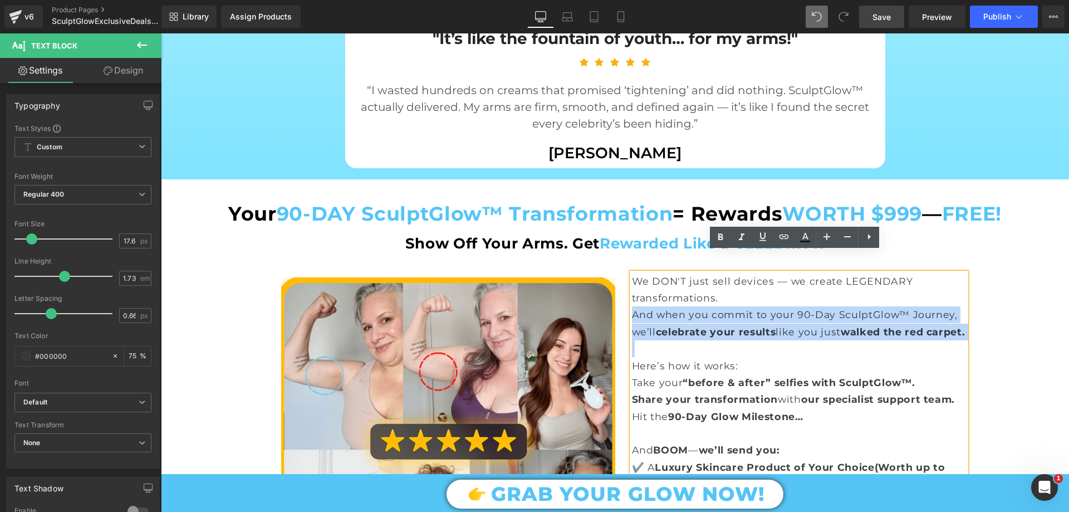
drag, startPoint x: 629, startPoint y: 291, endPoint x: 694, endPoint y: 338, distance: 80.2
click at [694, 338] on div "We DON'T just sell devices — we create LEGENDARY transformations. And when you …" at bounding box center [799, 442] width 334 height 338
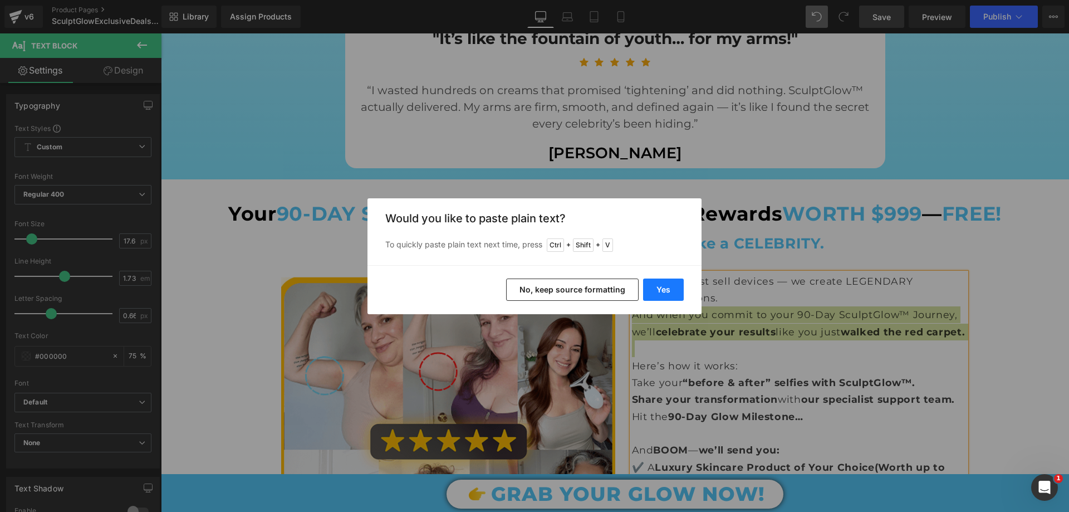
click at [671, 287] on button "Yes" at bounding box center [663, 289] width 41 height 22
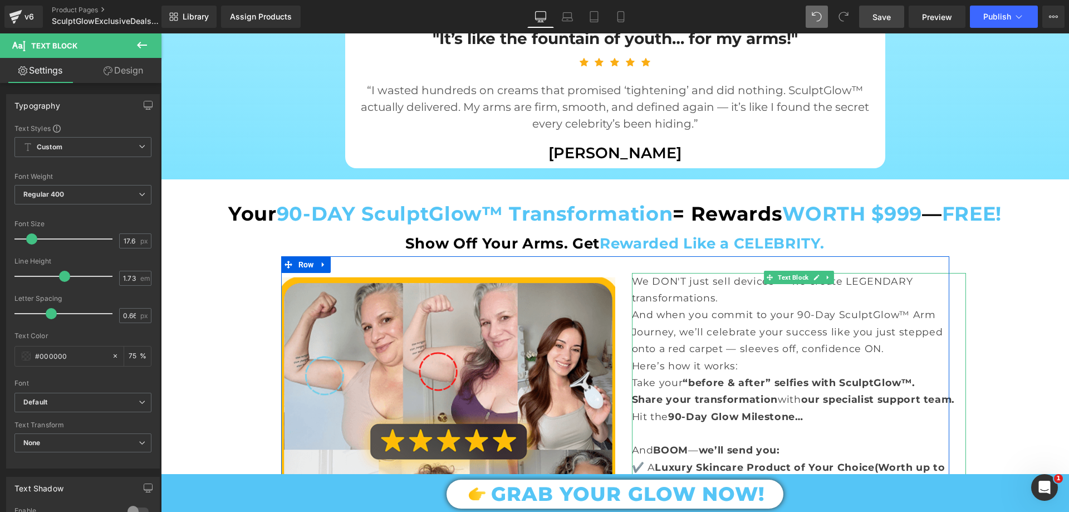
click at [847, 328] on p "And when you commit to your 90-Day SculptGlow™ Arm Journey, we’ll celebrate you…" at bounding box center [799, 331] width 334 height 51
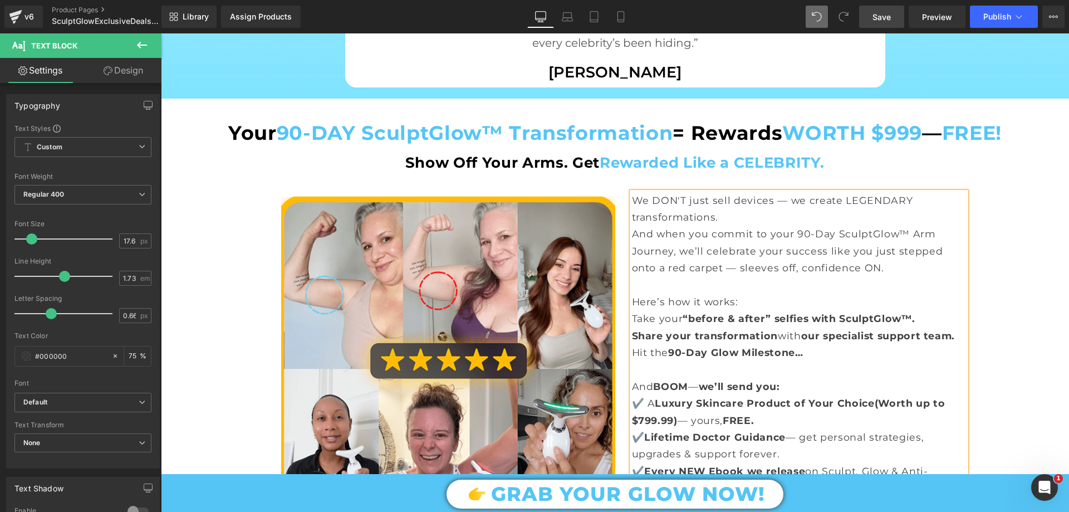
scroll to position [2227, 0]
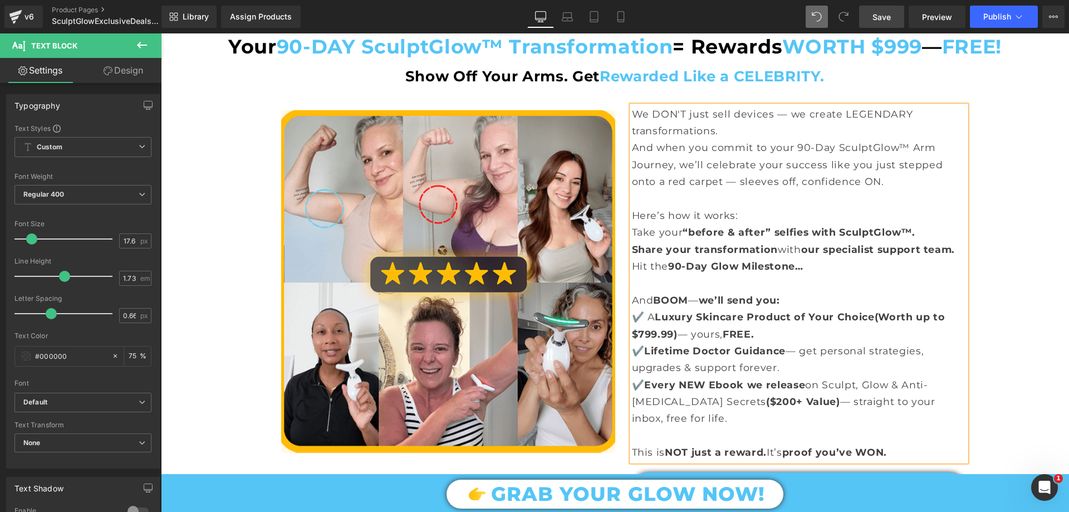
click at [810, 376] on p "✔️ Every NEW Ebook we release on Sculpt, Glow & Anti-Cellulite Secrets ($200+ V…" at bounding box center [799, 401] width 334 height 51
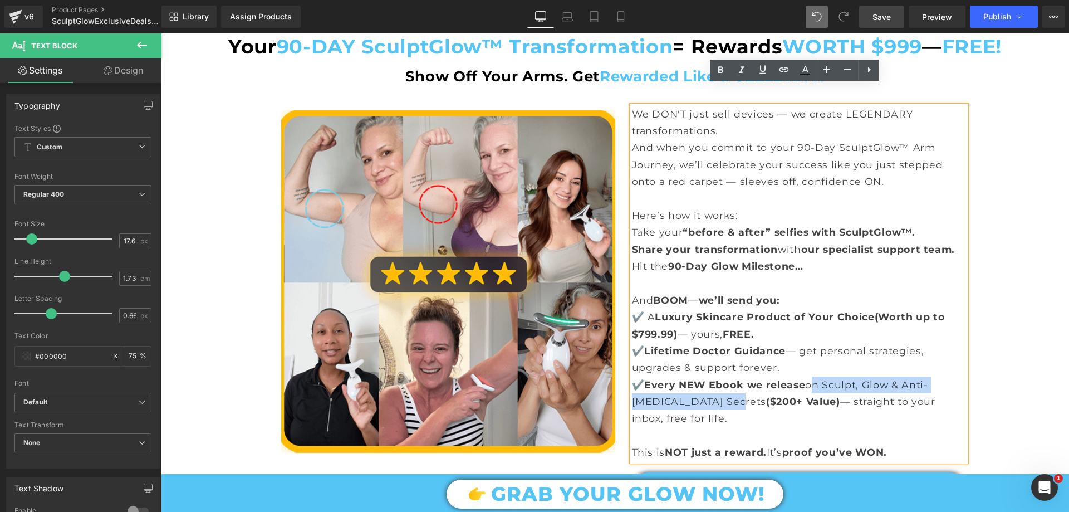
drag, startPoint x: 807, startPoint y: 363, endPoint x: 711, endPoint y: 381, distance: 98.0
click at [711, 381] on p "✔️ Every NEW Ebook we release on Sculpt, Glow & Anti-Cellulite Secrets ($200+ V…" at bounding box center [799, 401] width 334 height 51
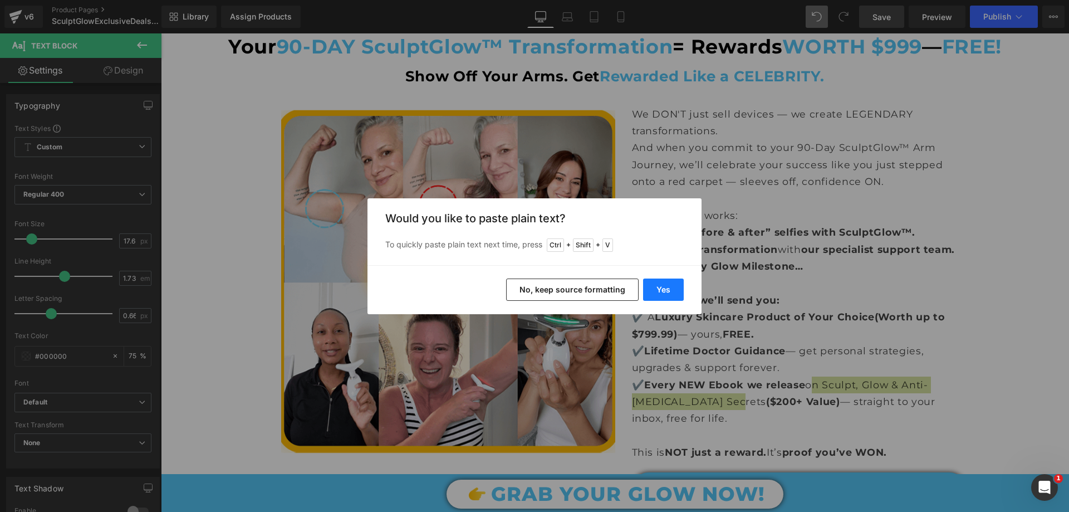
click at [658, 296] on button "Yes" at bounding box center [663, 289] width 41 height 22
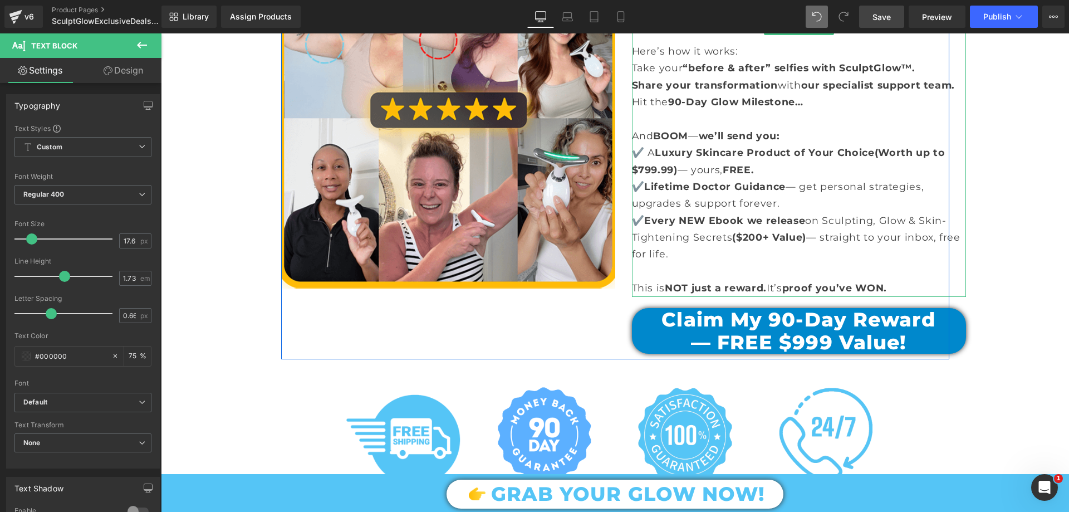
scroll to position [2394, 0]
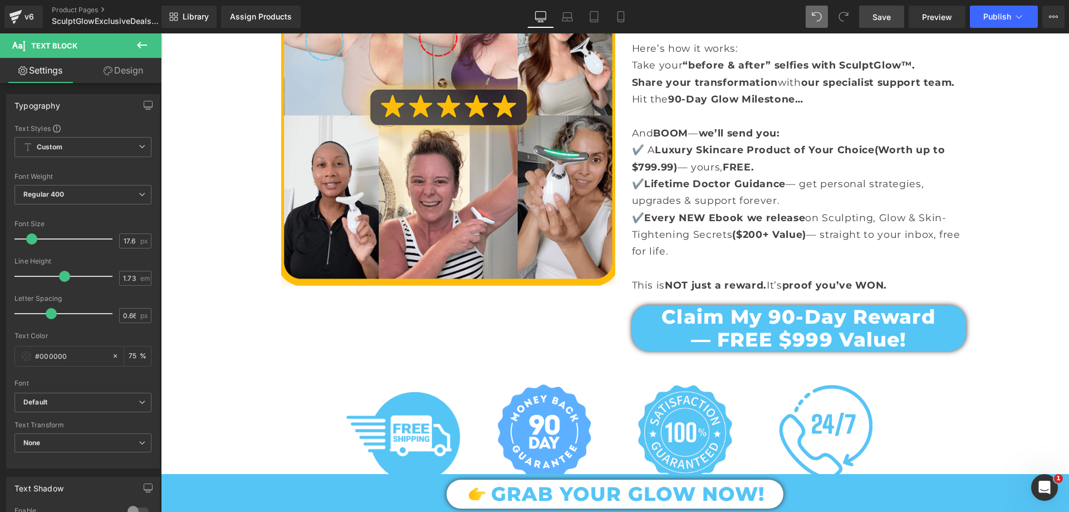
click at [251, 310] on div "Your Glow. Your Choice. Your Time is NOW. Heading Why WAIT another day feeling …" at bounding box center [615, 83] width 908 height 4634
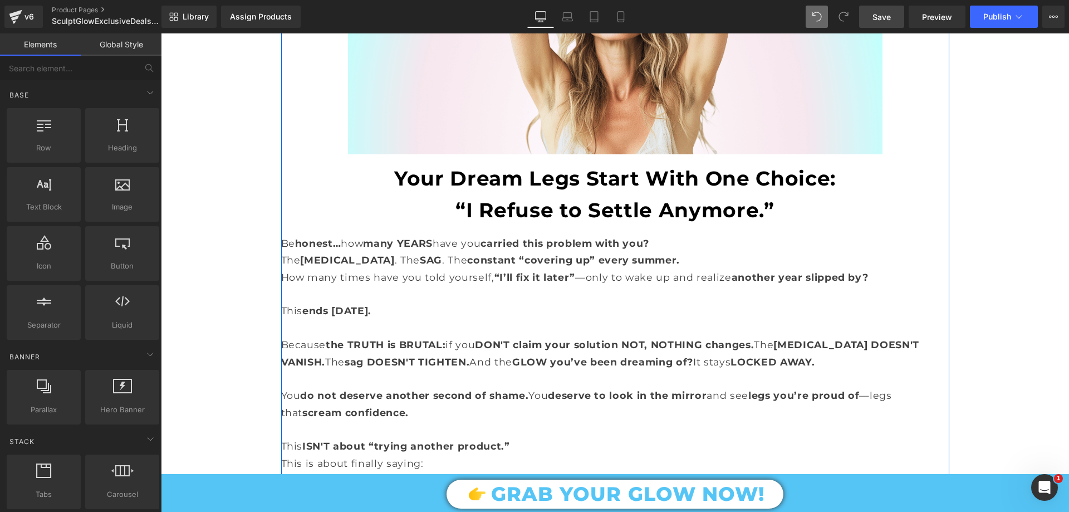
scroll to position [3062, 0]
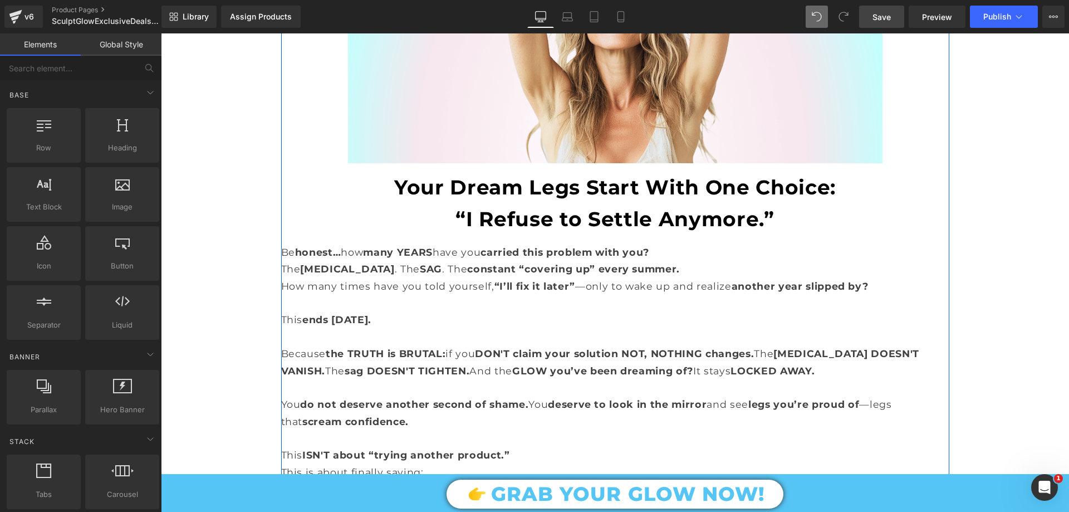
click at [549, 175] on b "Your Dream Legs Start With One Choice:" at bounding box center [614, 187] width 441 height 24
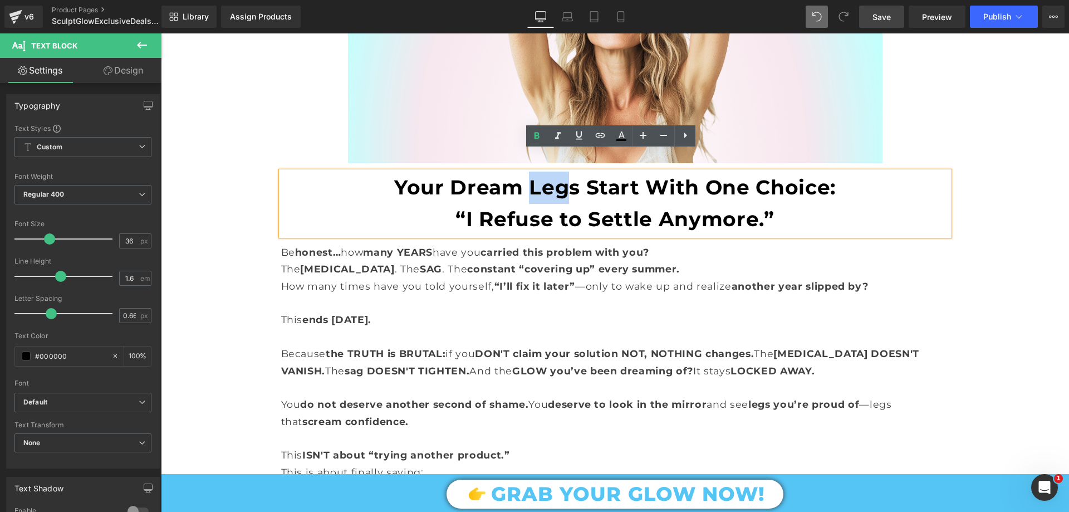
drag, startPoint x: 524, startPoint y: 165, endPoint x: 558, endPoint y: 169, distance: 34.7
click at [558, 175] on b "Your Dream Legs Start With One Choice:" at bounding box center [614, 187] width 441 height 24
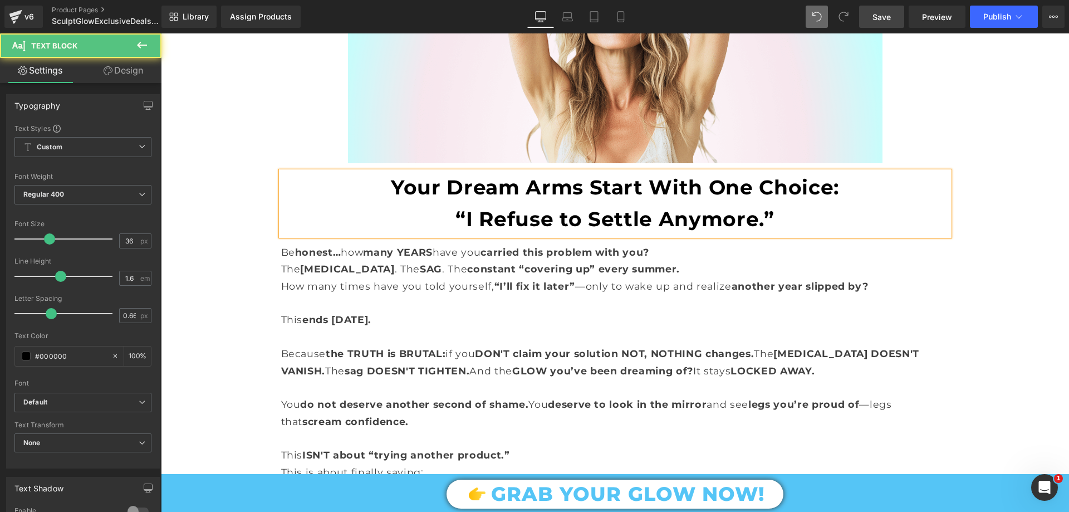
click at [478, 207] on b "“I Refuse to Settle Anymore.”" at bounding box center [614, 219] width 318 height 24
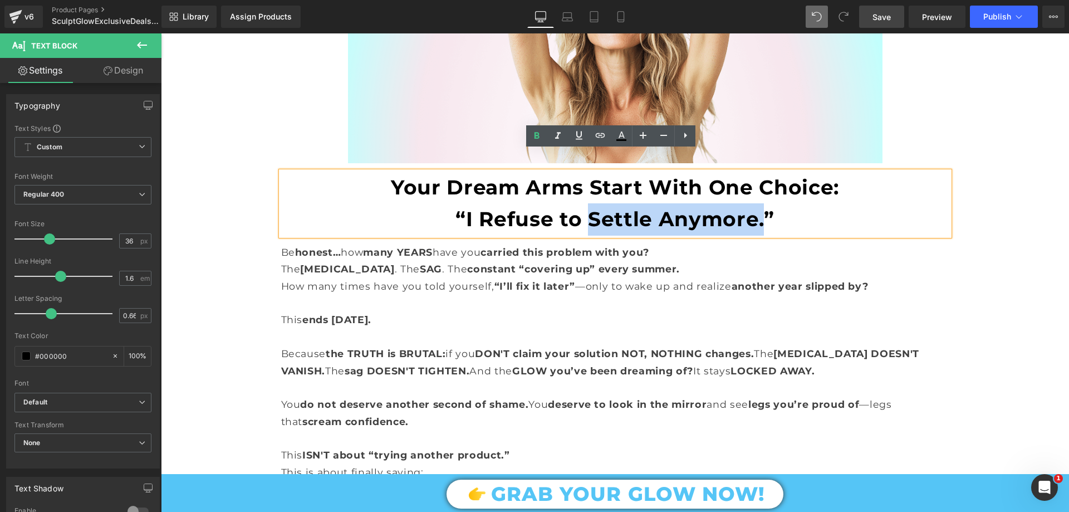
drag, startPoint x: 585, startPoint y: 199, endPoint x: 763, endPoint y: 204, distance: 178.2
click at [763, 207] on b "“I Refuse to Settle Anymore.”" at bounding box center [614, 219] width 318 height 24
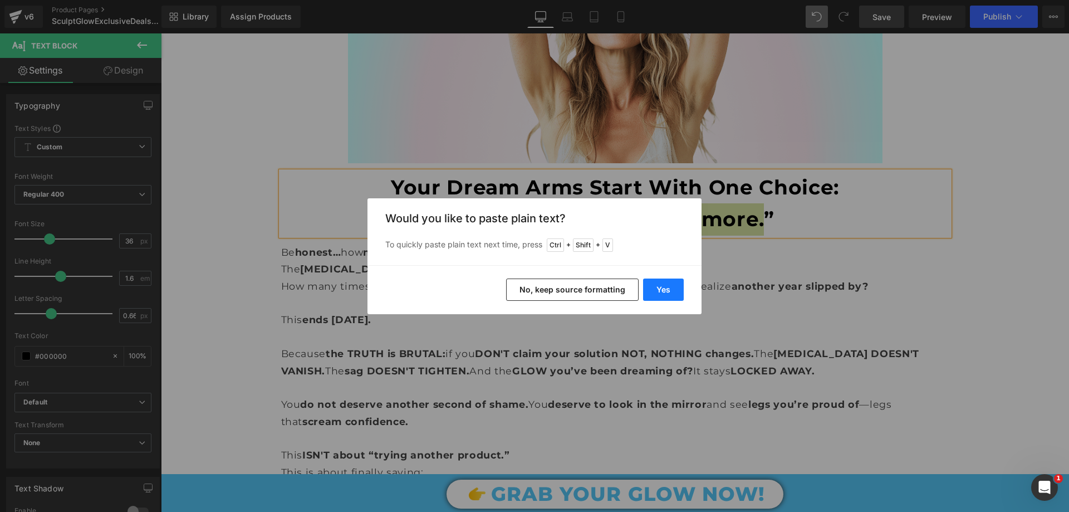
click at [677, 287] on button "Yes" at bounding box center [663, 289] width 41 height 22
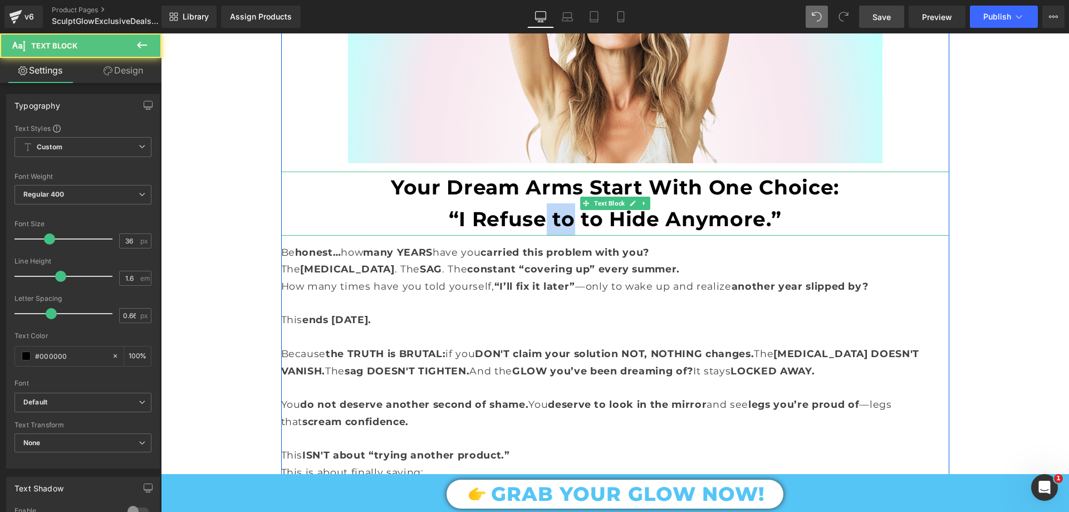
drag, startPoint x: 568, startPoint y: 195, endPoint x: 543, endPoint y: 197, distance: 24.6
click at [543, 207] on b "“I Refuse to to Hide Anymore.”" at bounding box center [615, 219] width 333 height 24
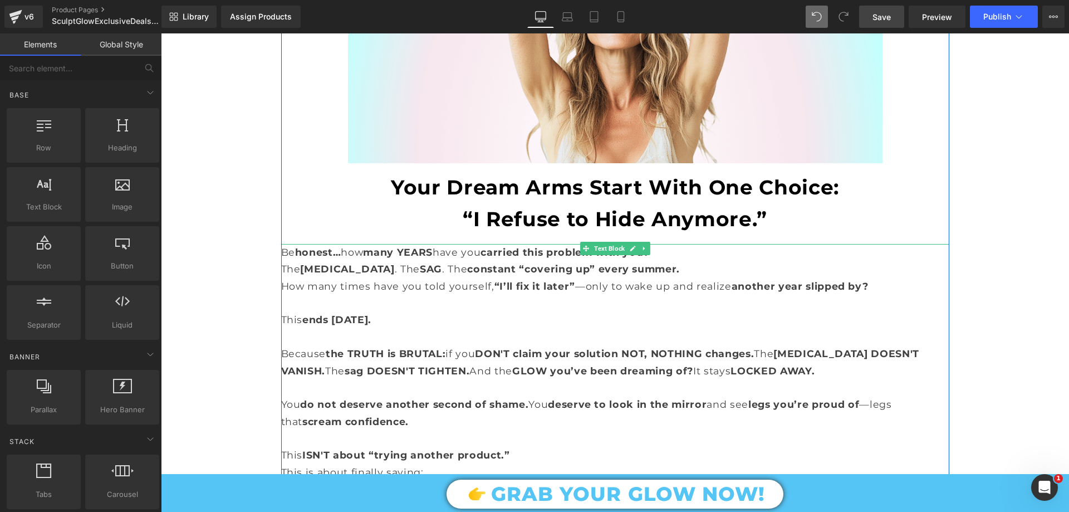
click at [339, 263] on span "CELLULITE" at bounding box center [347, 269] width 94 height 12
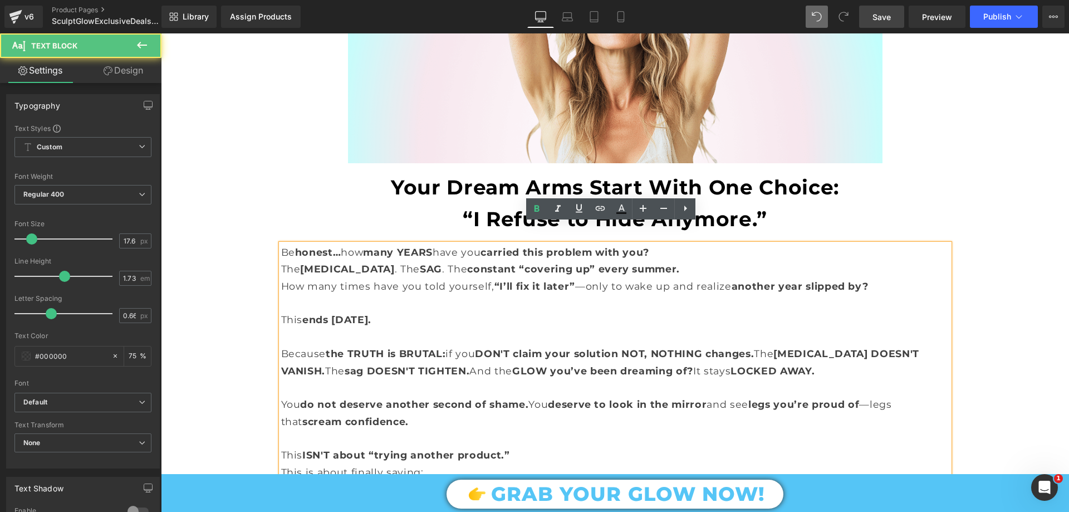
click at [325, 263] on span "CELLULITE" at bounding box center [347, 269] width 94 height 12
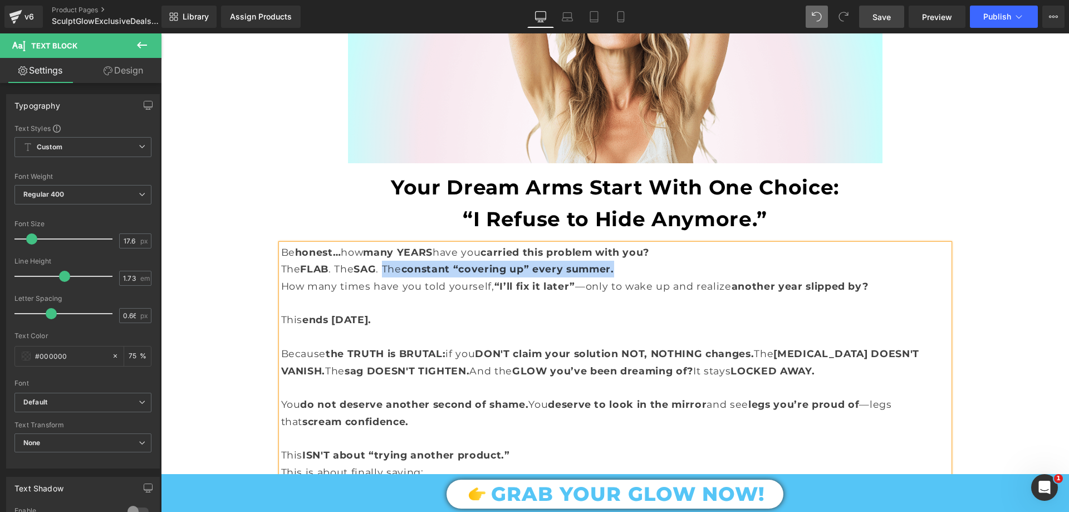
drag, startPoint x: 386, startPoint y: 248, endPoint x: 636, endPoint y: 249, distance: 250.5
click at [636, 261] on p "The FLAB . The SAG . The constant “covering up” every summer." at bounding box center [615, 269] width 668 height 17
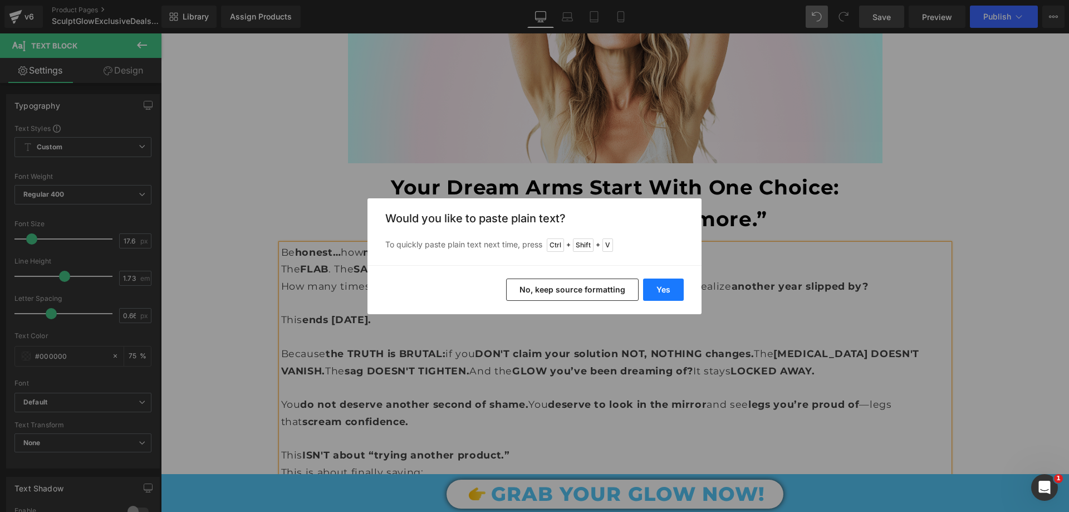
click at [666, 289] on button "Yes" at bounding box center [663, 289] width 41 height 22
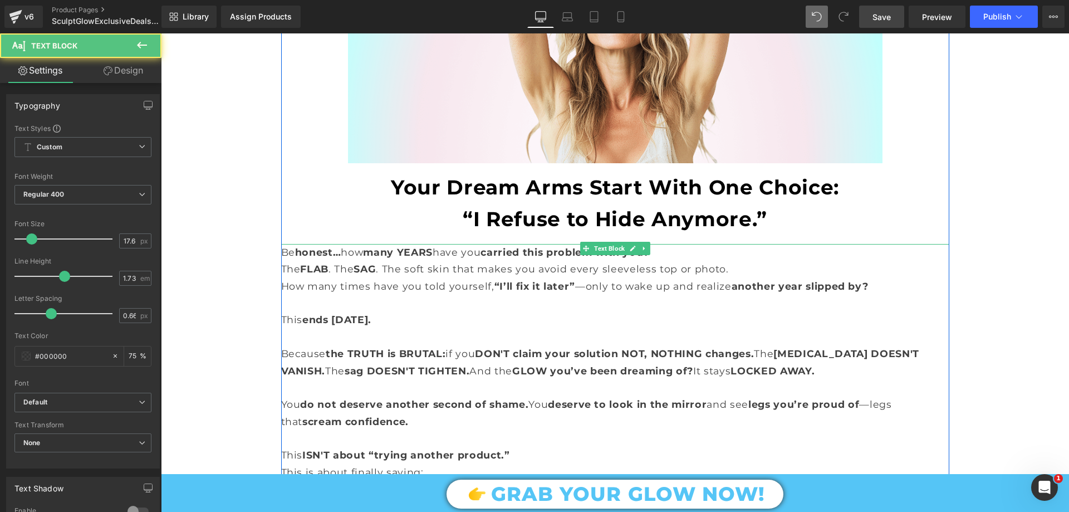
click at [415, 261] on p "The FLAB . The SAG . The soft skin that makes you avoid every sleeveless top or…" at bounding box center [615, 269] width 668 height 17
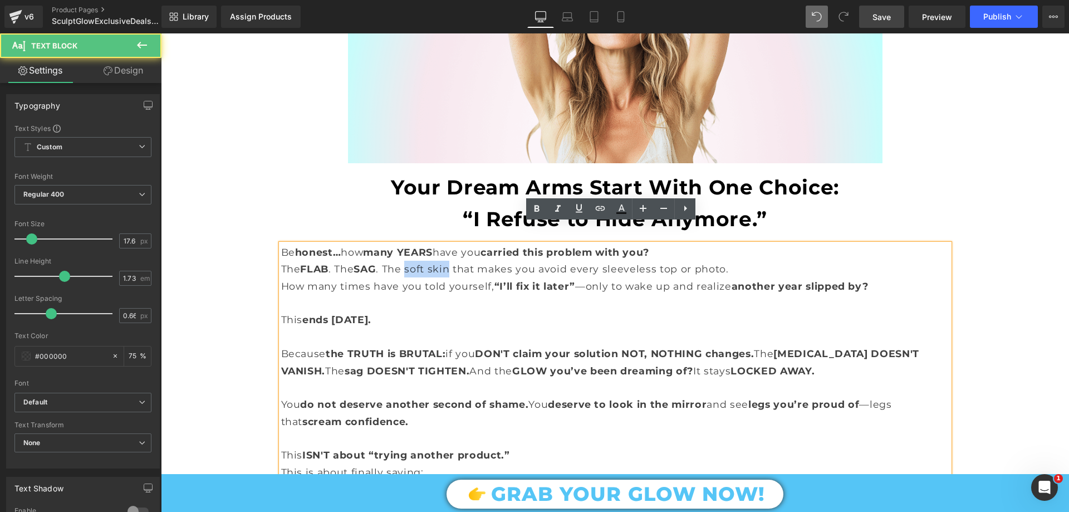
drag, startPoint x: 406, startPoint y: 249, endPoint x: 448, endPoint y: 253, distance: 42.4
click at [448, 261] on p "The FLAB . The SAG . The soft skin that makes you avoid every sleeveless top or…" at bounding box center [615, 269] width 668 height 17
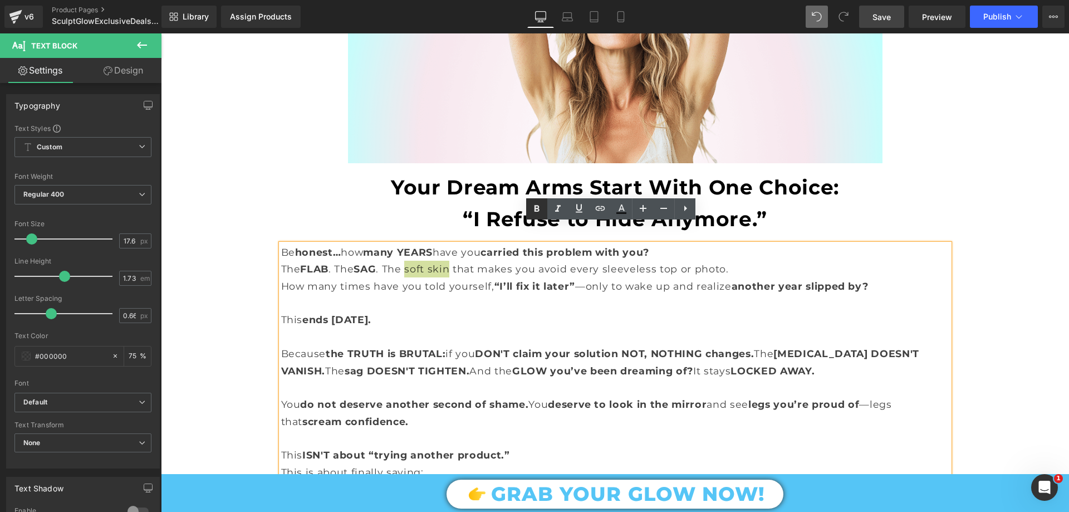
click at [538, 205] on icon at bounding box center [536, 208] width 5 height 7
drag, startPoint x: 542, startPoint y: 248, endPoint x: 671, endPoint y: 252, distance: 129.2
click at [671, 261] on p "The FLAB . The SAG . The soft skin that makes you avoid every sleeveless top or…" at bounding box center [615, 269] width 668 height 17
click at [536, 204] on icon at bounding box center [536, 208] width 13 height 13
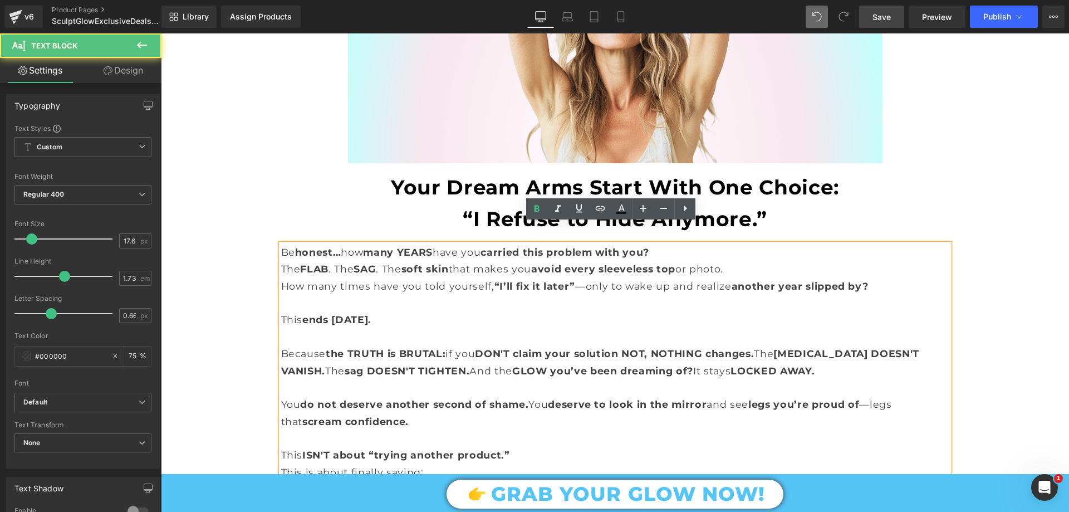
drag, startPoint x: 702, startPoint y: 248, endPoint x: 742, endPoint y: 241, distance: 40.1
click at [742, 261] on p "The FLAB . The SAG . The soft skin that makes you avoid every sleeveless top or…" at bounding box center [615, 269] width 668 height 17
click at [535, 206] on icon at bounding box center [536, 208] width 5 height 7
drag, startPoint x: 539, startPoint y: 249, endPoint x: 568, endPoint y: 246, distance: 28.6
click at [568, 263] on strong "avoid every sleeveless top" at bounding box center [603, 269] width 144 height 12
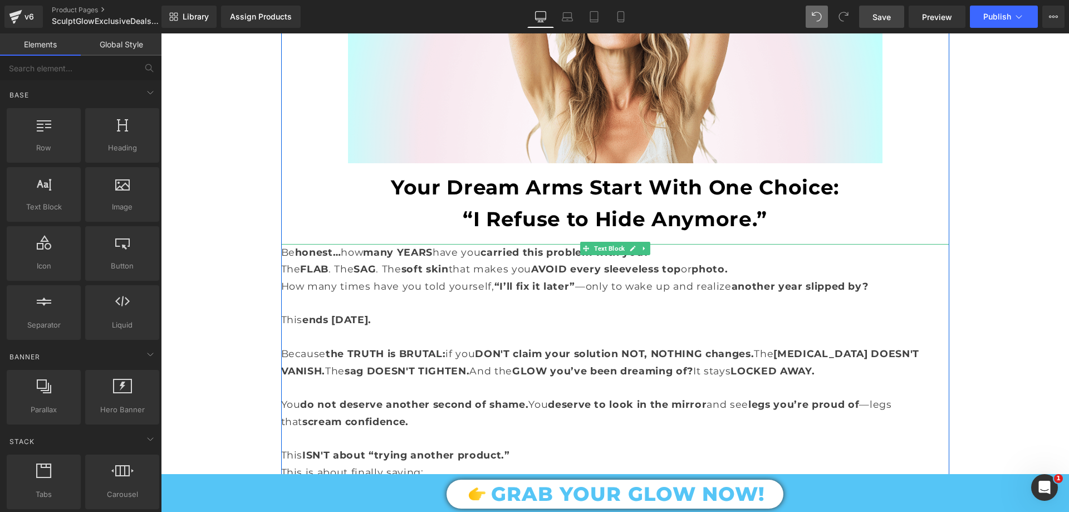
click at [798, 347] on span "cellulite DOESN'T VANISH." at bounding box center [600, 361] width 638 height 28
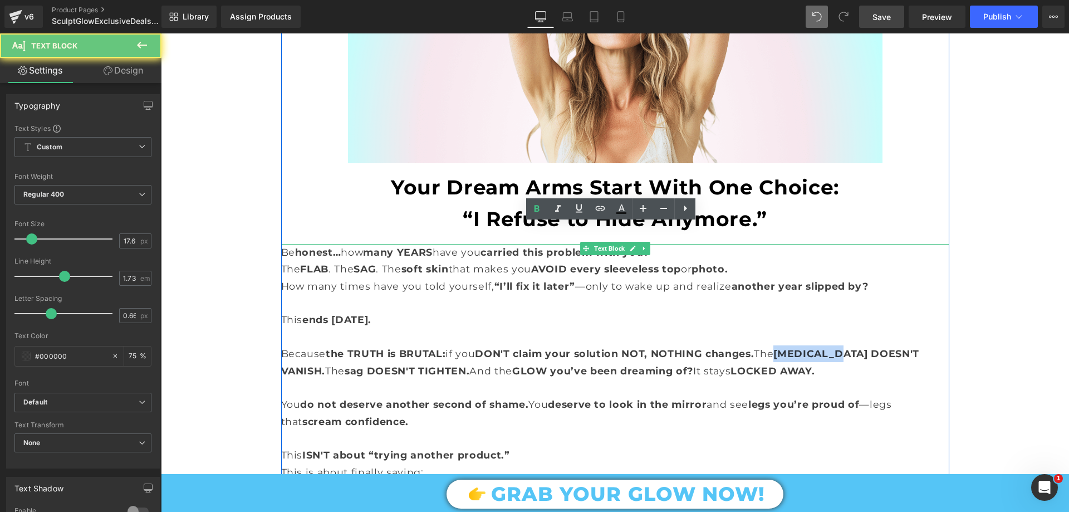
click at [798, 347] on span "cellulite DOESN'T VANISH." at bounding box center [600, 361] width 638 height 28
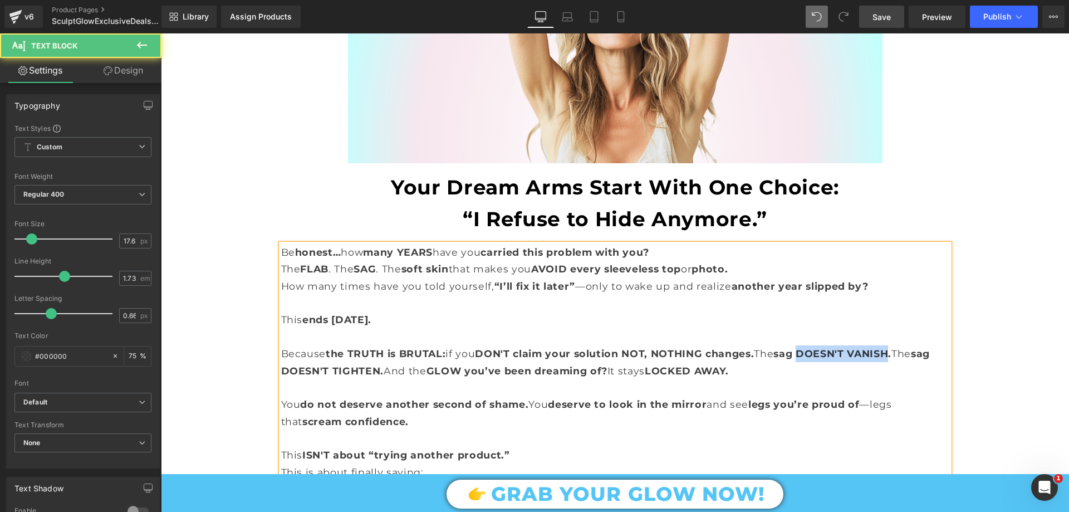
drag, startPoint x: 807, startPoint y: 332, endPoint x: 899, endPoint y: 336, distance: 91.9
click at [891, 347] on span "sag DOESN'T VANISH." at bounding box center [832, 353] width 118 height 12
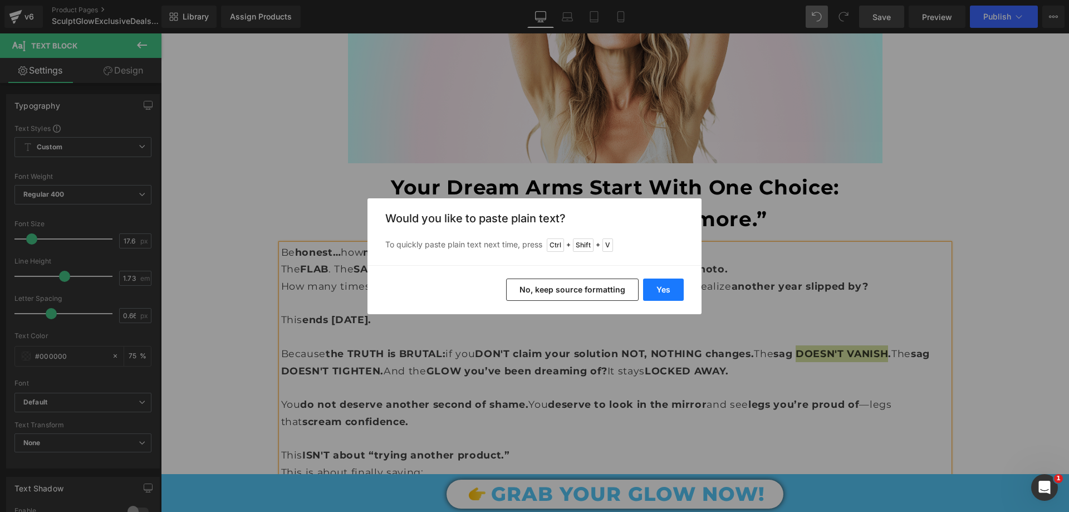
click at [659, 286] on button "Yes" at bounding box center [663, 289] width 41 height 22
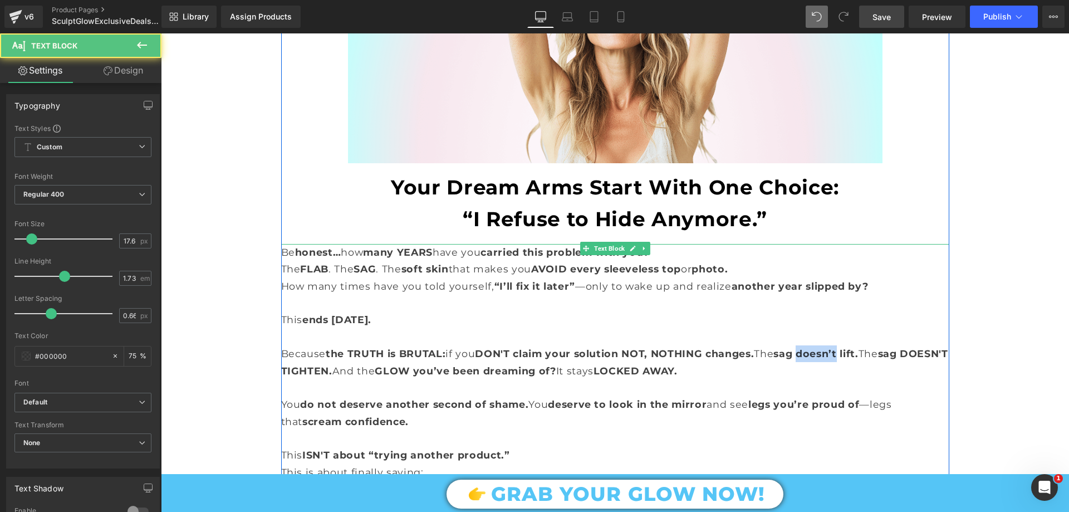
drag, startPoint x: 807, startPoint y: 333, endPoint x: 845, endPoint y: 330, distance: 38.6
click at [845, 347] on span "sag doesn’t lift." at bounding box center [815, 353] width 85 height 12
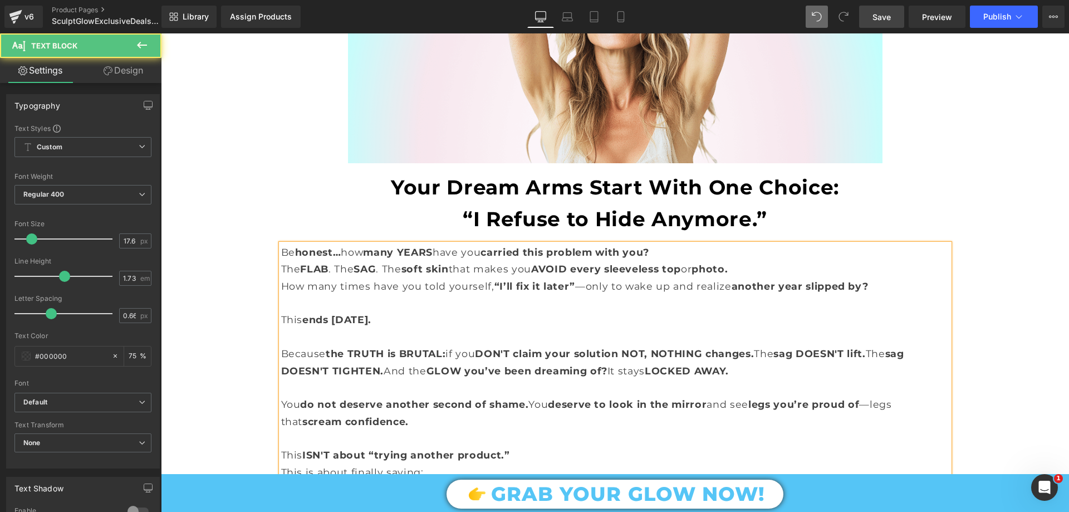
click at [861, 347] on span "sag DOESN'T lift." at bounding box center [819, 353] width 92 height 12
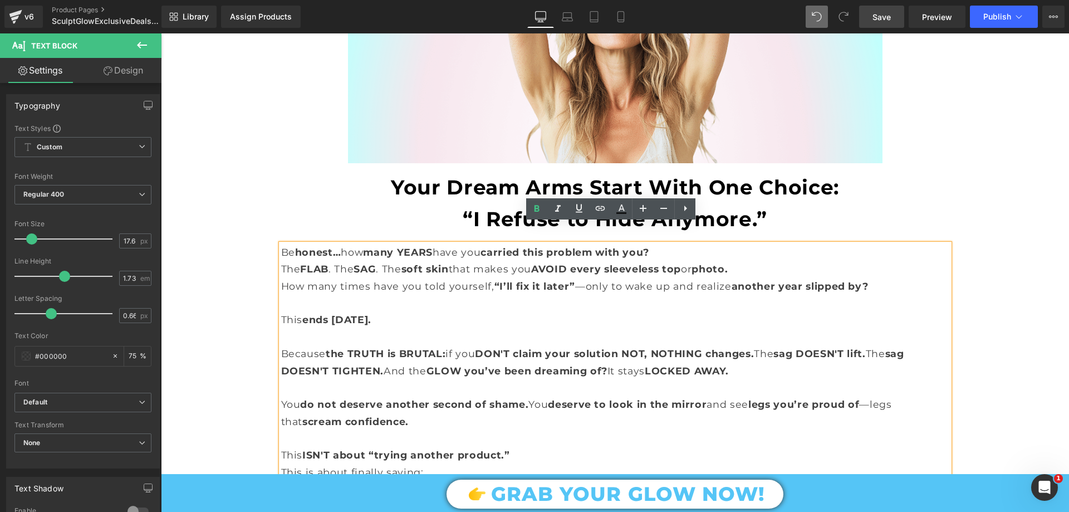
click at [792, 347] on span "sag DOESN'T lift." at bounding box center [819, 353] width 92 height 12
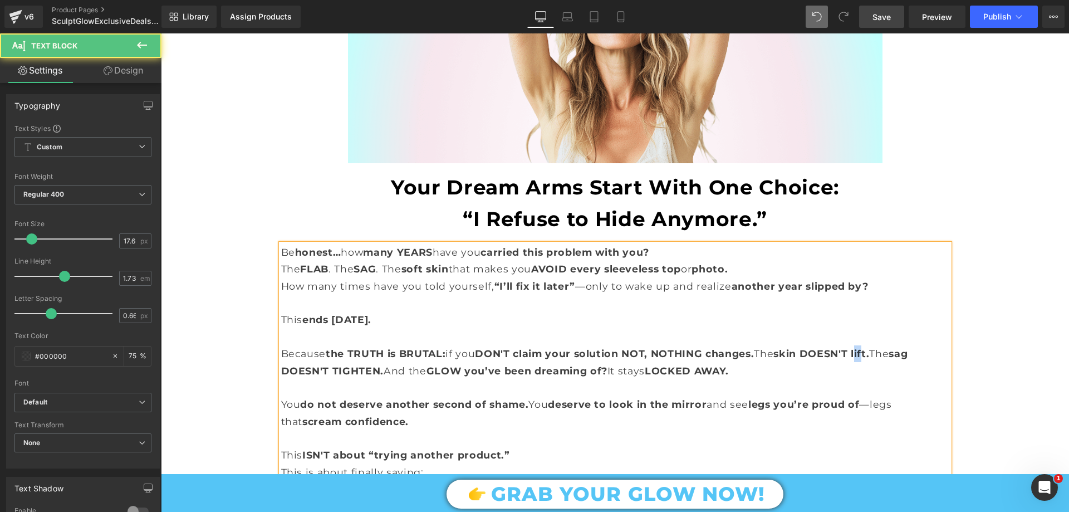
drag, startPoint x: 862, startPoint y: 332, endPoint x: 871, endPoint y: 334, distance: 9.6
click at [869, 347] on span "skin DOESN'T lift." at bounding box center [821, 353] width 96 height 12
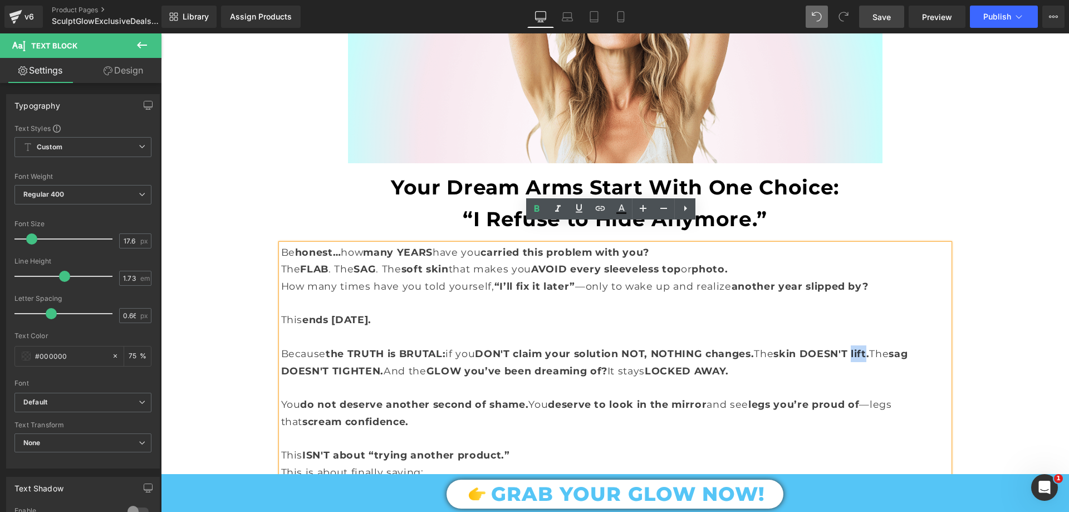
drag, startPoint x: 861, startPoint y: 331, endPoint x: 875, endPoint y: 335, distance: 14.5
click at [869, 347] on span "skin DOESN'T lift." at bounding box center [821, 353] width 96 height 12
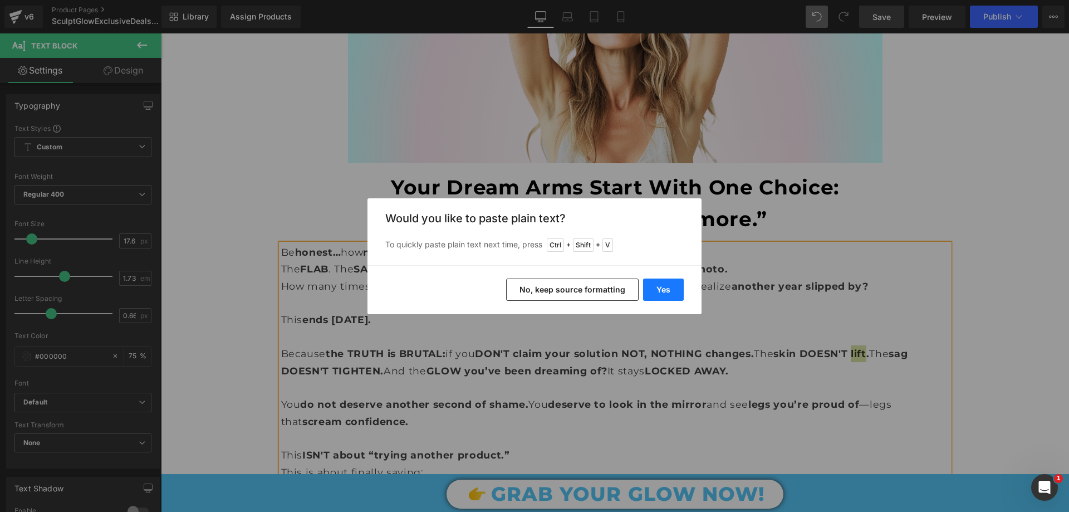
click at [662, 285] on button "Yes" at bounding box center [663, 289] width 41 height 22
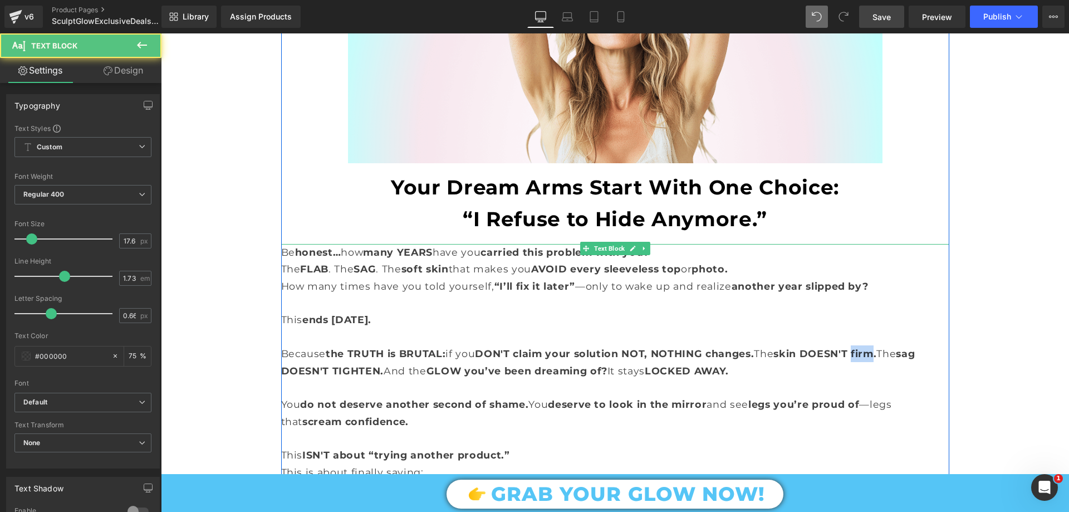
drag, startPoint x: 861, startPoint y: 330, endPoint x: 881, endPoint y: 335, distance: 20.0
click at [876, 347] on span "skin DOESN'T firm." at bounding box center [824, 353] width 103 height 12
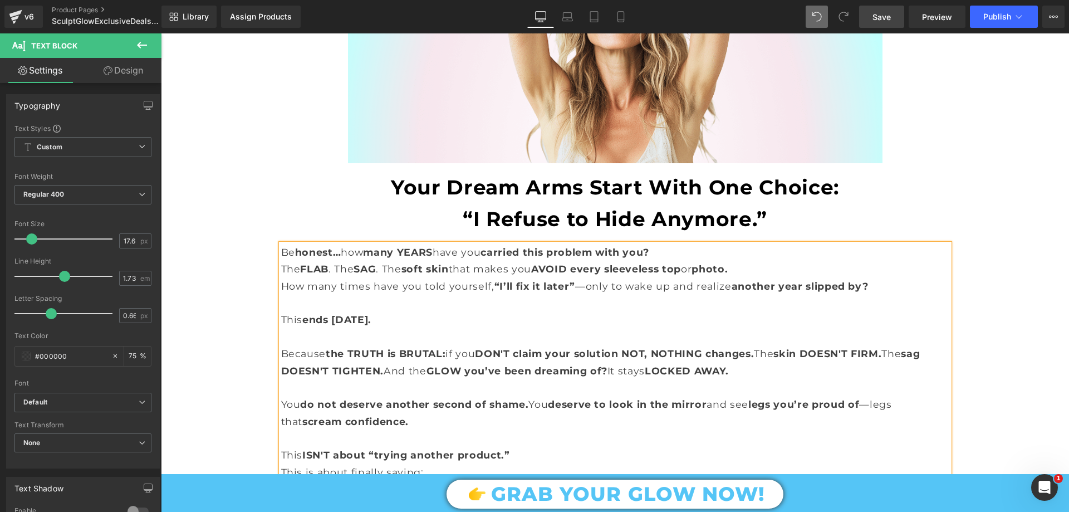
click at [816, 347] on span "skin DOESN'T FIRM." at bounding box center [827, 353] width 108 height 12
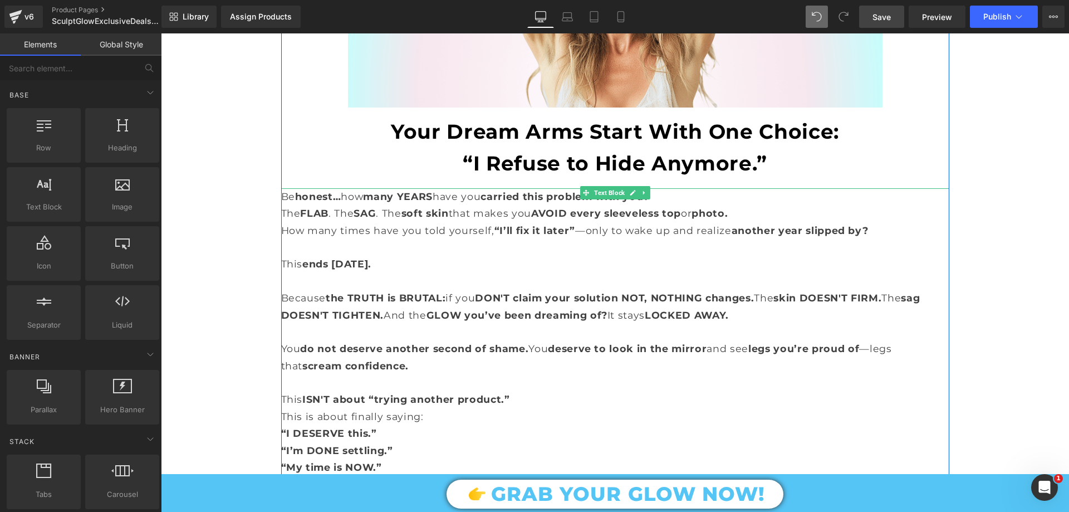
scroll to position [3229, 0]
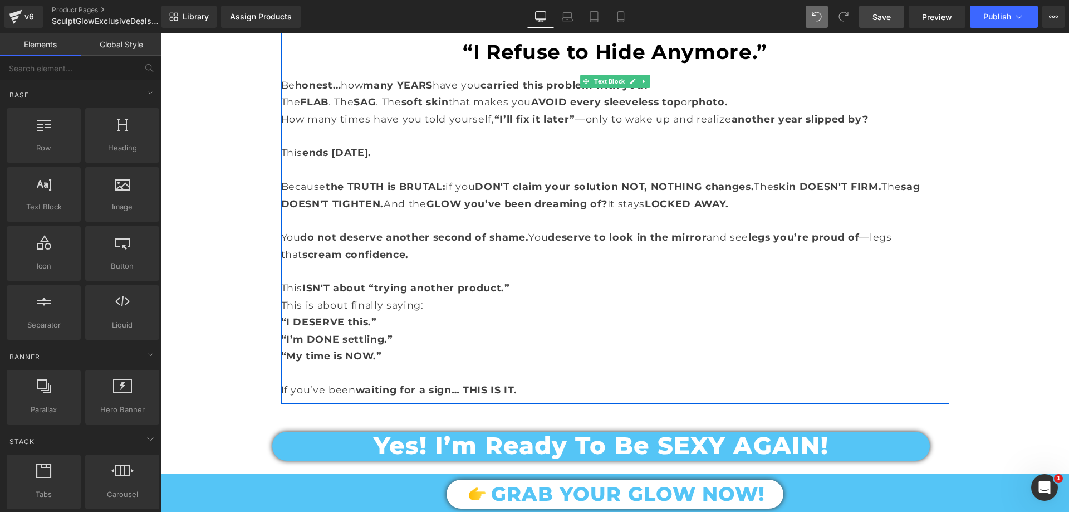
click at [765, 231] on span "legs you’re proud of" at bounding box center [803, 237] width 111 height 12
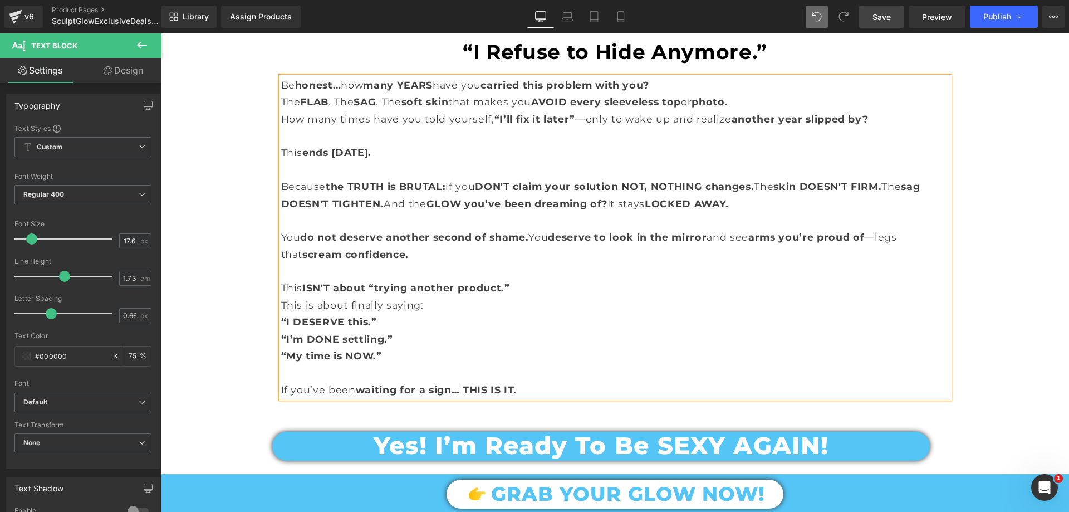
click at [890, 229] on p "You do not deserve another second of shame. You deserve to look in the mirror a…" at bounding box center [615, 246] width 668 height 34
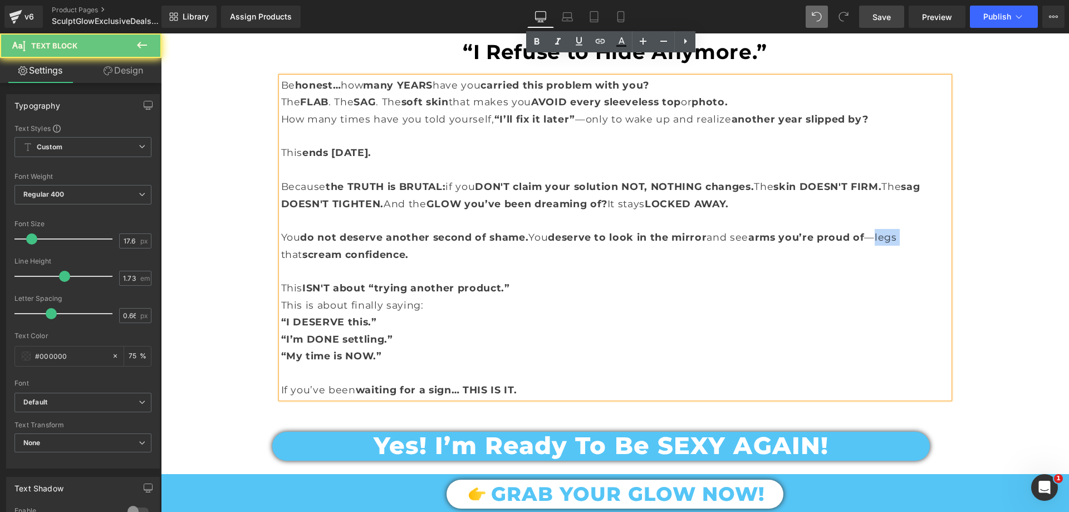
click at [890, 229] on p "You do not deserve another second of shame. You deserve to look in the mirror a…" at bounding box center [615, 246] width 668 height 34
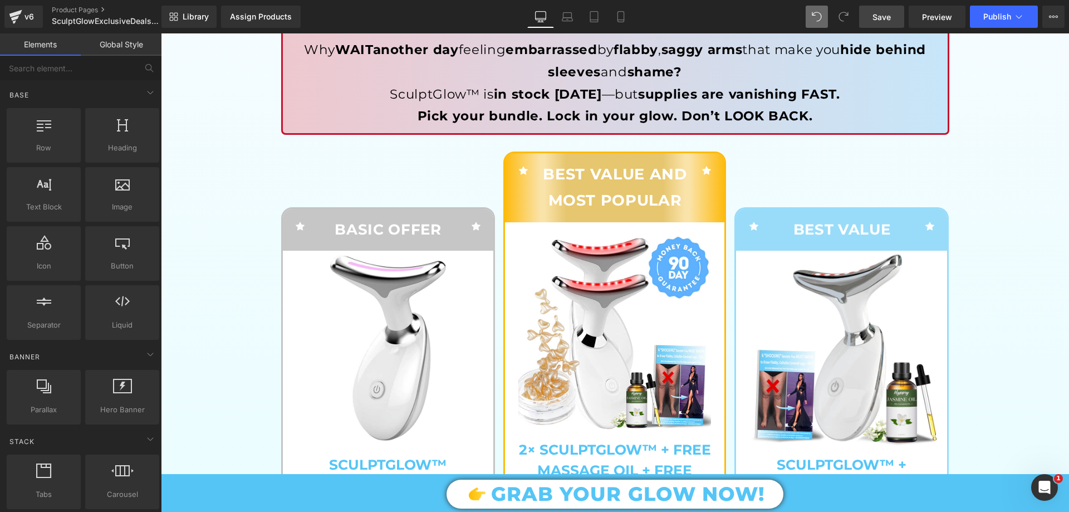
scroll to position [0, 0]
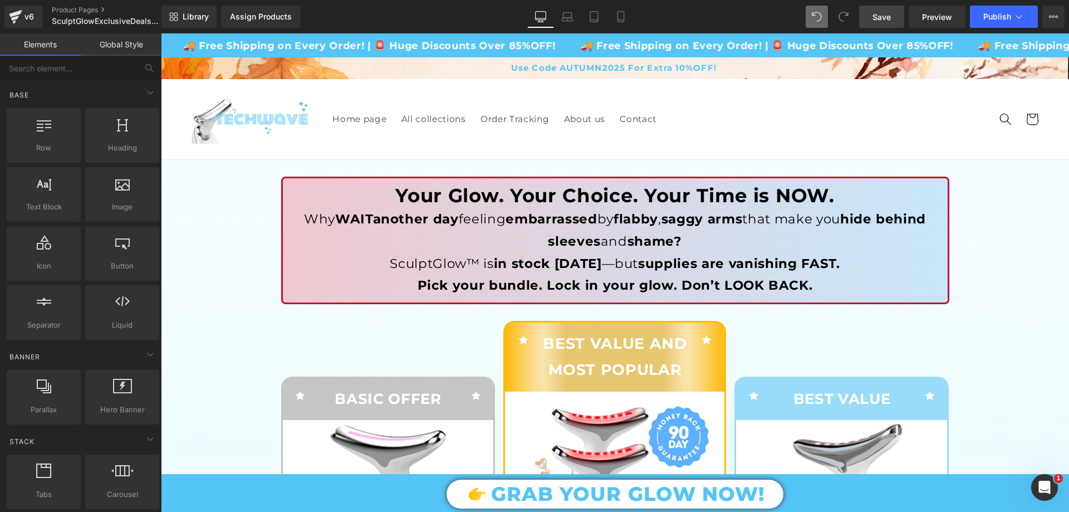
drag, startPoint x: 1067, startPoint y: 369, endPoint x: 1208, endPoint y: 61, distance: 338.0
click at [889, 12] on span "Save" at bounding box center [881, 17] width 18 height 12
